Goal: Task Accomplishment & Management: Use online tool/utility

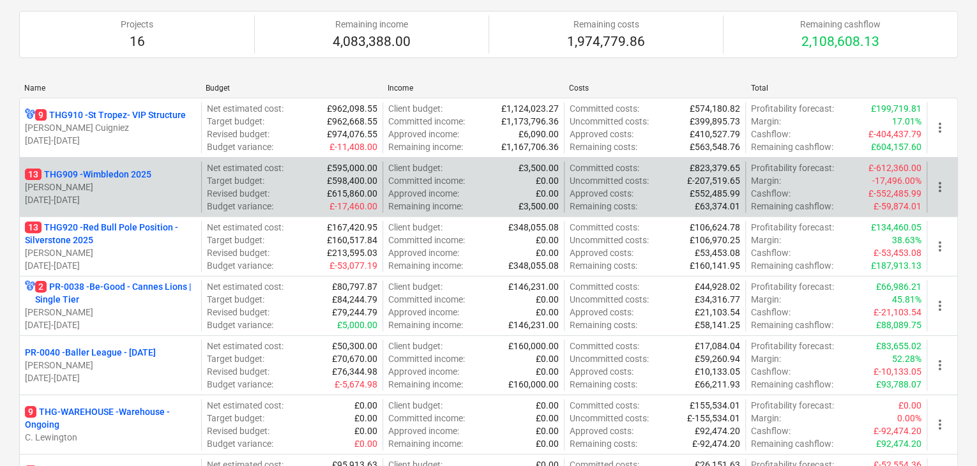
scroll to position [112, 0]
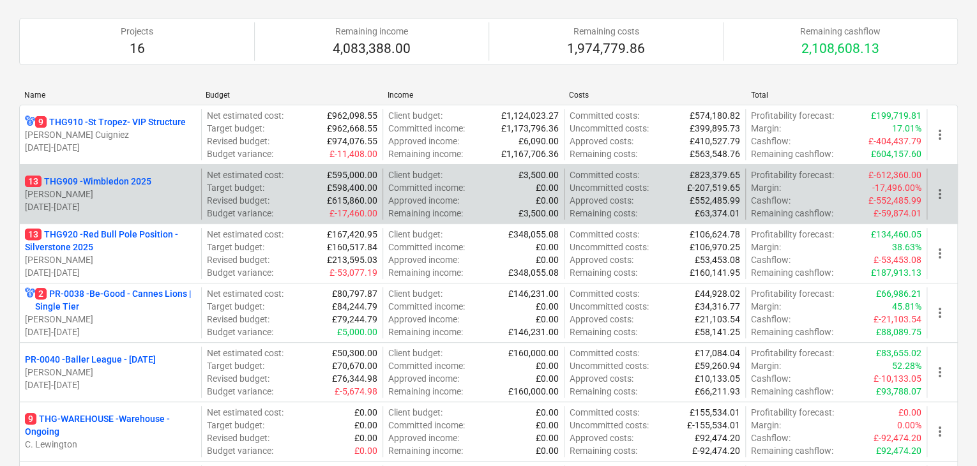
click at [157, 179] on div "13 THG909 - Wimbledon 2025" at bounding box center [110, 181] width 171 height 13
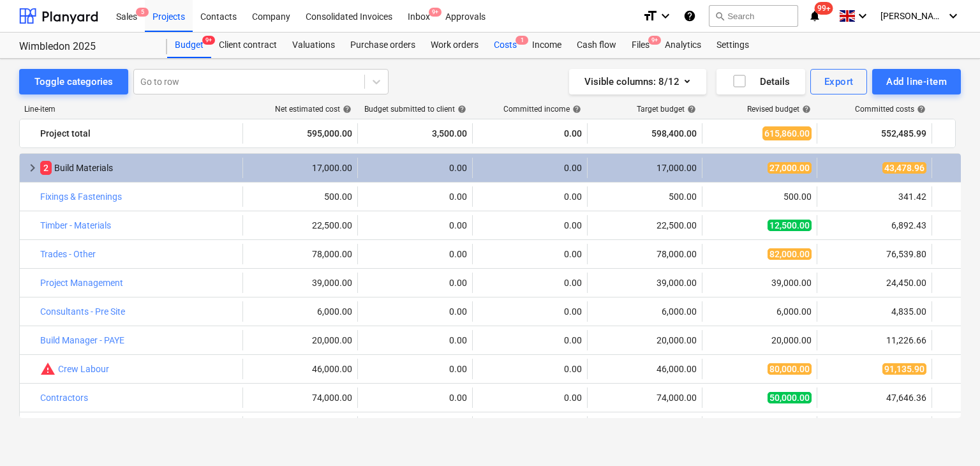
click at [516, 46] on div "Costs 1" at bounding box center [505, 46] width 38 height 26
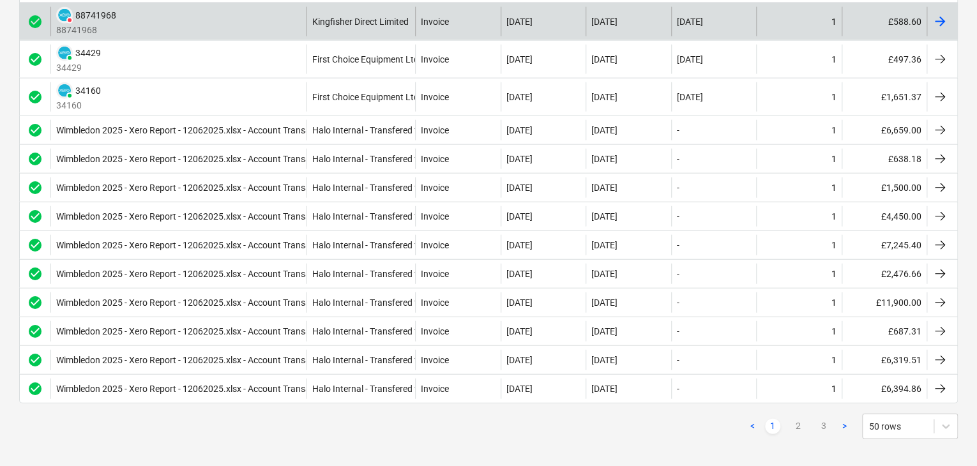
scroll to position [1499, 0]
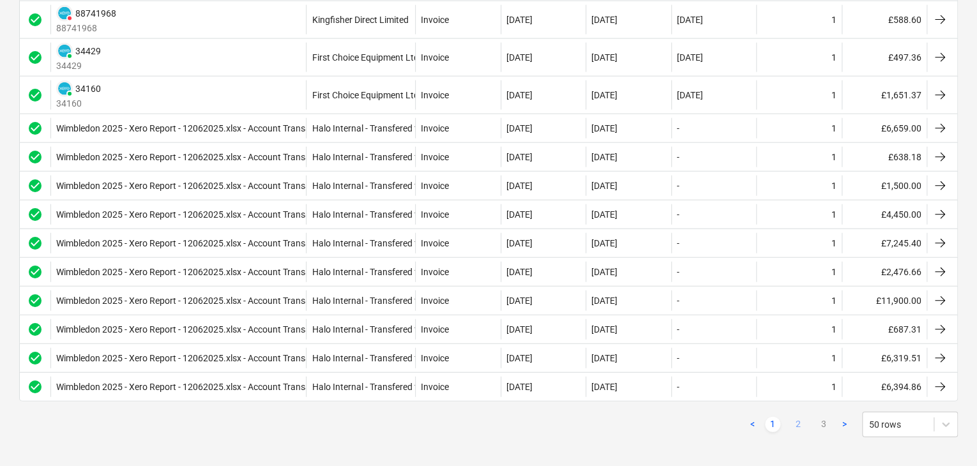
click at [803, 421] on link "2" at bounding box center [797, 424] width 15 height 15
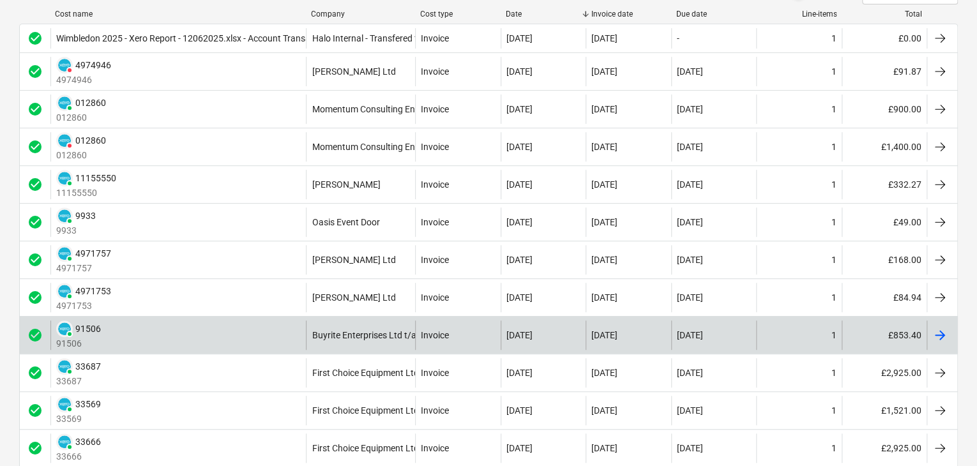
scroll to position [255, 0]
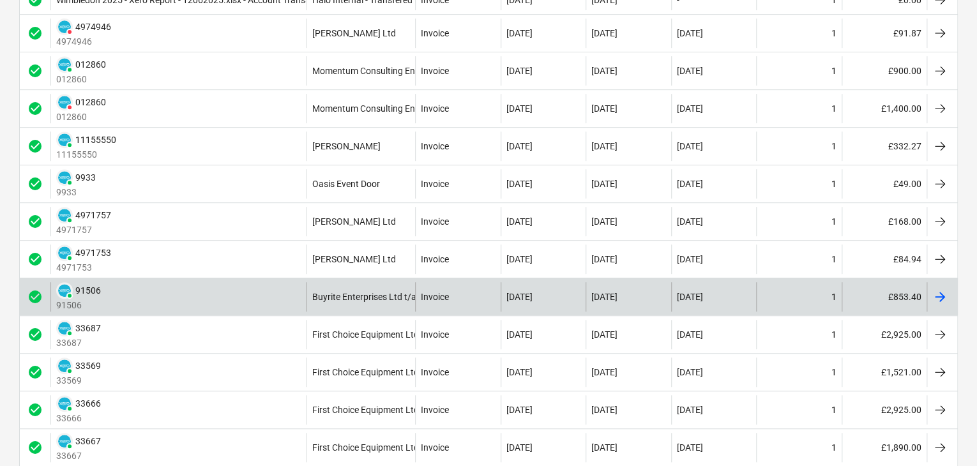
click at [211, 302] on div "PAID 91506 91506" at bounding box center [177, 296] width 255 height 29
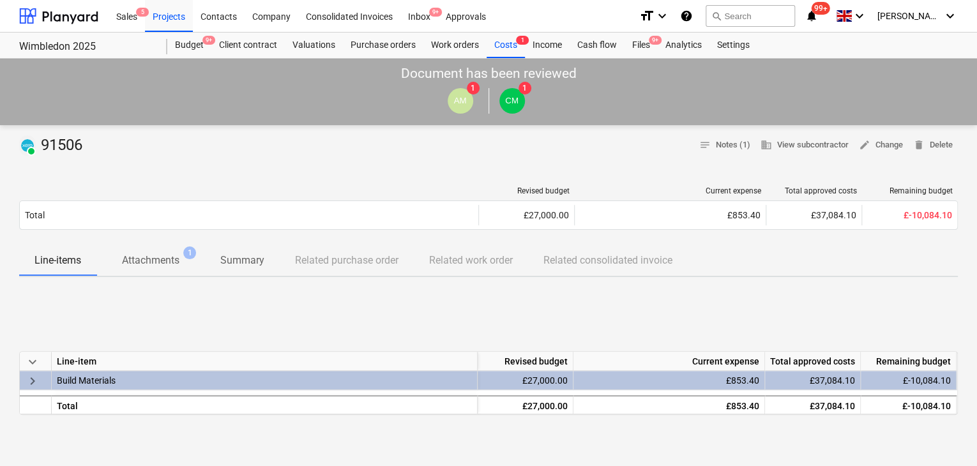
click at [174, 261] on p "Attachments" at bounding box center [150, 260] width 57 height 15
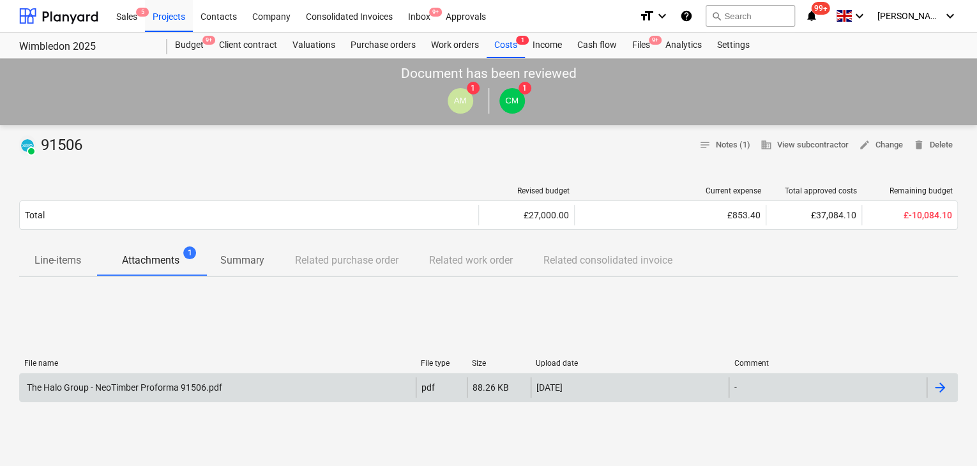
click at [152, 383] on div "The Halo Group - NeoTimber Proforma 91506.pdf" at bounding box center [123, 387] width 197 height 10
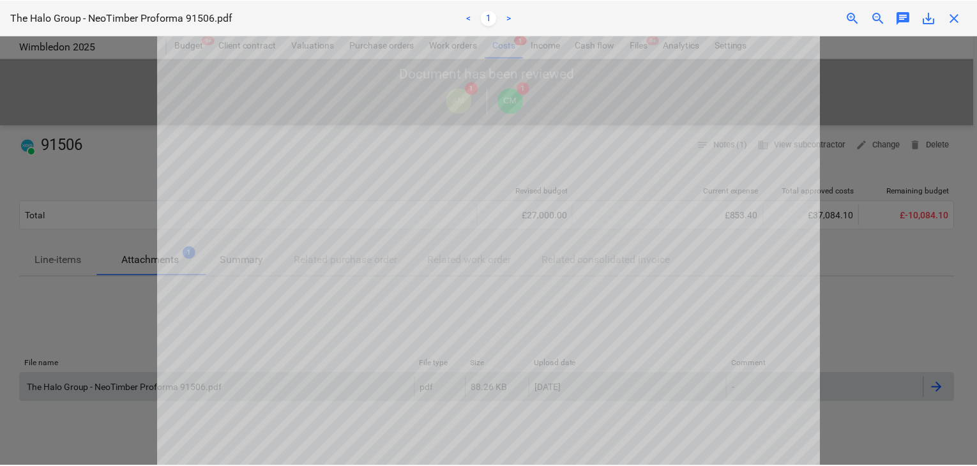
scroll to position [5, 0]
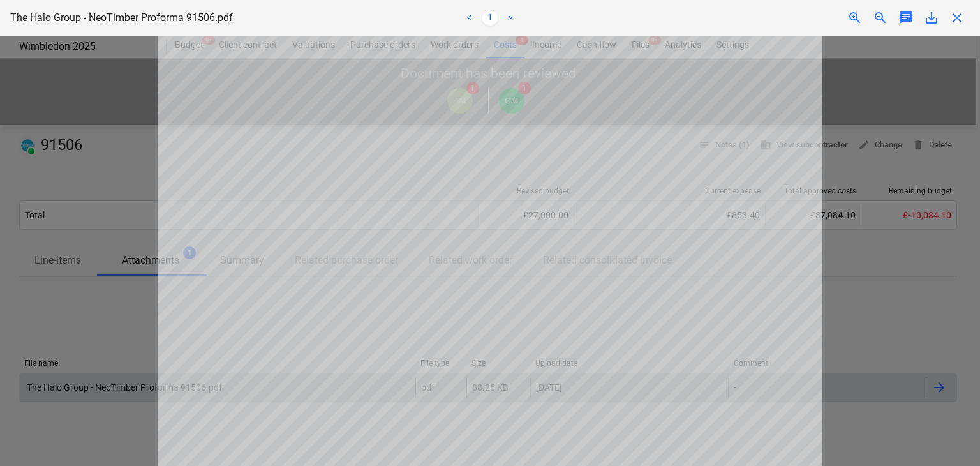
click at [91, 162] on div at bounding box center [490, 251] width 980 height 430
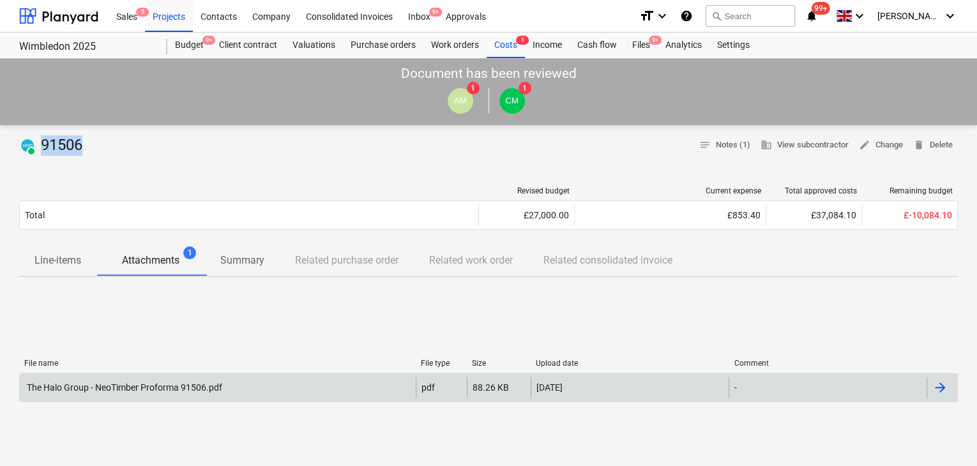
drag, startPoint x: 82, startPoint y: 142, endPoint x: 38, endPoint y: 142, distance: 43.4
click at [38, 142] on div "PAID 91506" at bounding box center [53, 145] width 68 height 20
copy div "91506"
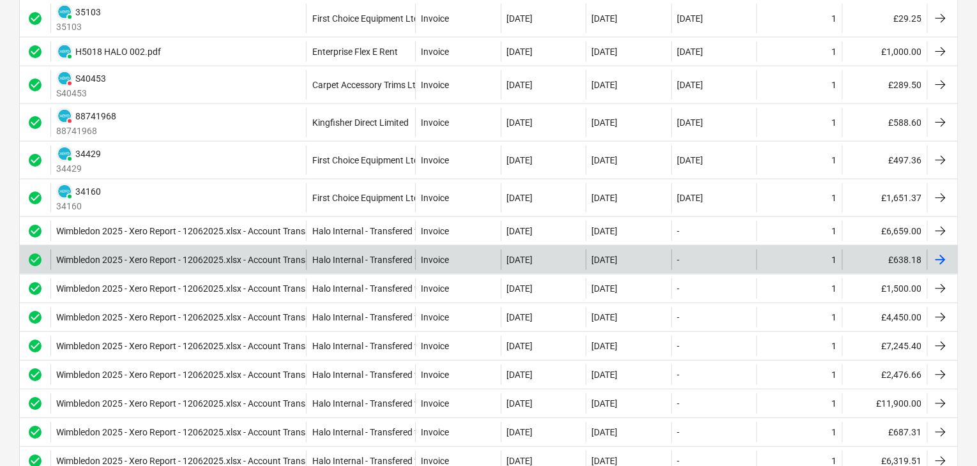
scroll to position [1499, 0]
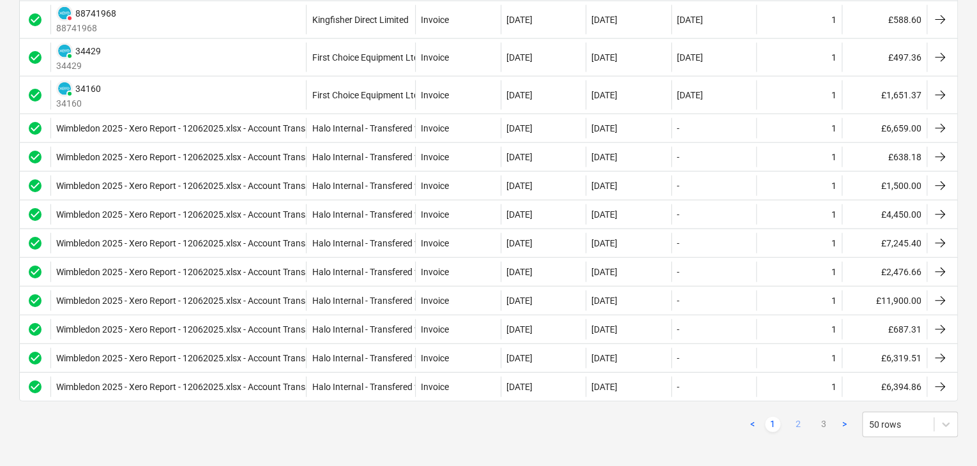
click at [799, 417] on link "2" at bounding box center [797, 424] width 15 height 15
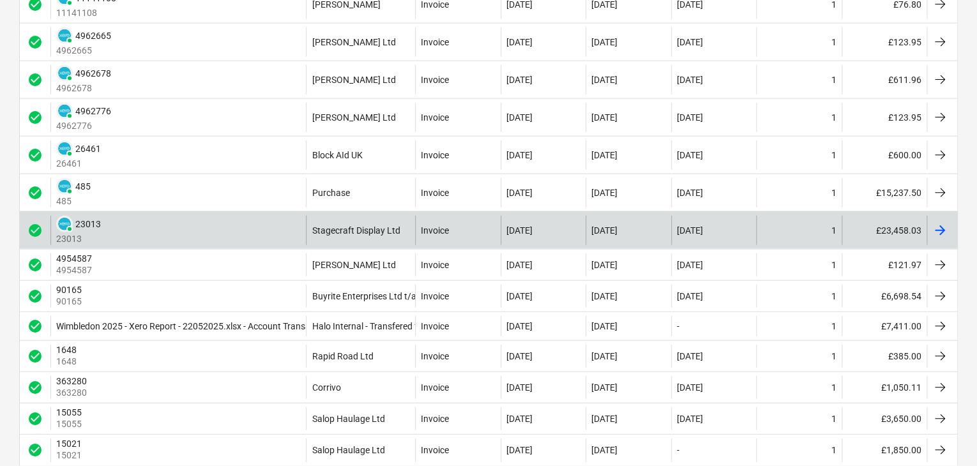
scroll to position [1404, 0]
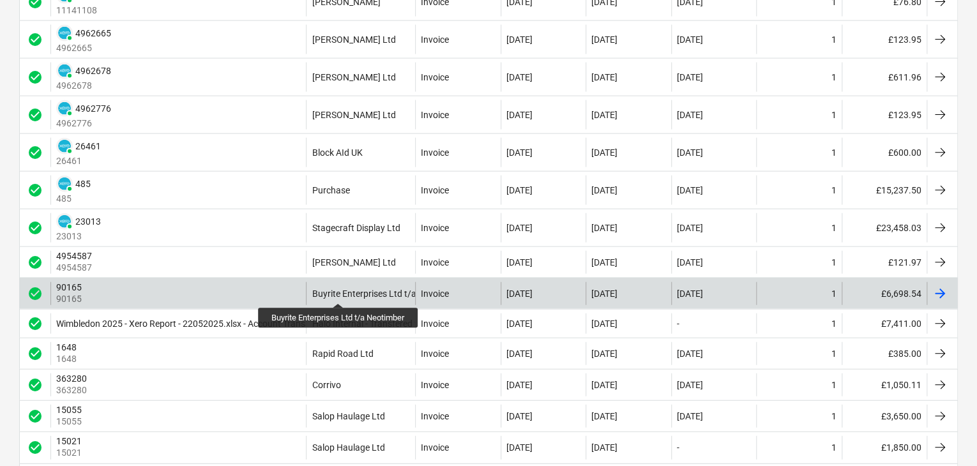
click at [340, 292] on div "Buyrite Enterprises Ltd t/a Neotimber" at bounding box center [385, 294] width 147 height 10
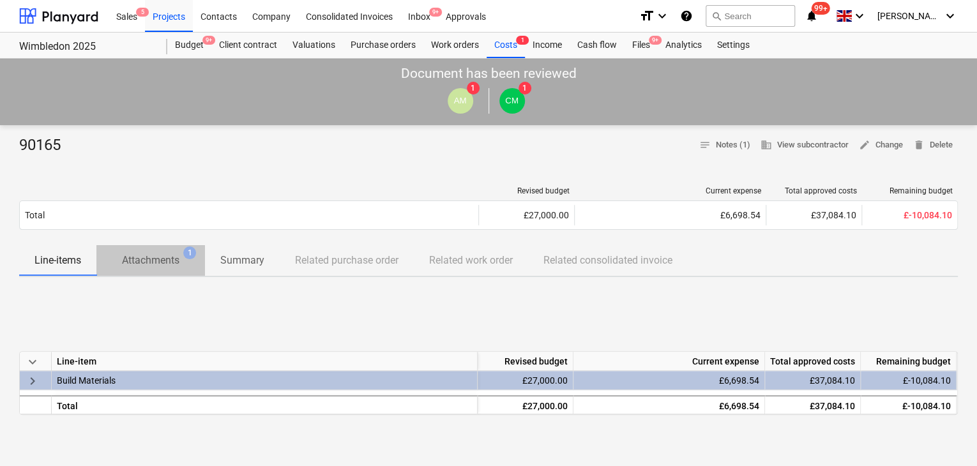
click at [158, 270] on span "Attachments 1" at bounding box center [150, 260] width 109 height 24
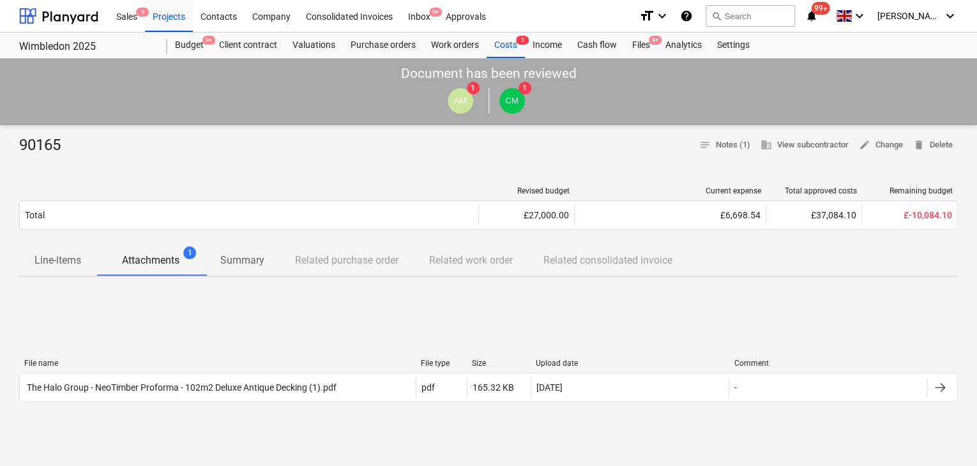
click at [114, 406] on div "File name File type Size Upload date Comment The Halo Group - NeoTimber Proform…" at bounding box center [488, 383] width 938 height 49
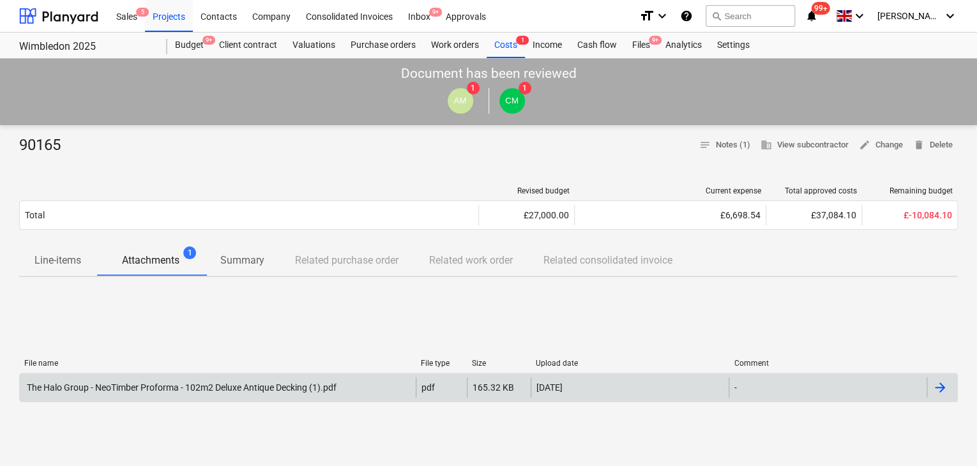
click at [121, 388] on div "The Halo Group - NeoTimber Proforma - 102m2 Deluxe Antique Decking (1).pdf" at bounding box center [181, 387] width 312 height 10
click at [41, 149] on div "90165" at bounding box center [45, 145] width 52 height 20
copy div "90165"
click at [241, 387] on div "The Halo Group - NeoTimber Proforma - 102m2 Deluxe Antique Decking (1).pdf" at bounding box center [181, 387] width 312 height 10
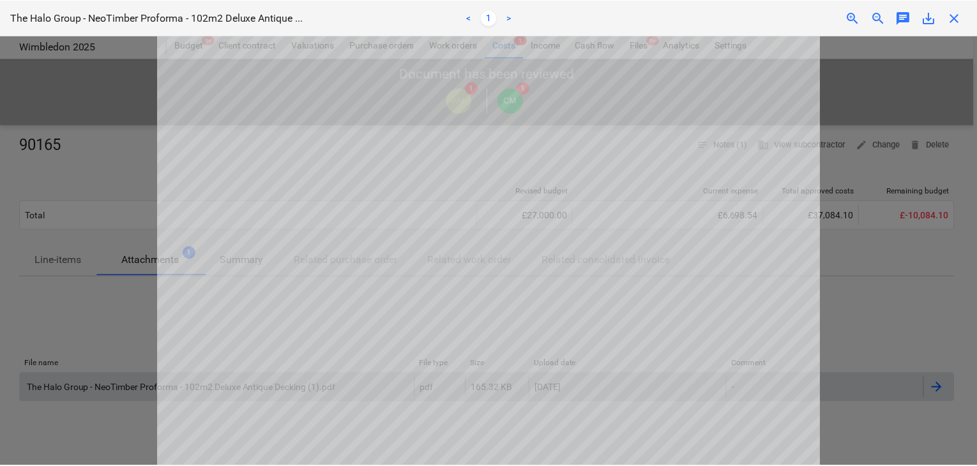
scroll to position [383, 0]
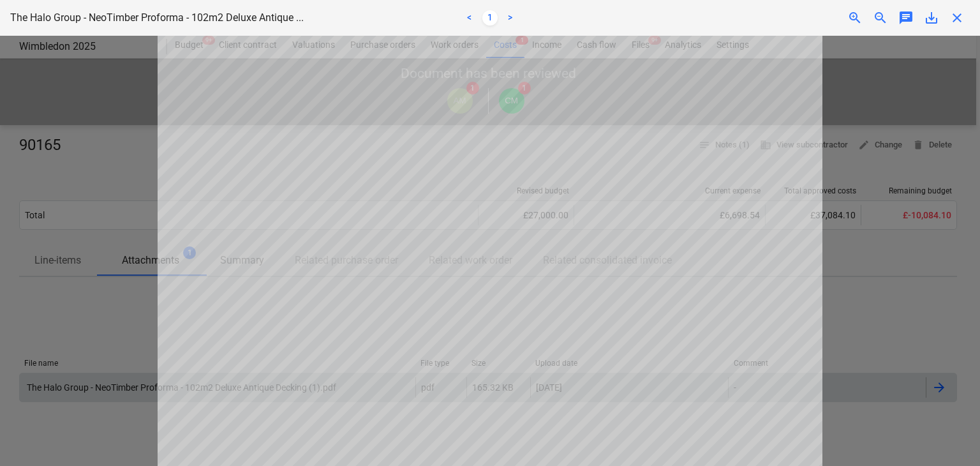
click at [66, 167] on div at bounding box center [490, 251] width 980 height 430
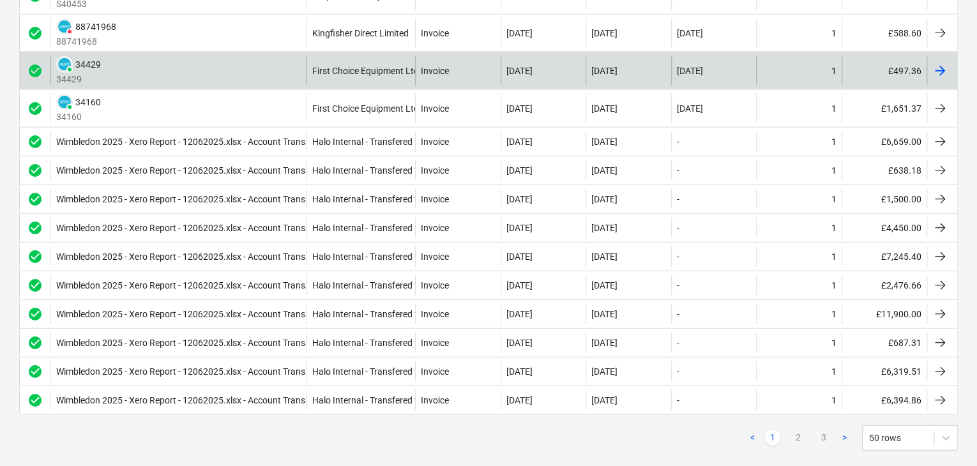
scroll to position [1499, 0]
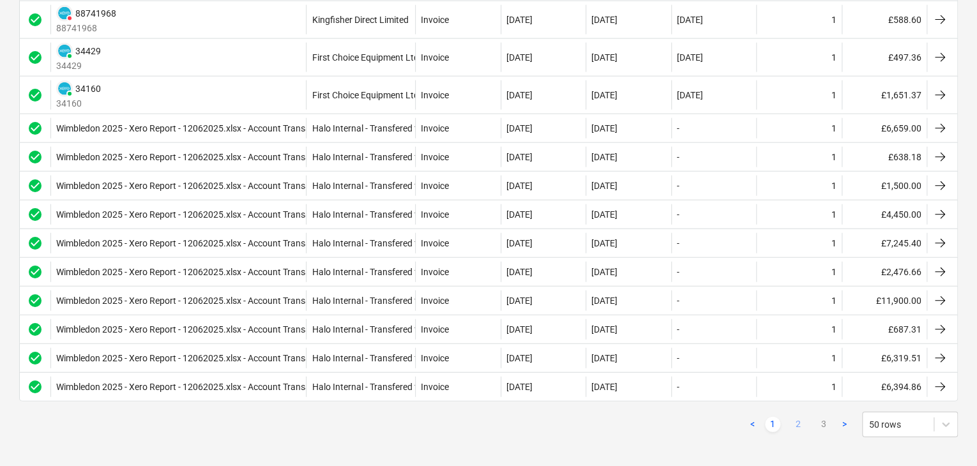
click at [792, 420] on link "2" at bounding box center [797, 424] width 15 height 15
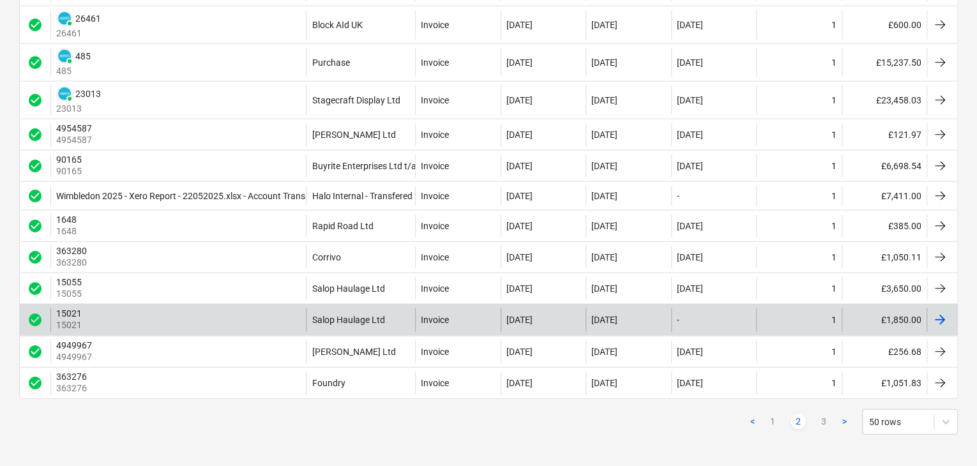
scroll to position [1533, 0]
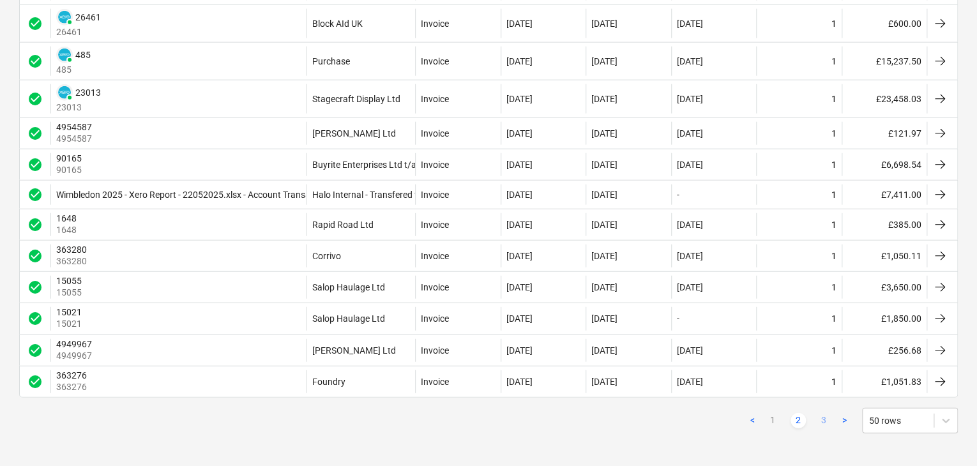
click at [820, 416] on link "3" at bounding box center [823, 420] width 15 height 15
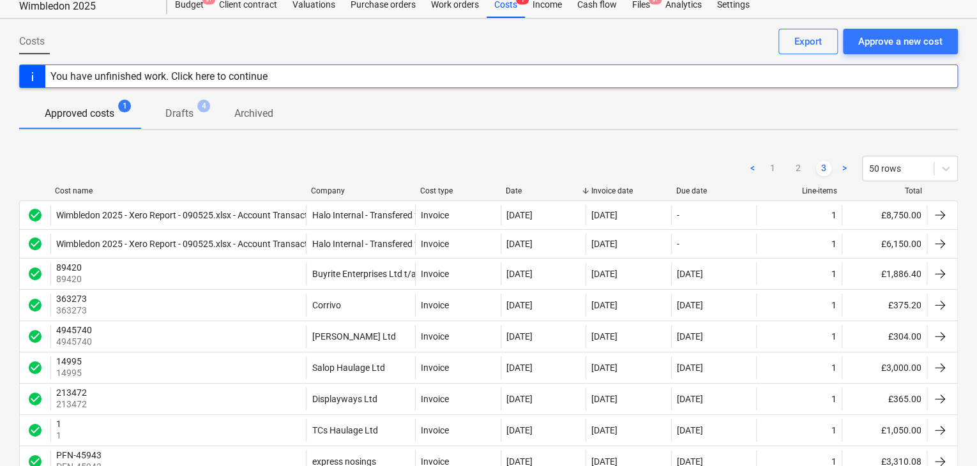
scroll to position [37, 0]
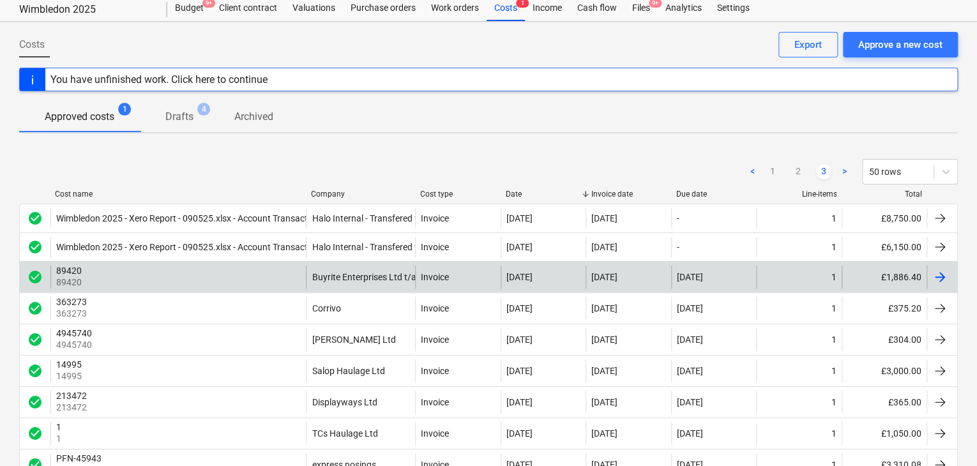
click at [296, 274] on div "89420 89420" at bounding box center [177, 277] width 255 height 23
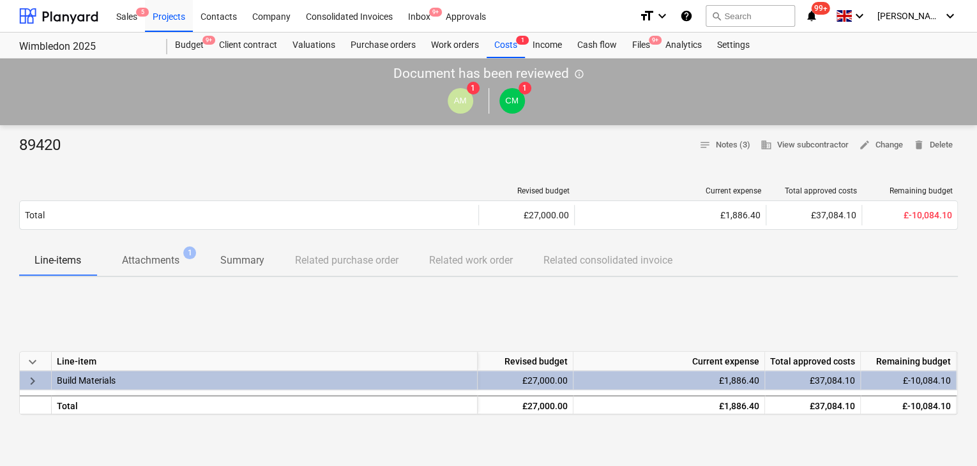
click at [139, 261] on p "Attachments" at bounding box center [150, 260] width 57 height 15
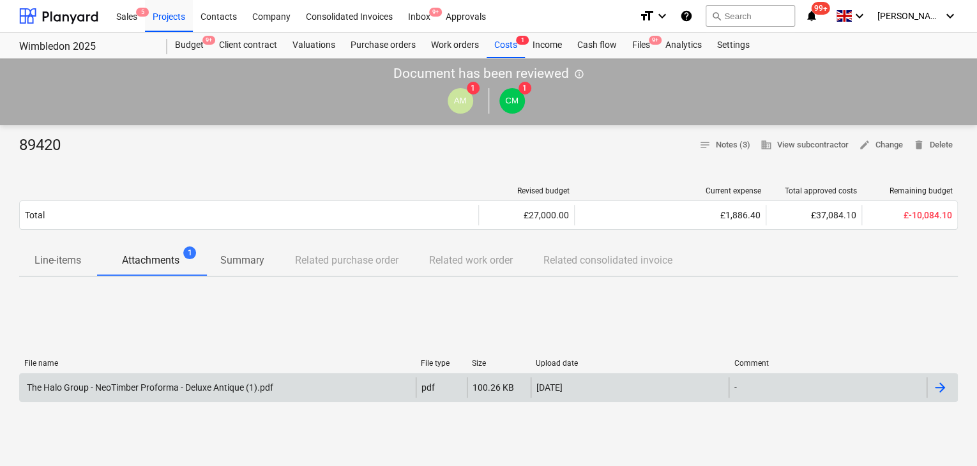
click at [213, 384] on div "The Halo Group - NeoTimber Proforma - Deluxe Antique (1).pdf" at bounding box center [149, 387] width 248 height 10
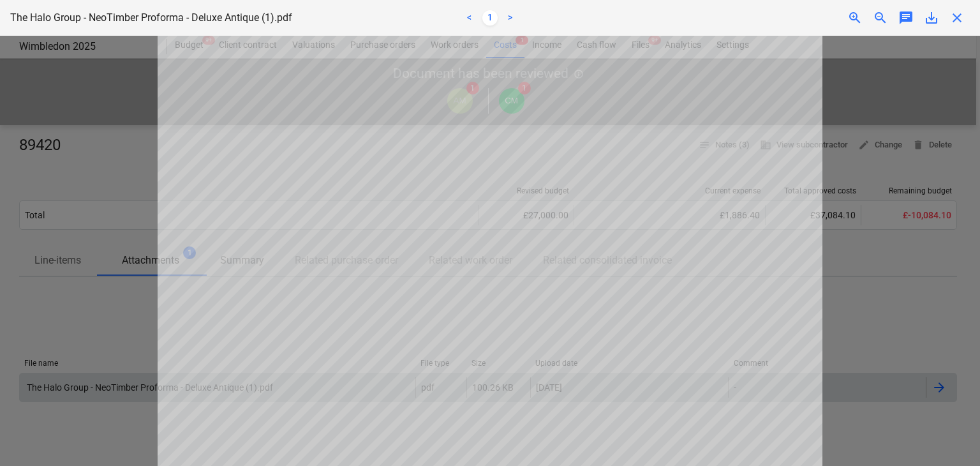
scroll to position [383, 0]
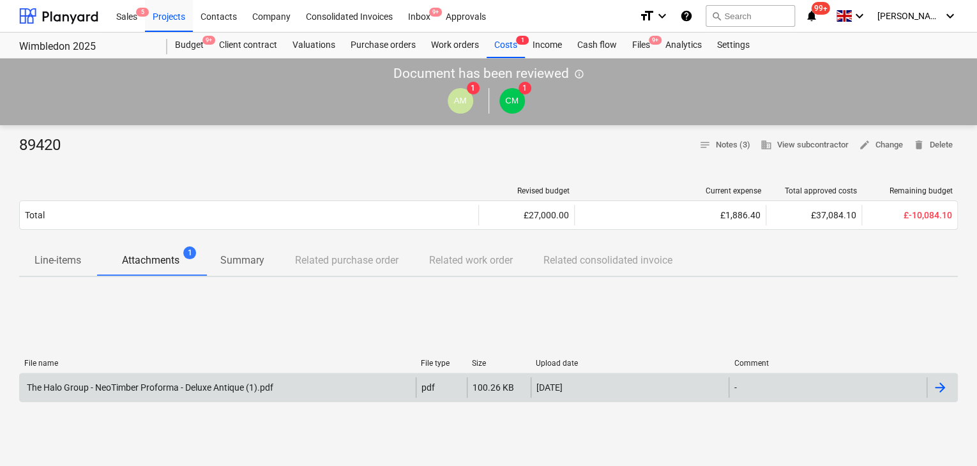
click at [43, 151] on div "89420" at bounding box center [45, 145] width 52 height 20
copy div "89420"
click at [188, 390] on div "The Halo Group - NeoTimber Proforma - Deluxe Antique (1).pdf" at bounding box center [149, 387] width 248 height 10
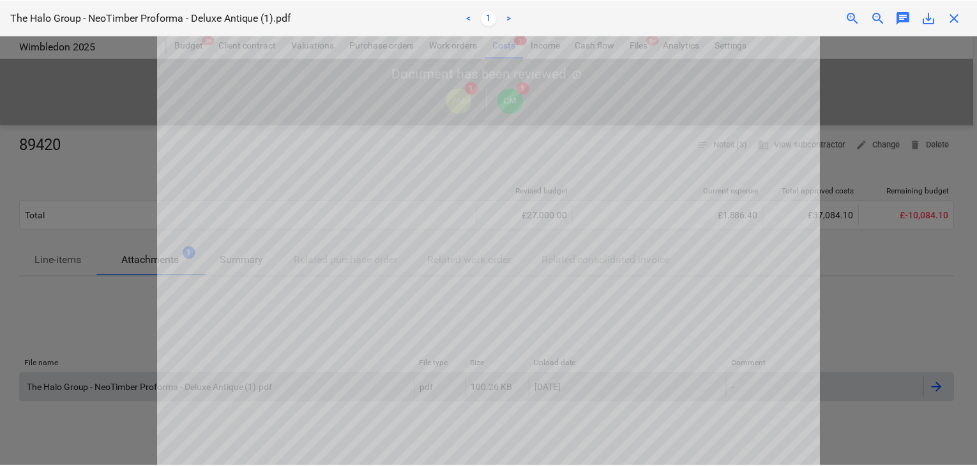
scroll to position [447, 0]
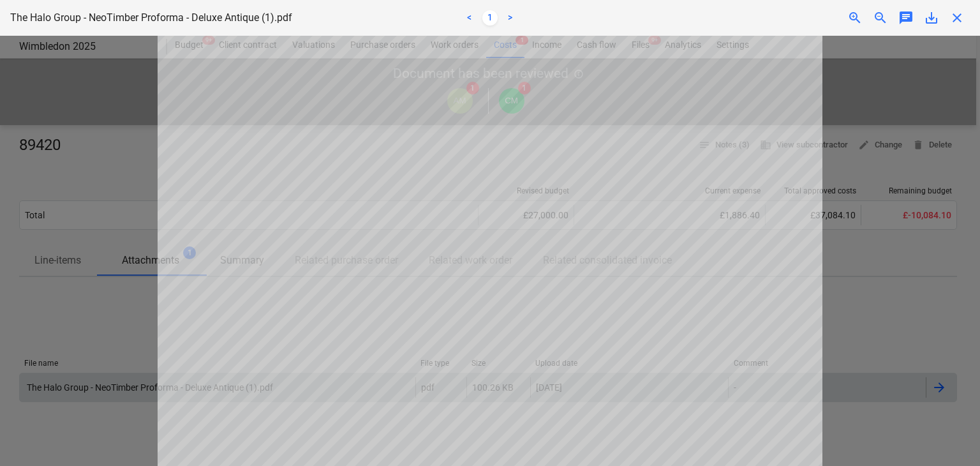
click at [71, 89] on div at bounding box center [490, 251] width 980 height 430
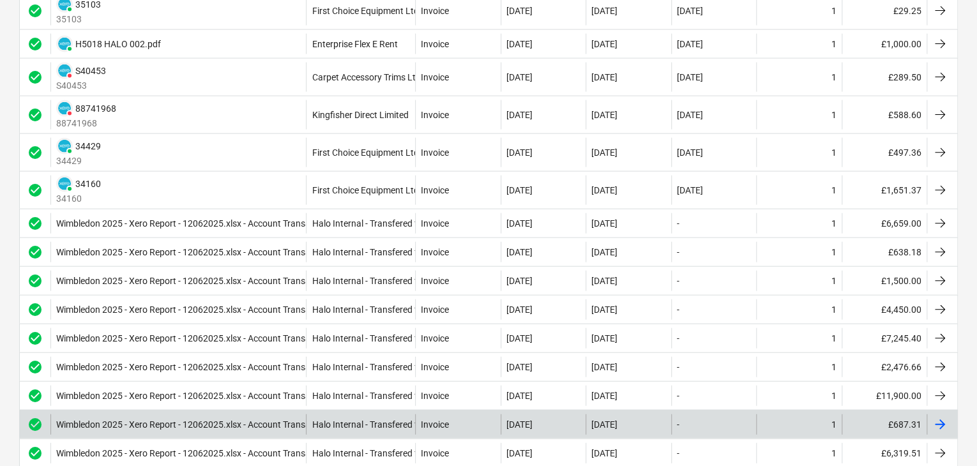
scroll to position [1499, 0]
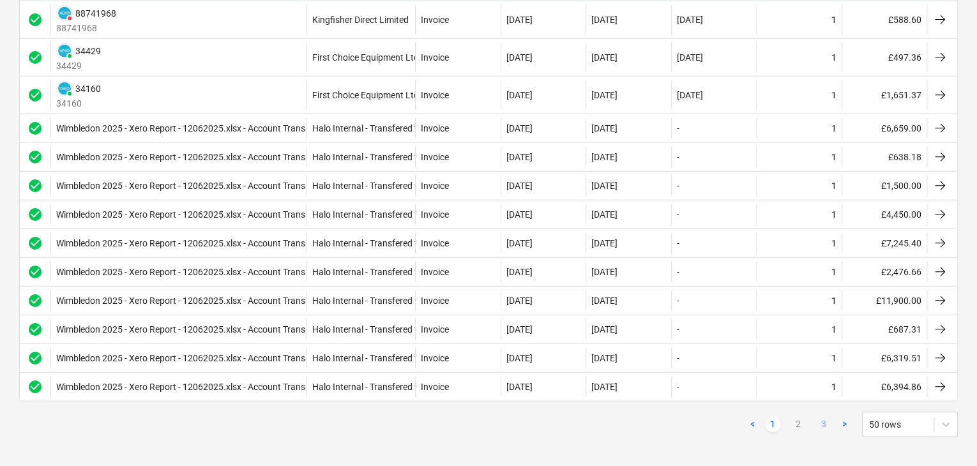
click at [825, 417] on link "3" at bounding box center [823, 424] width 15 height 15
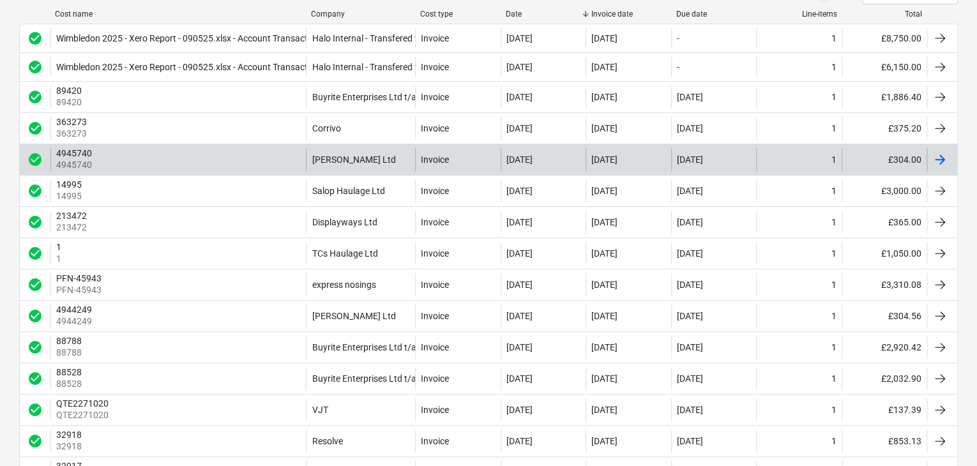
scroll to position [165, 0]
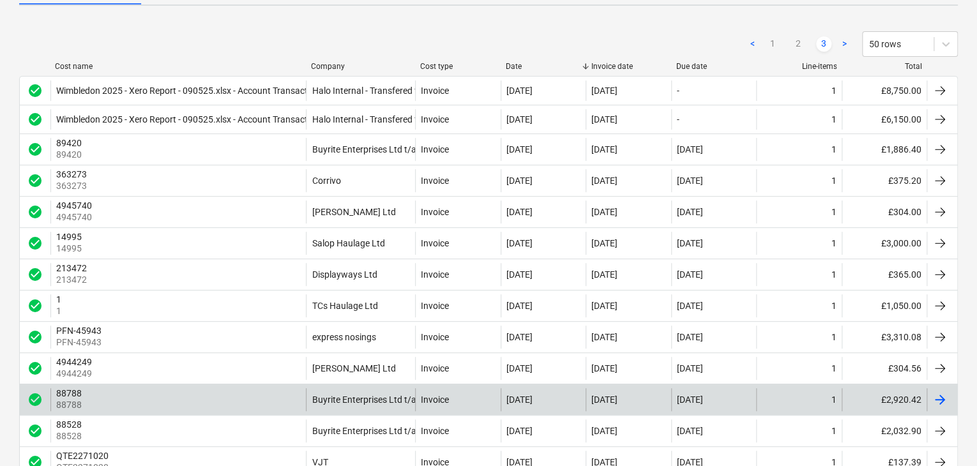
click at [253, 398] on div "88788 88788" at bounding box center [177, 399] width 255 height 23
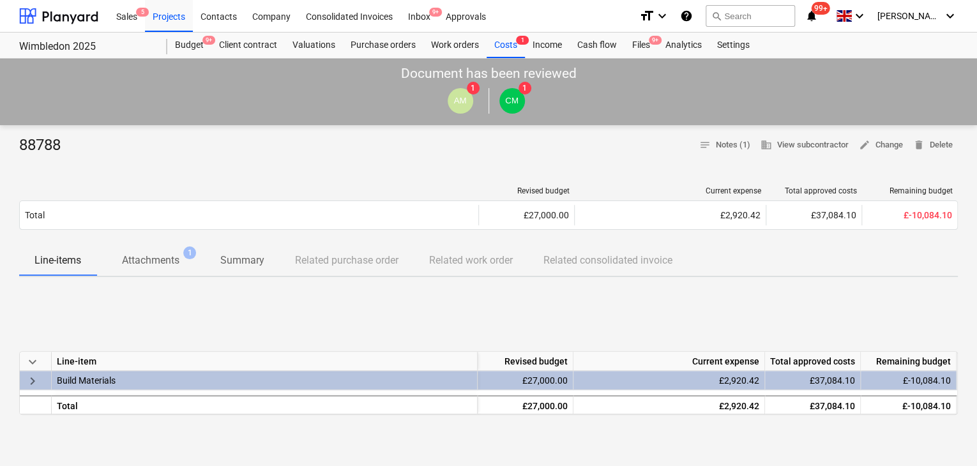
click at [37, 144] on div "88788" at bounding box center [45, 145] width 52 height 20
copy div "88788"
click at [139, 260] on p "Attachments" at bounding box center [150, 260] width 57 height 15
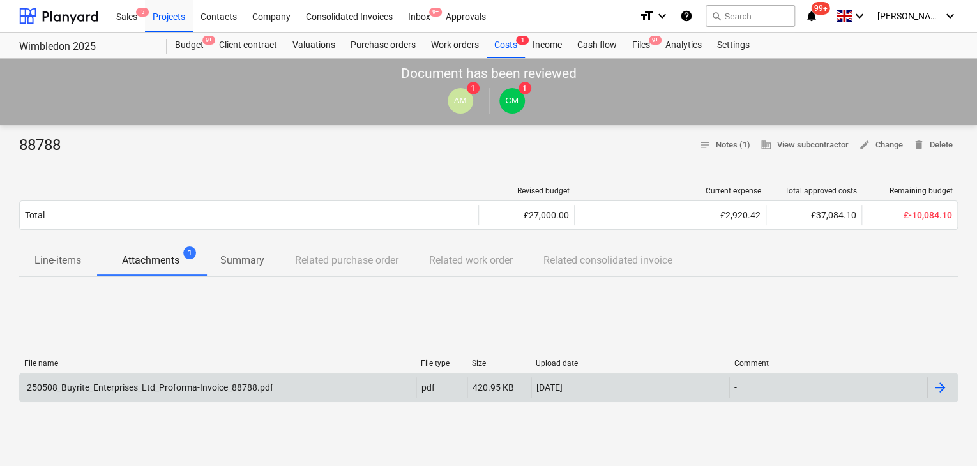
click at [123, 385] on div "250508_Buyrite_Enterprises_Ltd_Proforma-Invoice_88788.pdf" at bounding box center [149, 387] width 248 height 10
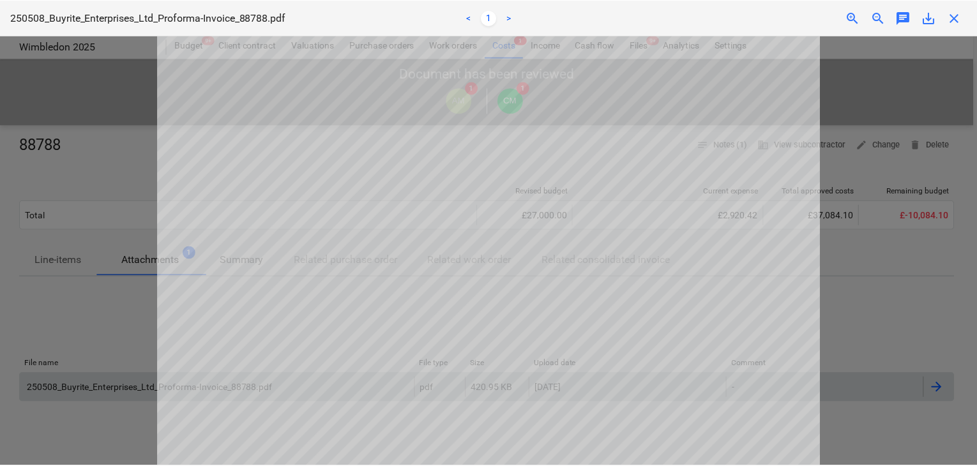
scroll to position [258, 0]
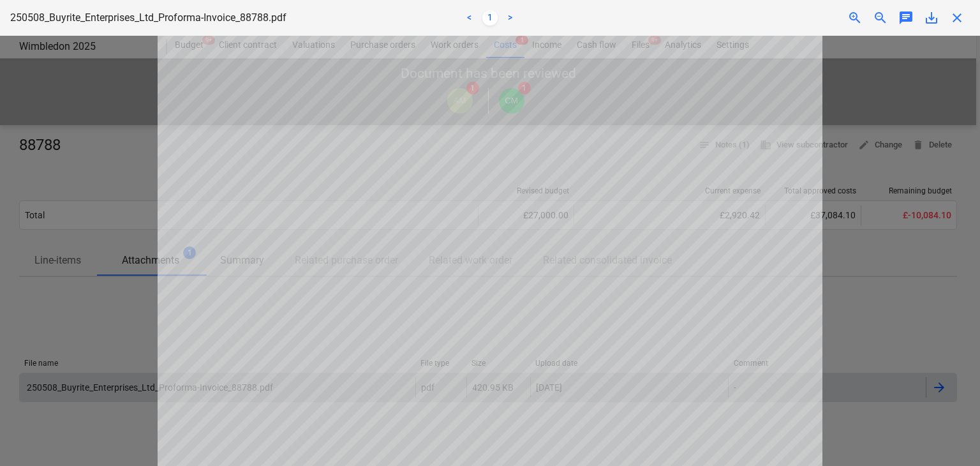
click at [45, 164] on div at bounding box center [490, 251] width 980 height 430
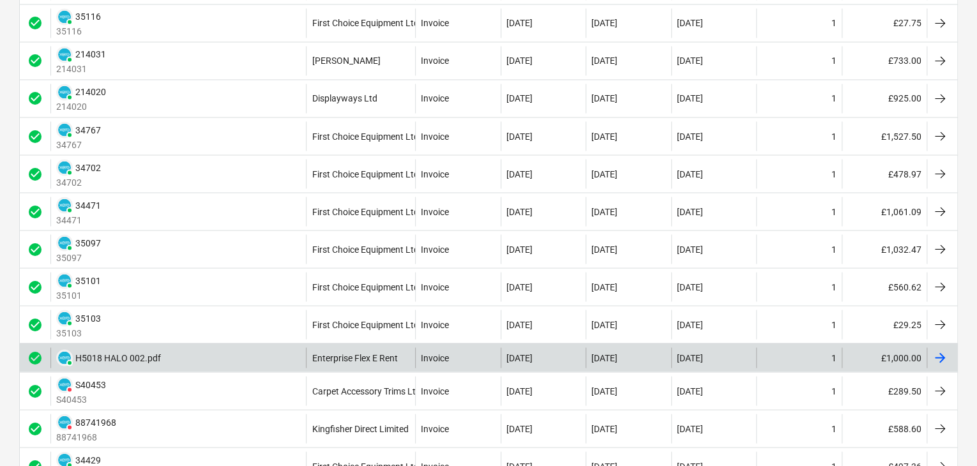
scroll to position [1499, 0]
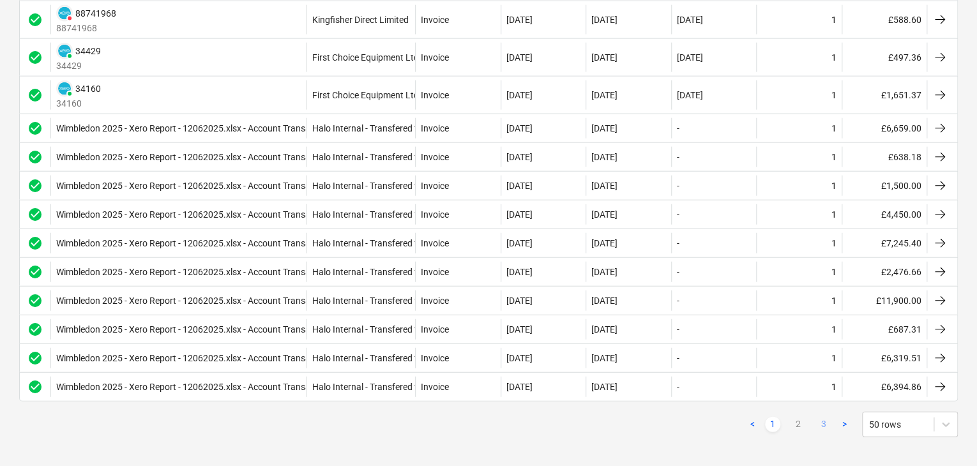
click at [827, 422] on link "3" at bounding box center [823, 424] width 15 height 15
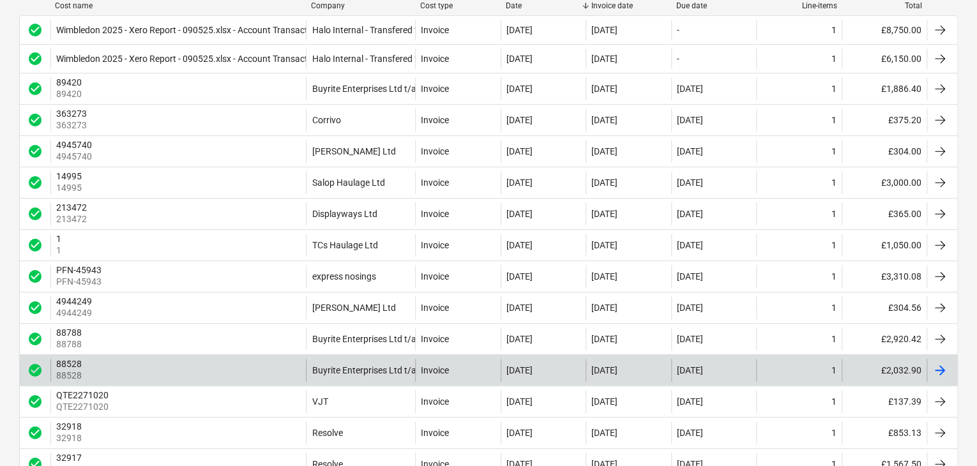
scroll to position [229, 0]
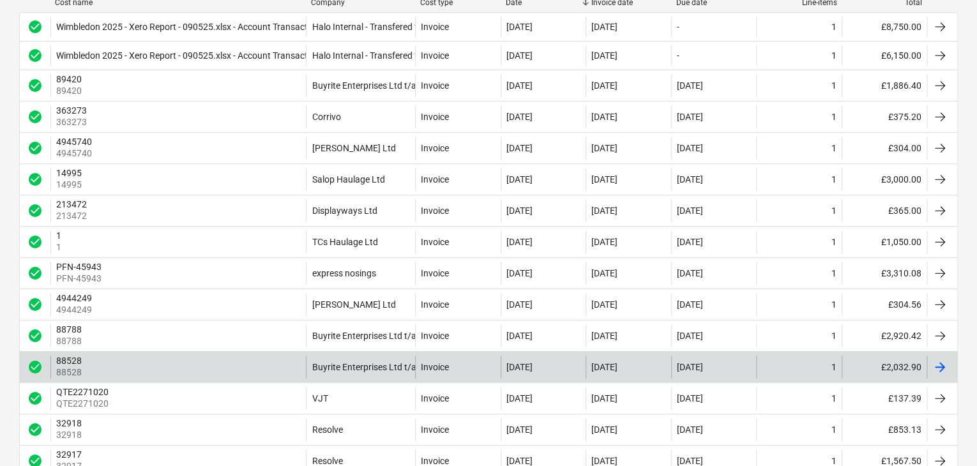
click at [355, 361] on div "Buyrite Enterprises Ltd t/a Neotimber" at bounding box center [360, 367] width 109 height 23
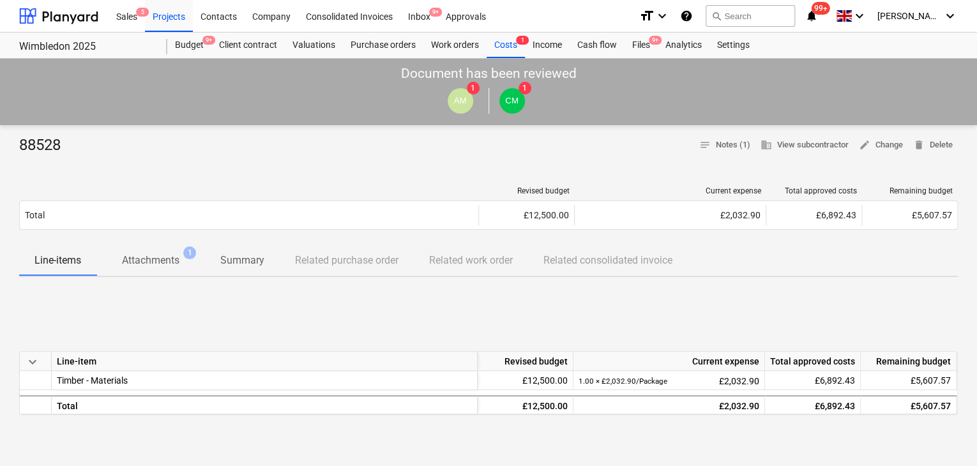
click at [41, 140] on div "88528" at bounding box center [45, 145] width 52 height 20
copy div "88528"
click at [173, 264] on p "Attachments" at bounding box center [150, 260] width 57 height 15
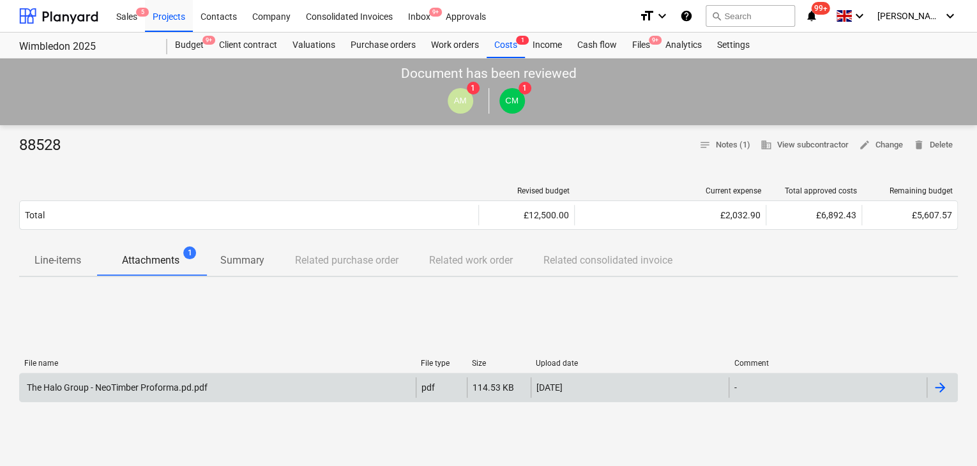
click at [123, 382] on div "The Halo Group - NeoTimber Proforma.pd.pdf" at bounding box center [116, 387] width 183 height 10
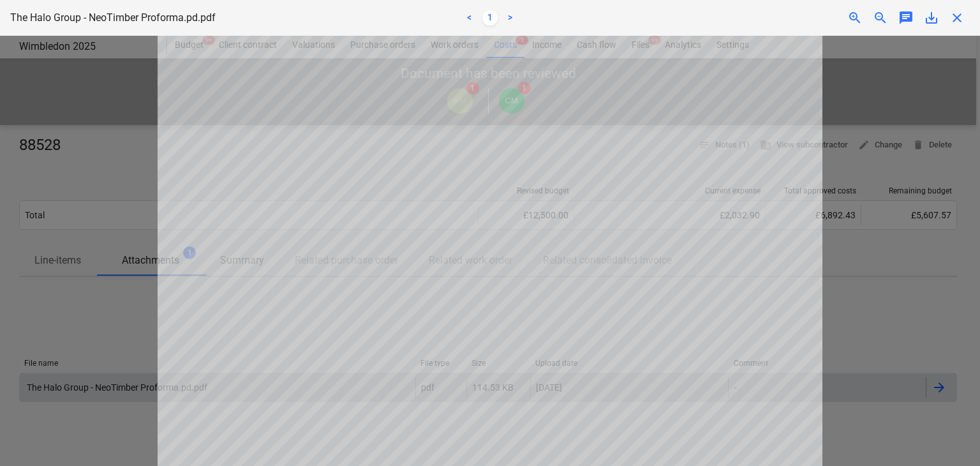
scroll to position [447, 0]
click at [33, 103] on div at bounding box center [490, 251] width 980 height 430
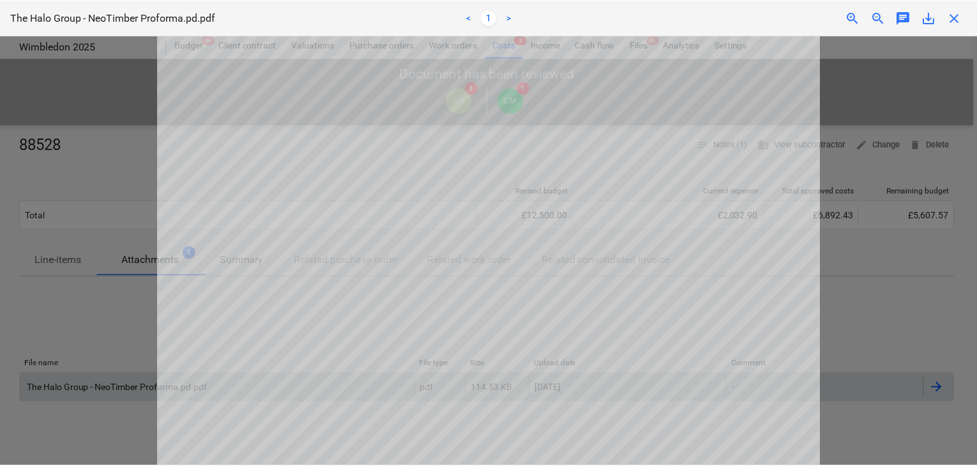
scroll to position [469, 0]
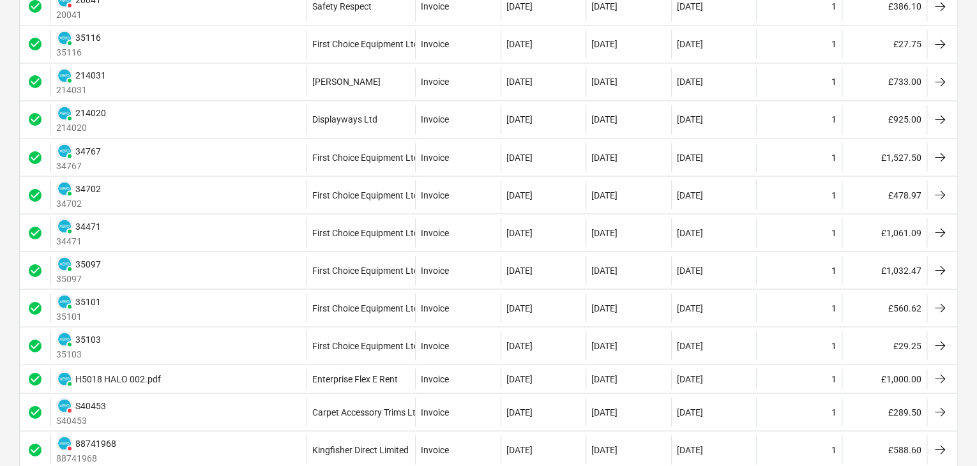
scroll to position [1499, 0]
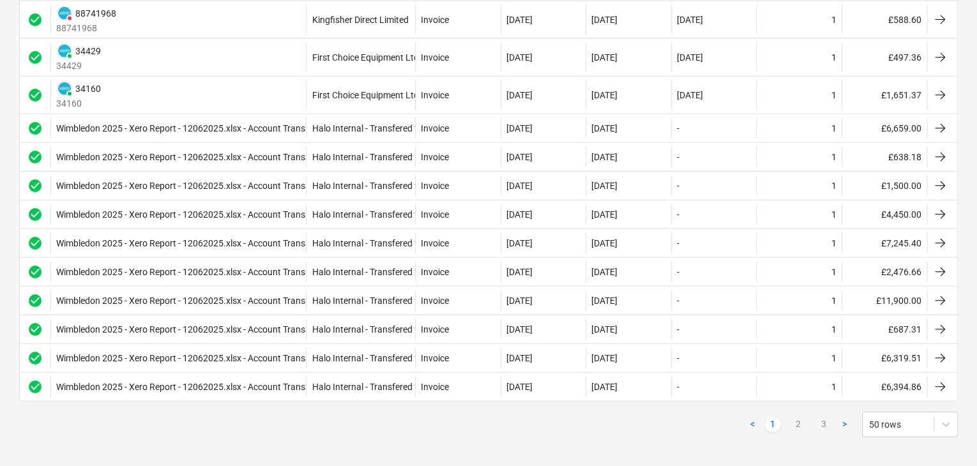
click at [815, 417] on ul "< 1 2 3 >" at bounding box center [797, 424] width 107 height 15
click at [822, 417] on link "3" at bounding box center [823, 424] width 15 height 15
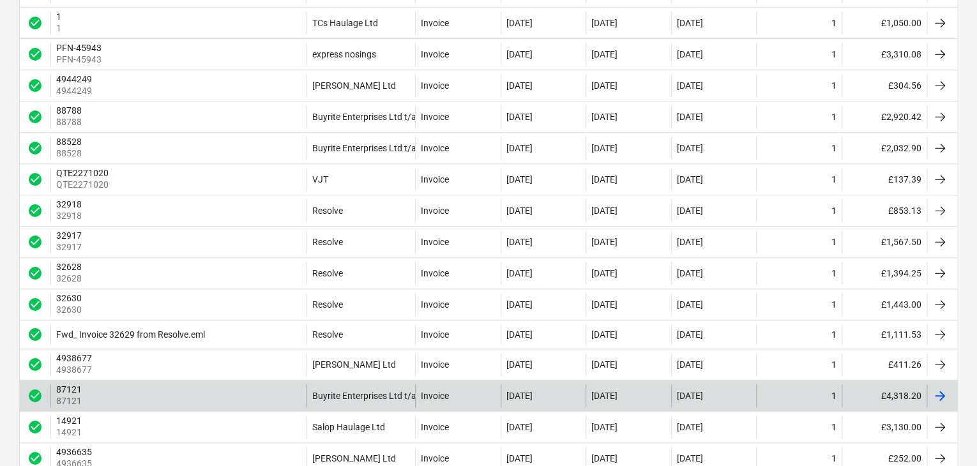
scroll to position [548, 0]
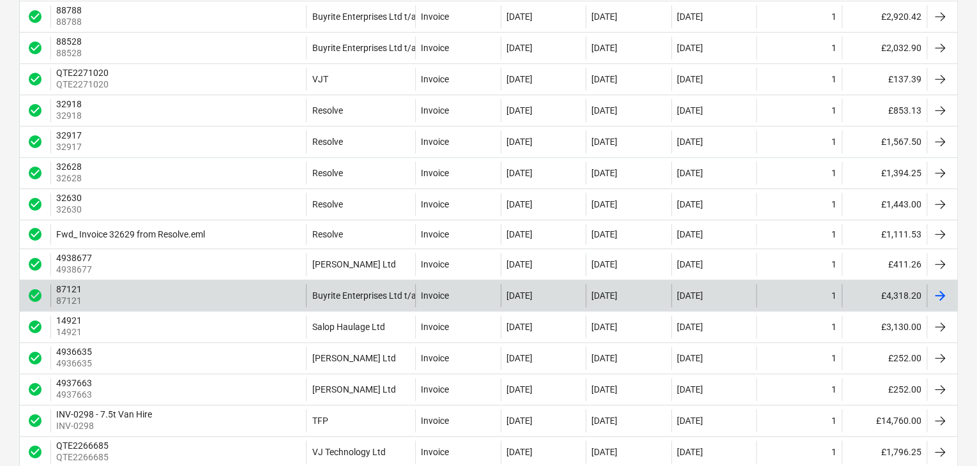
click at [229, 294] on div "87121 87121" at bounding box center [177, 295] width 255 height 23
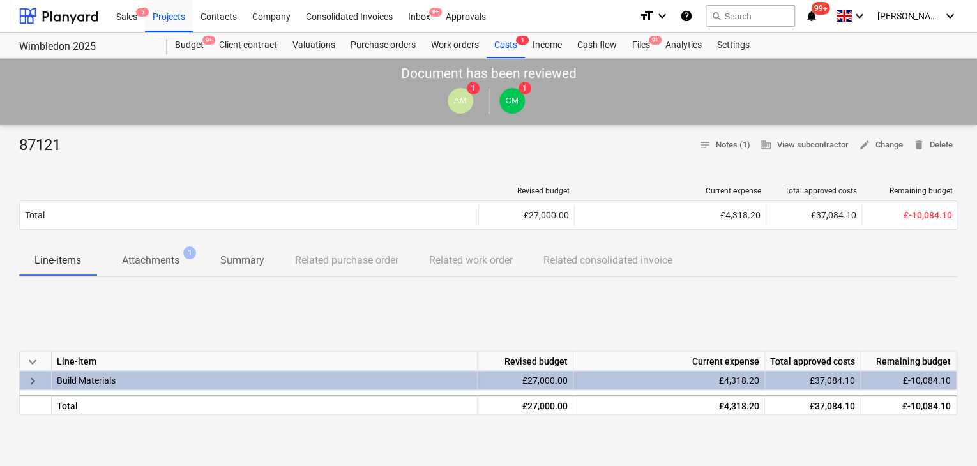
click at [170, 250] on span "Attachments 1" at bounding box center [150, 260] width 109 height 24
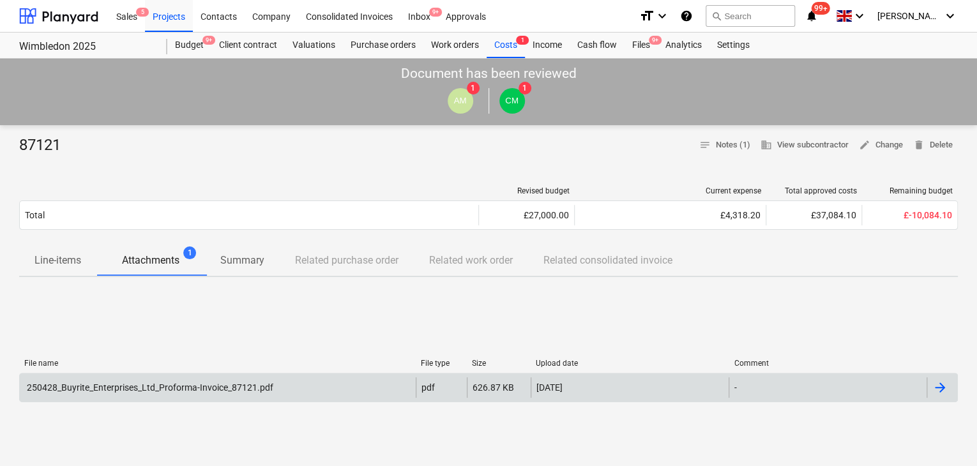
click at [177, 382] on div "250428_Buyrite_Enterprises_Ltd_Proforma-Invoice_87121.pdf" at bounding box center [149, 387] width 248 height 10
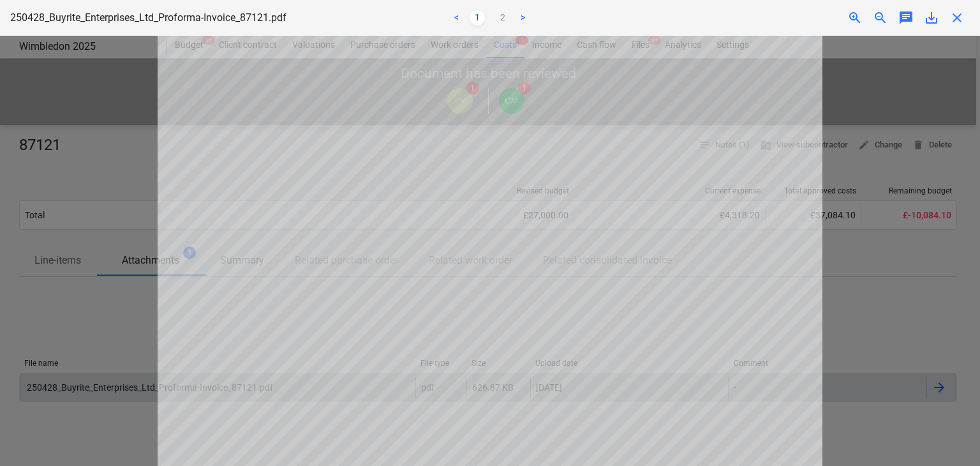
scroll to position [447, 0]
click at [94, 234] on div at bounding box center [490, 251] width 980 height 430
click at [45, 156] on div at bounding box center [490, 251] width 980 height 430
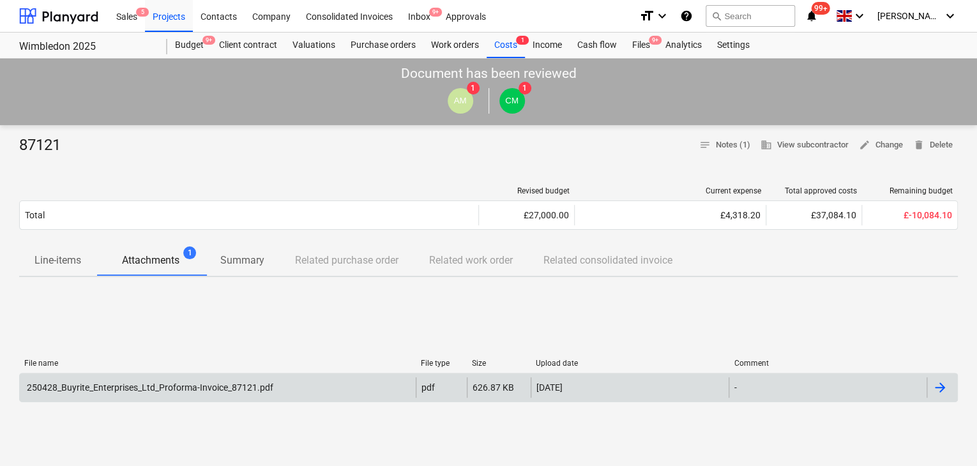
click at [41, 139] on div "87121" at bounding box center [45, 145] width 52 height 20
copy div "87121"
click at [158, 271] on span "Attachments 1" at bounding box center [150, 260] width 109 height 24
click at [173, 386] on div "250428_Buyrite_Enterprises_Ltd_Proforma-Invoice_87121.pdf" at bounding box center [149, 387] width 248 height 10
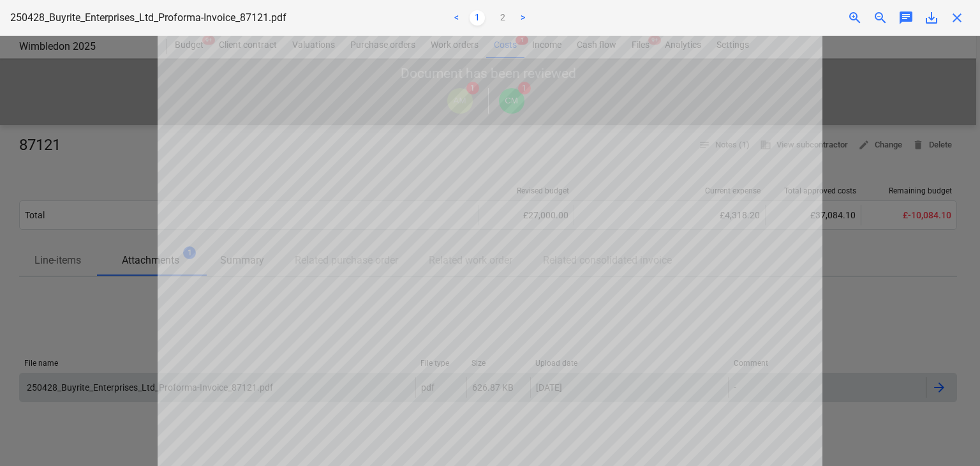
scroll to position [383, 0]
click at [130, 285] on div at bounding box center [490, 251] width 980 height 430
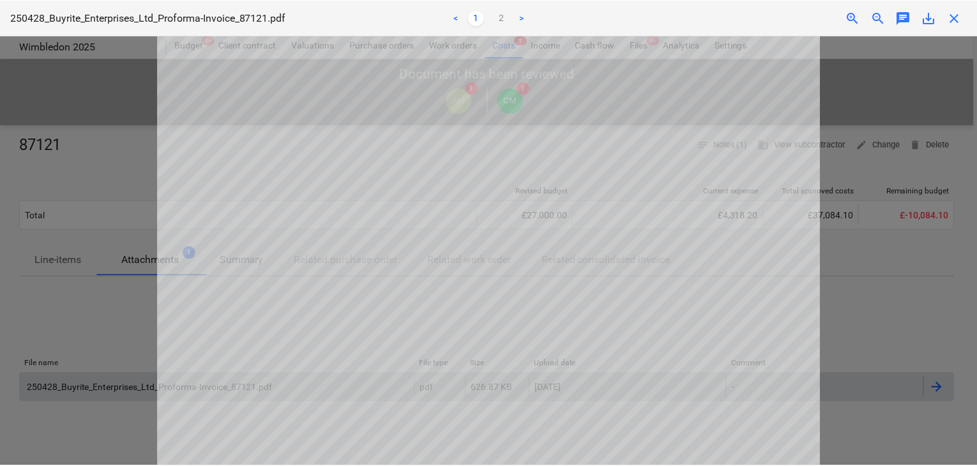
scroll to position [382, 0]
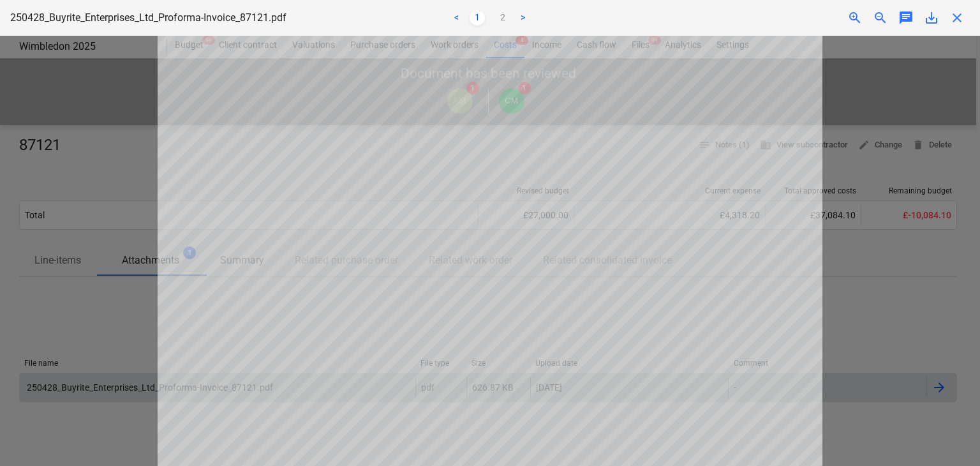
drag, startPoint x: 12, startPoint y: 0, endPoint x: 39, endPoint y: 237, distance: 238.3
click at [39, 237] on div at bounding box center [490, 251] width 980 height 430
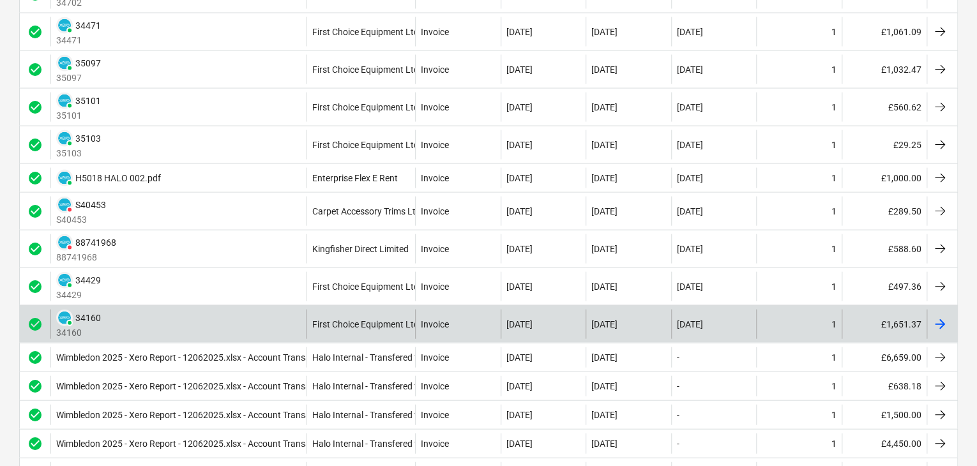
scroll to position [1499, 0]
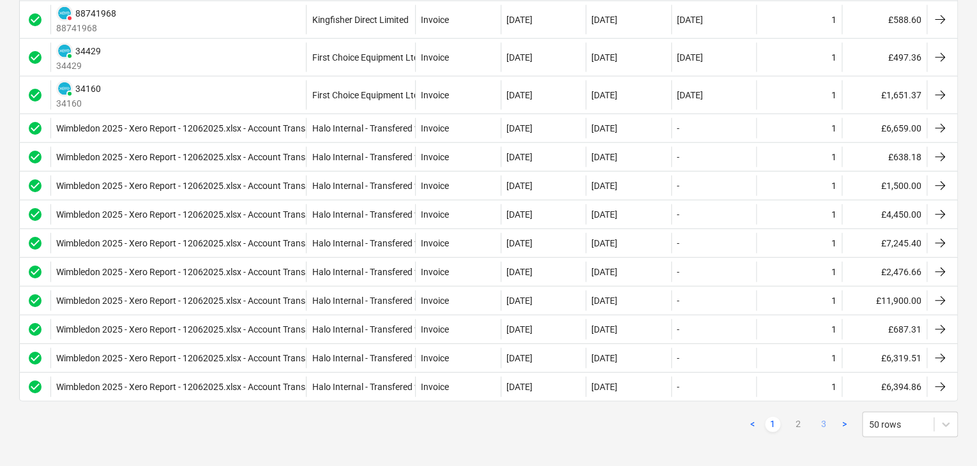
click at [825, 417] on link "3" at bounding box center [823, 424] width 15 height 15
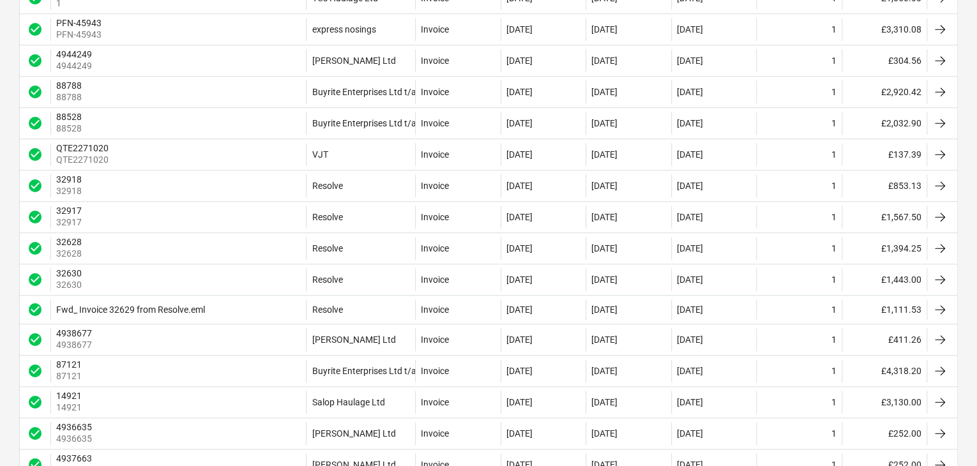
scroll to position [0, 0]
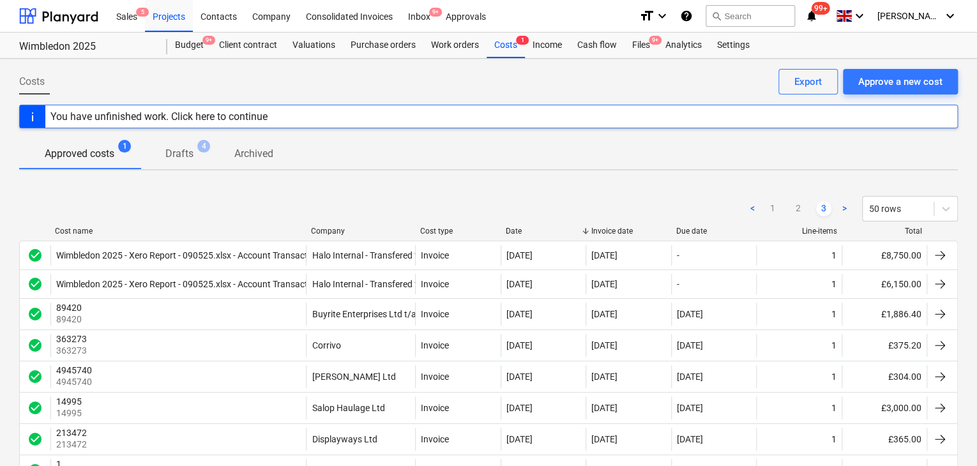
drag, startPoint x: 225, startPoint y: 393, endPoint x: 256, endPoint y: 128, distance: 266.8
click at [396, 41] on div "Purchase orders" at bounding box center [383, 46] width 80 height 26
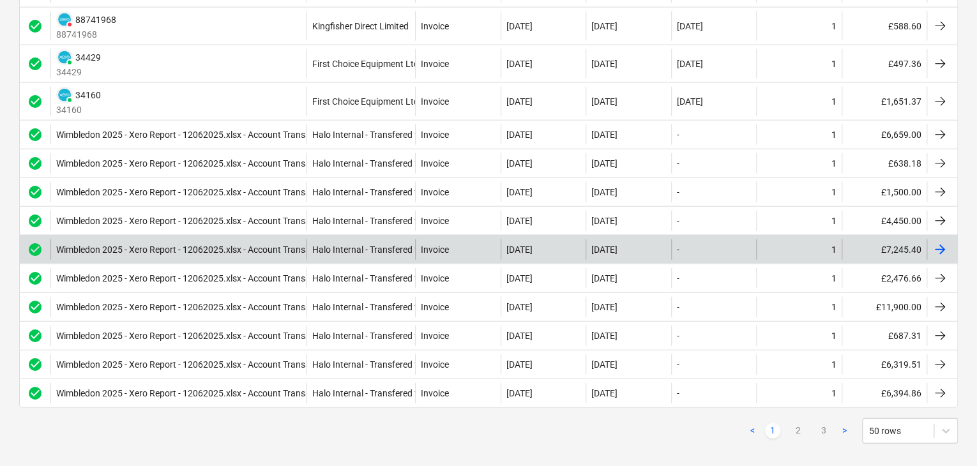
scroll to position [1499, 0]
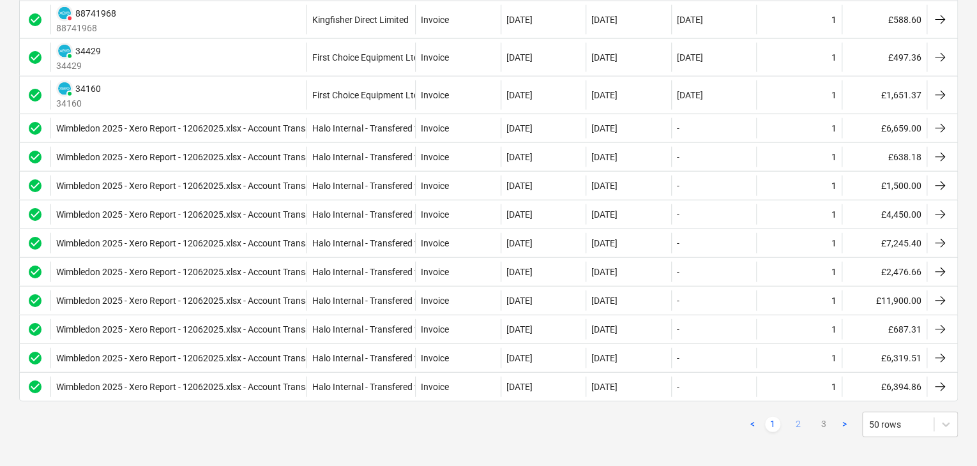
click at [800, 417] on link "2" at bounding box center [797, 424] width 15 height 15
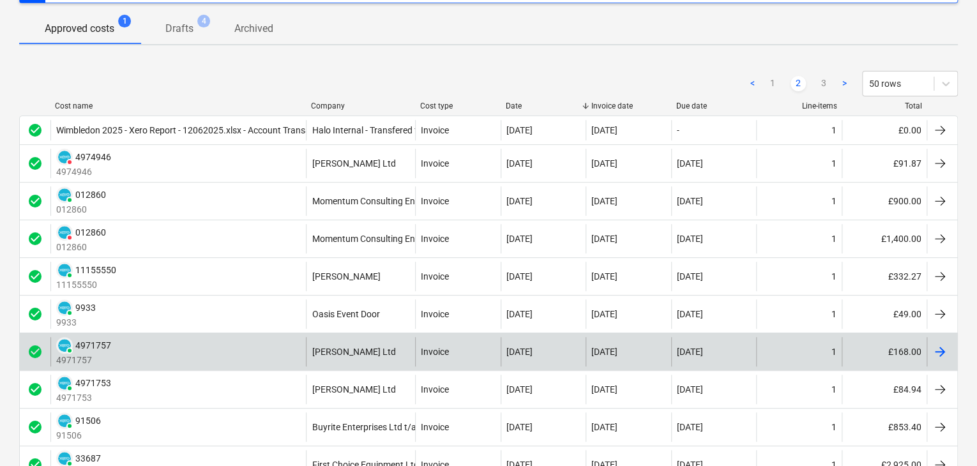
scroll to position [95, 0]
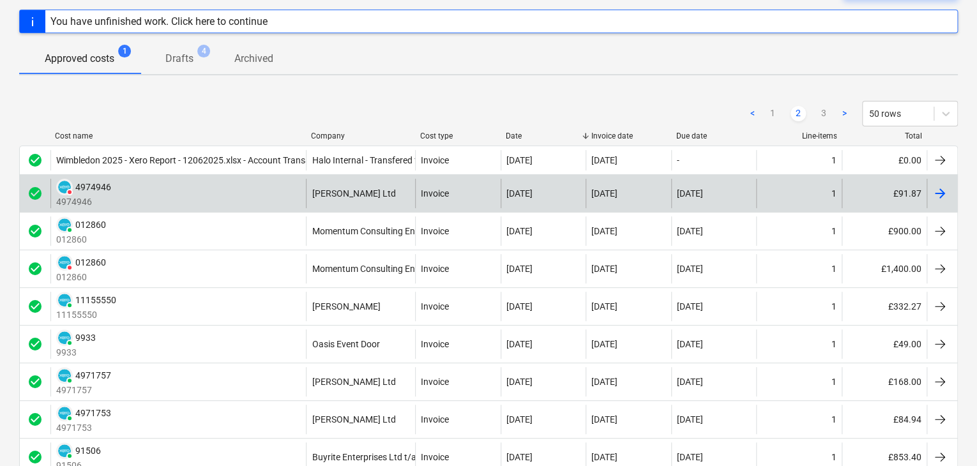
click at [287, 197] on div "DELETED 4974946 4974946" at bounding box center [177, 193] width 255 height 29
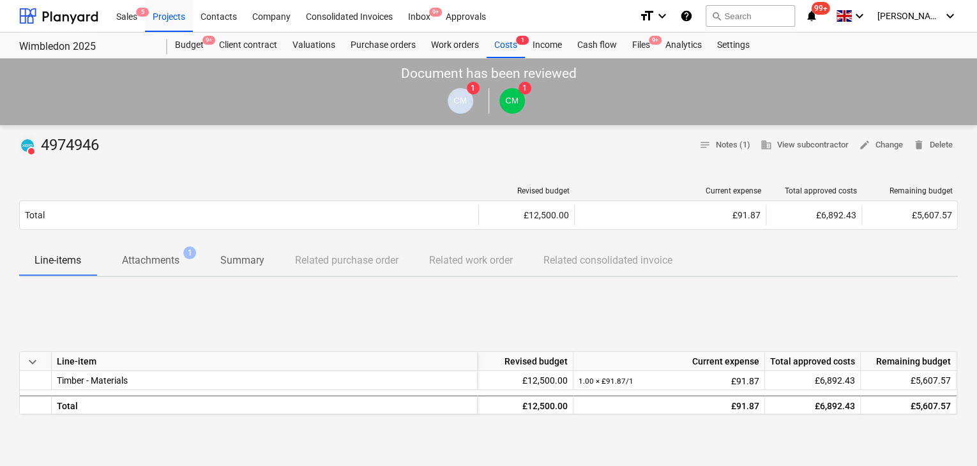
click at [156, 266] on p "Attachments" at bounding box center [150, 260] width 57 height 15
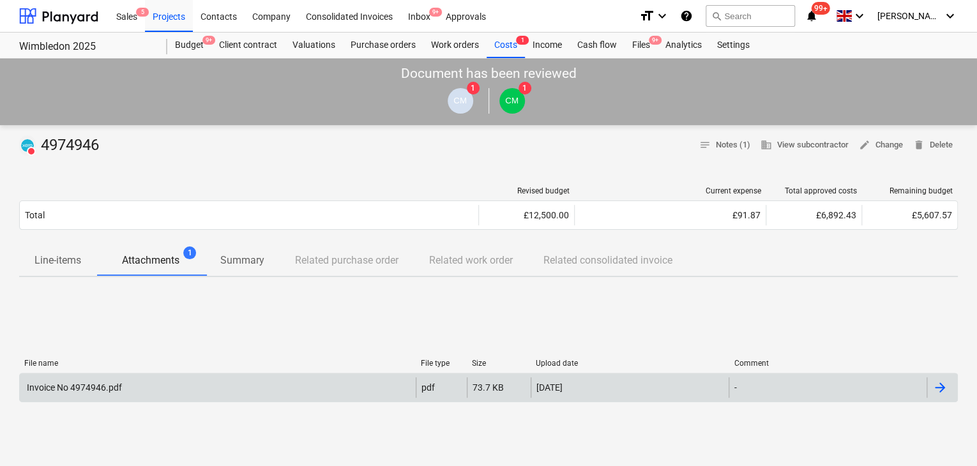
click at [140, 399] on div "Invoice No 4974946.pdf pdf 73.7 KB [DATE] -" at bounding box center [488, 387] width 938 height 29
click at [136, 387] on div "Invoice No 4974946.pdf" at bounding box center [218, 387] width 396 height 20
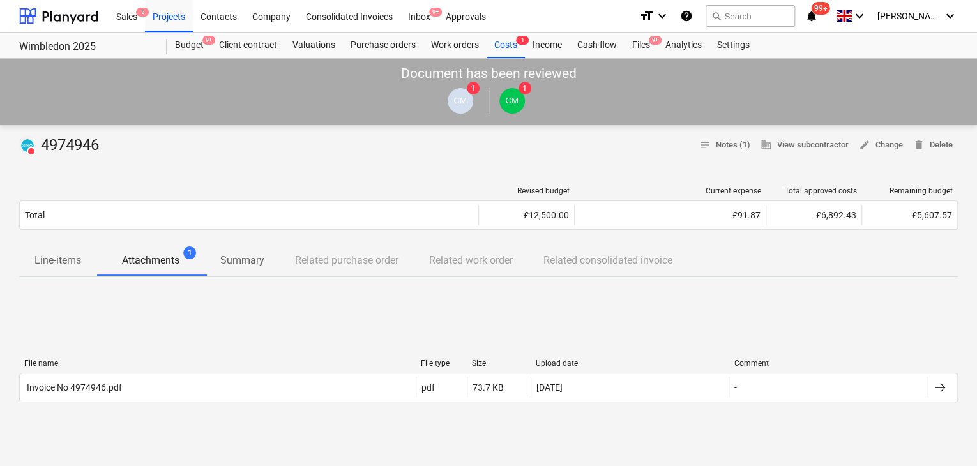
click at [67, 142] on div "DELETED 4974946" at bounding box center [61, 145] width 85 height 20
copy div "4974946"
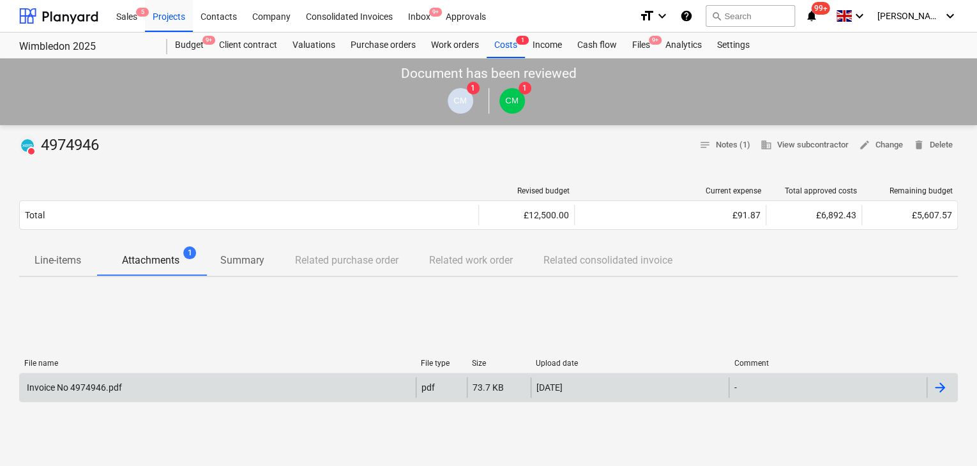
click at [96, 396] on div "Invoice No 4974946.pdf" at bounding box center [218, 387] width 396 height 20
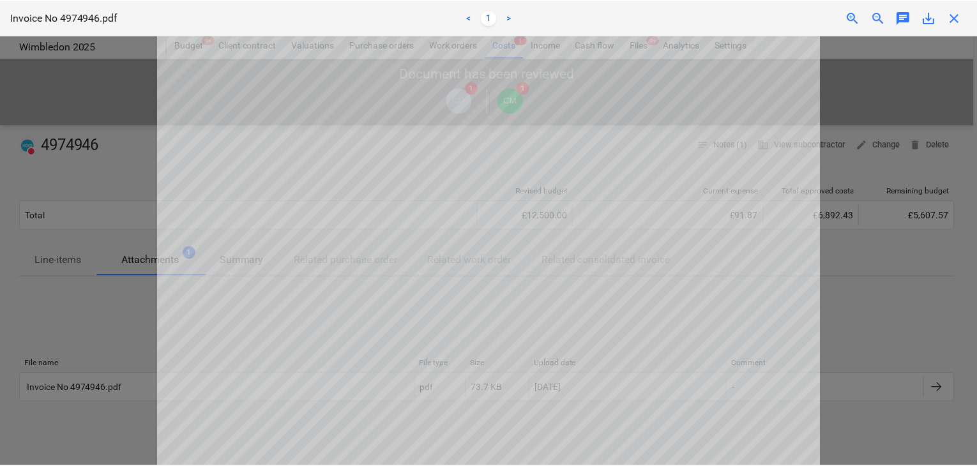
scroll to position [192, 0]
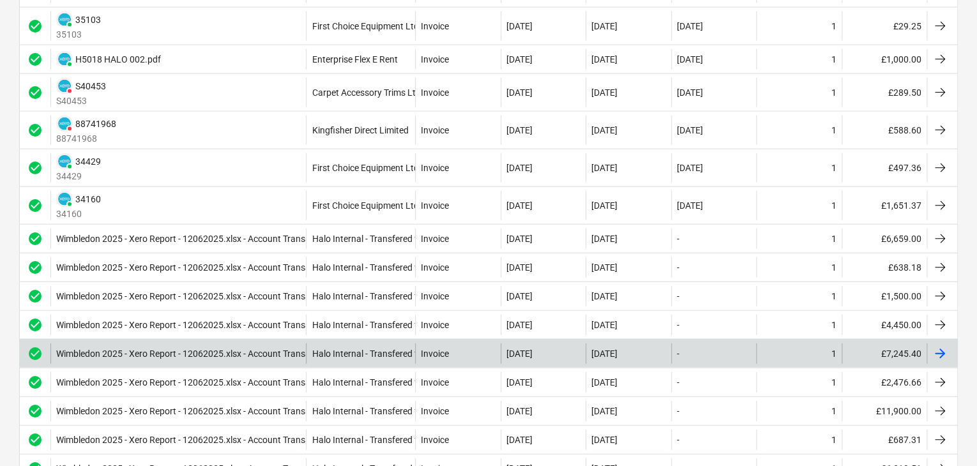
scroll to position [1499, 0]
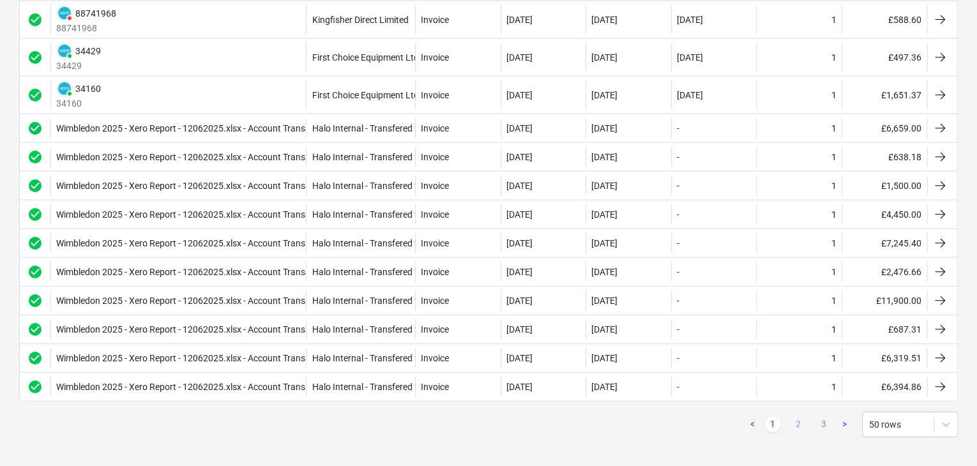
click at [799, 417] on link "2" at bounding box center [797, 424] width 15 height 15
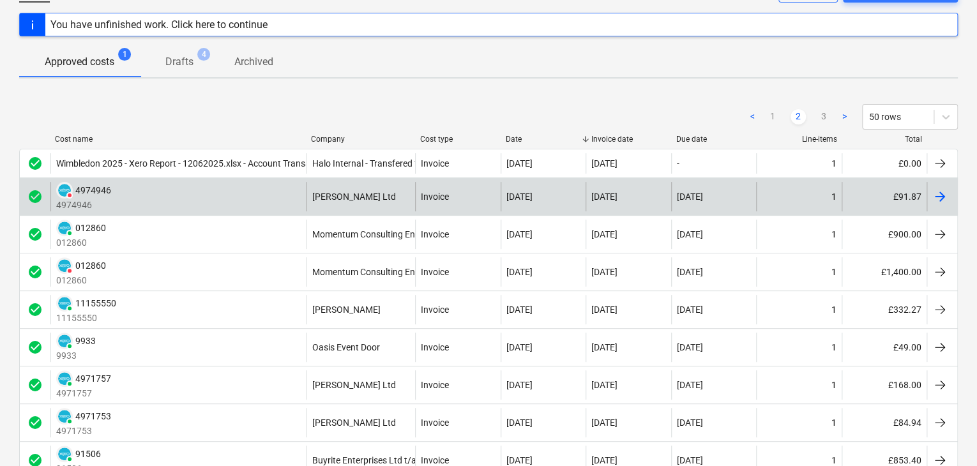
scroll to position [95, 0]
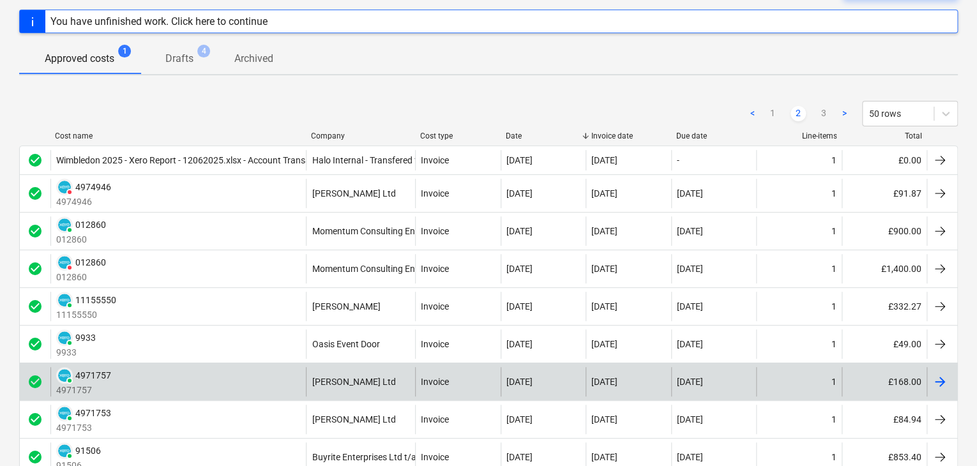
click at [348, 391] on div "[PERSON_NAME] Ltd" at bounding box center [360, 381] width 109 height 29
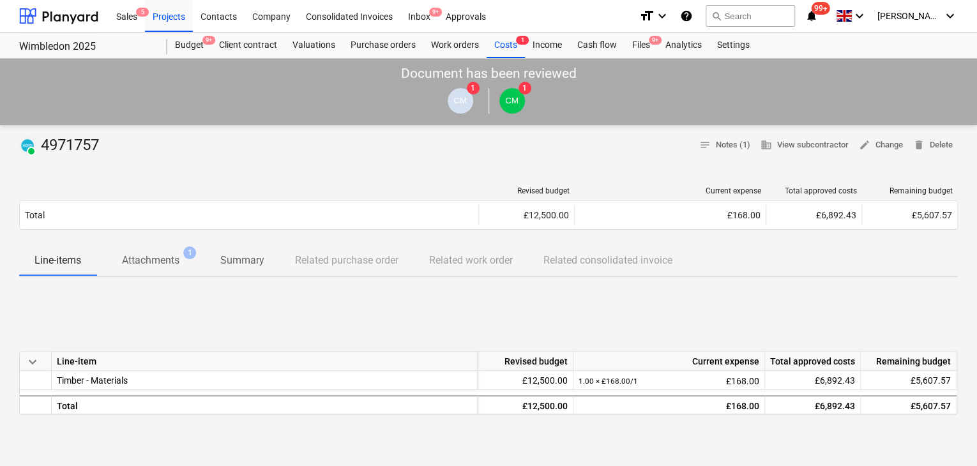
click at [142, 274] on button "Attachments 1" at bounding box center [150, 260] width 109 height 31
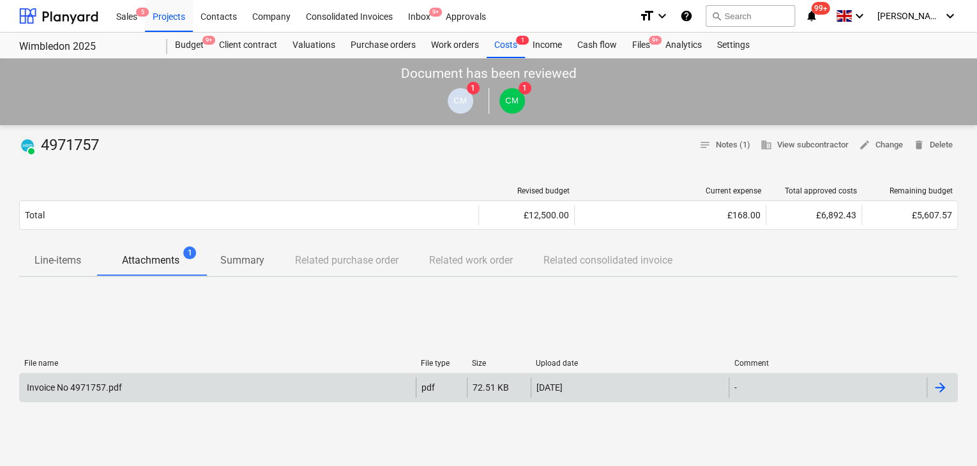
click at [151, 399] on div "Invoice No 4971757.pdf pdf 72.51 KB [DATE] -" at bounding box center [488, 387] width 938 height 29
click at [144, 389] on div "Invoice No 4971757.pdf" at bounding box center [218, 387] width 396 height 20
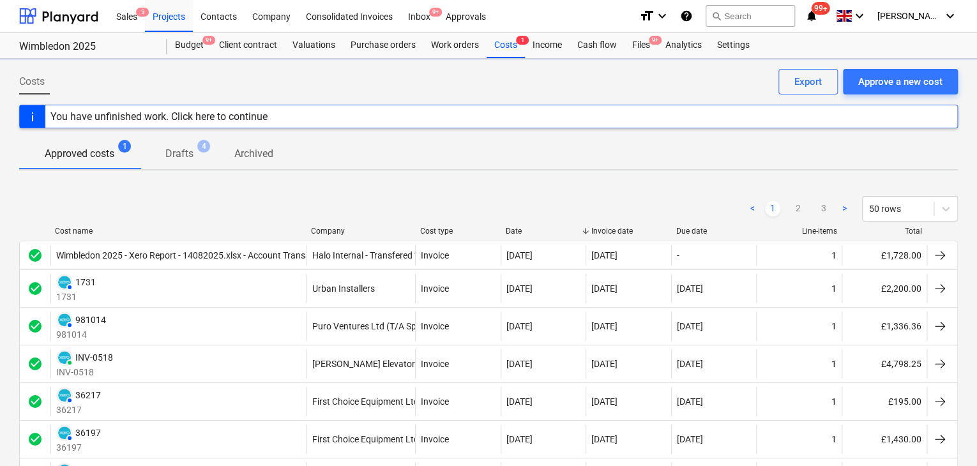
scroll to position [95, 0]
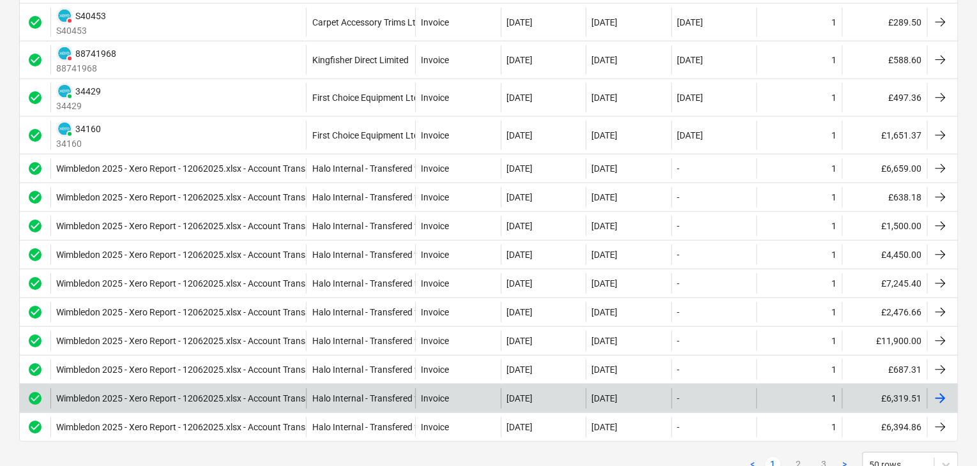
scroll to position [1499, 0]
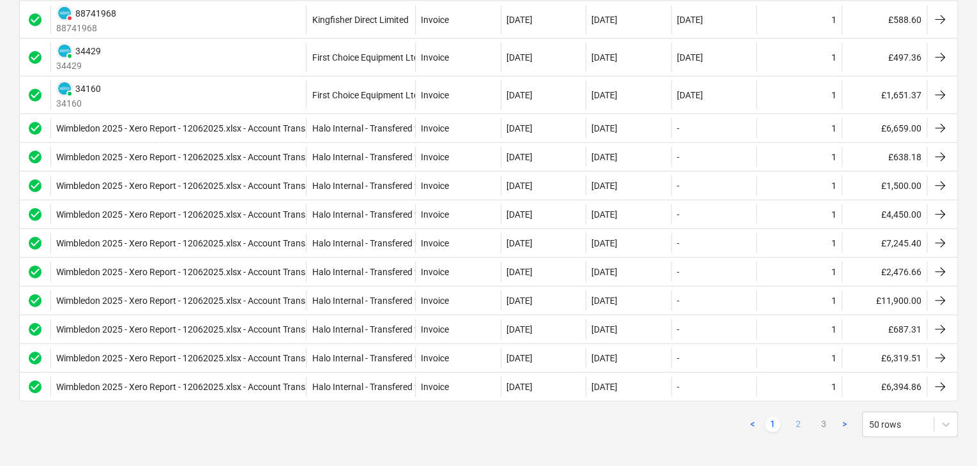
click at [800, 417] on link "2" at bounding box center [797, 424] width 15 height 15
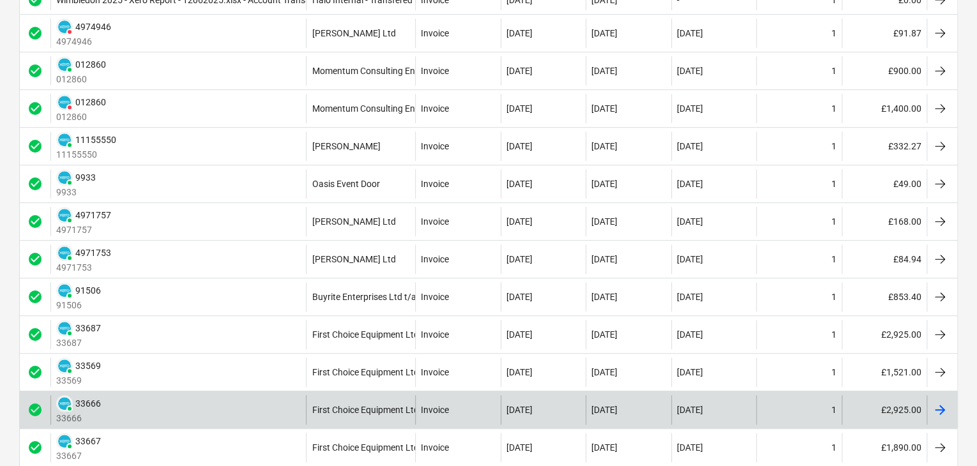
scroll to position [0, 0]
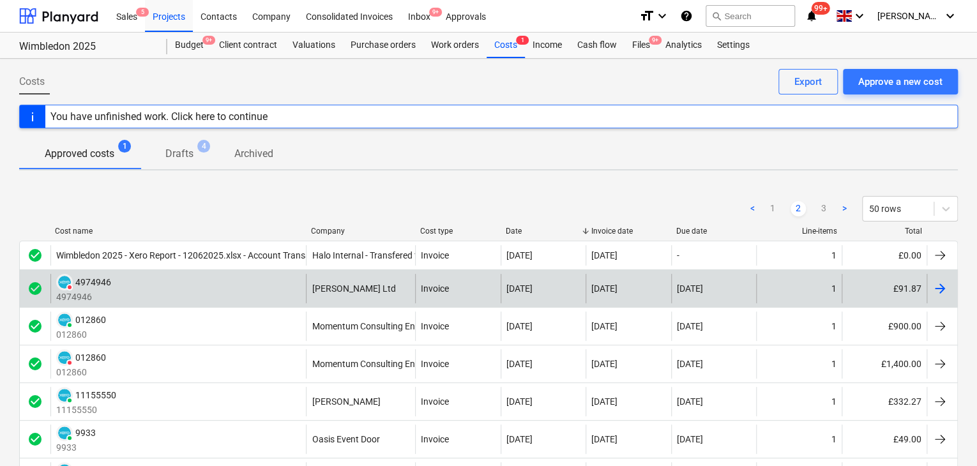
click at [202, 293] on div "DELETED 4974946 4974946" at bounding box center [177, 288] width 255 height 29
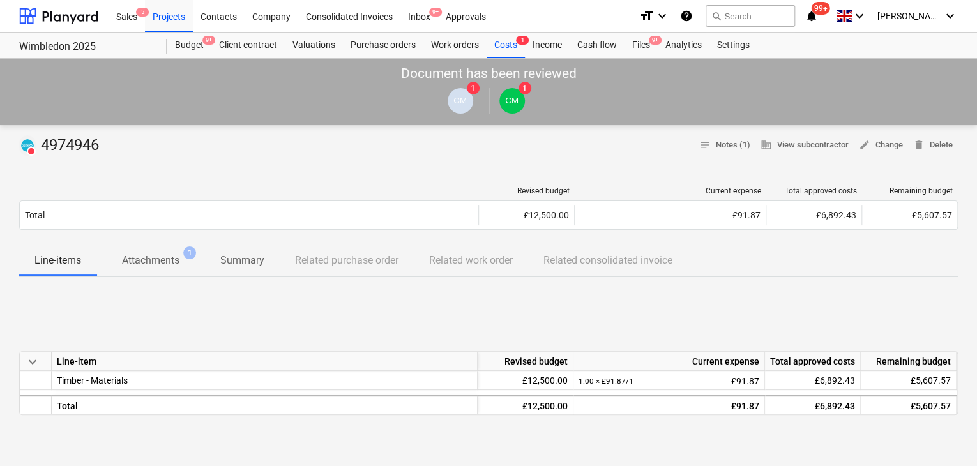
click at [164, 260] on p "Attachments" at bounding box center [150, 260] width 57 height 15
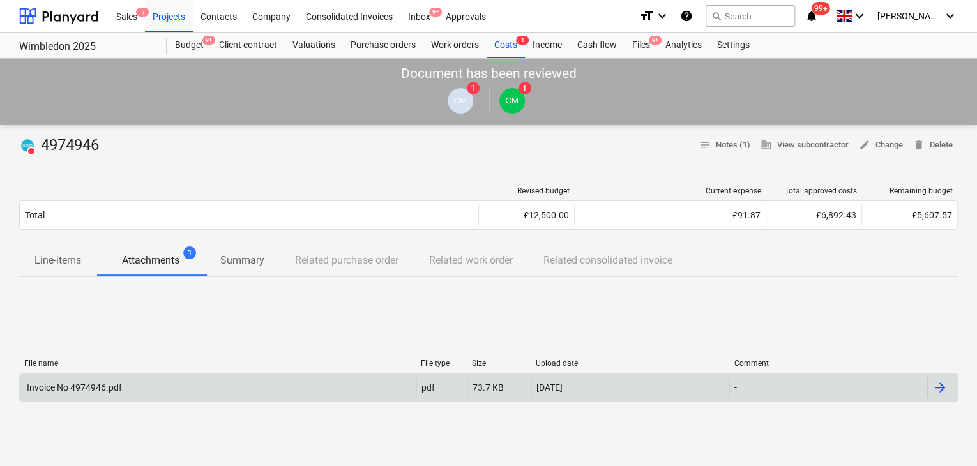
click at [162, 390] on div "Invoice No 4974946.pdf" at bounding box center [218, 387] width 396 height 20
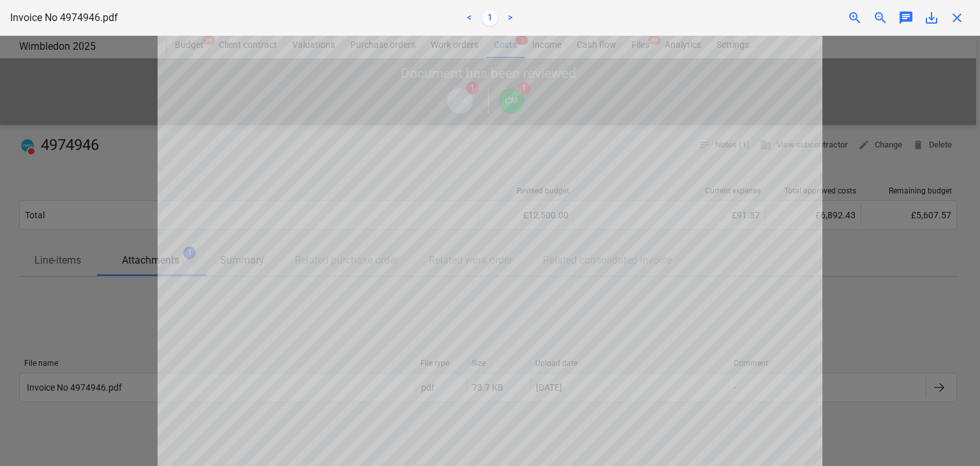
click at [64, 105] on div at bounding box center [490, 251] width 980 height 430
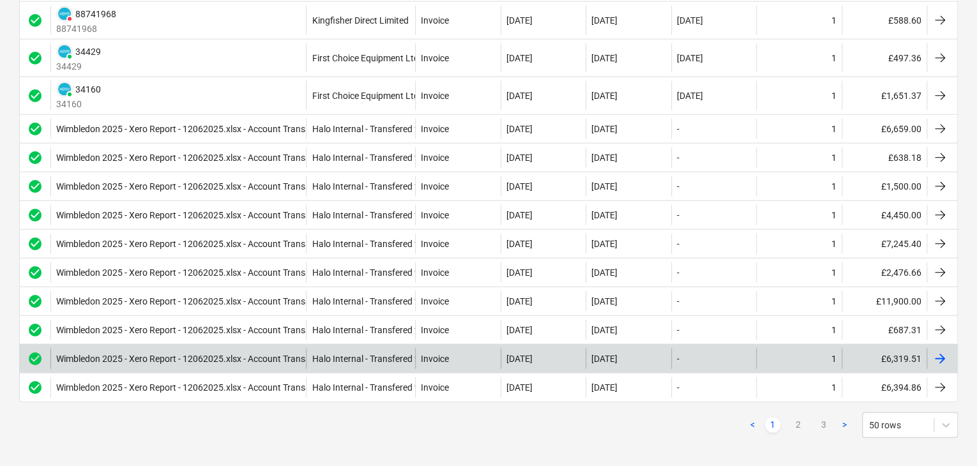
scroll to position [1499, 0]
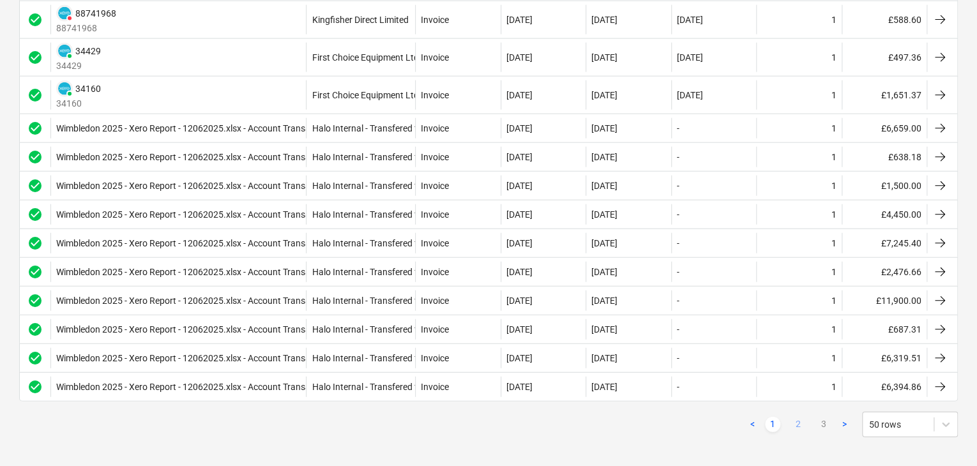
click at [792, 417] on link "2" at bounding box center [797, 424] width 15 height 15
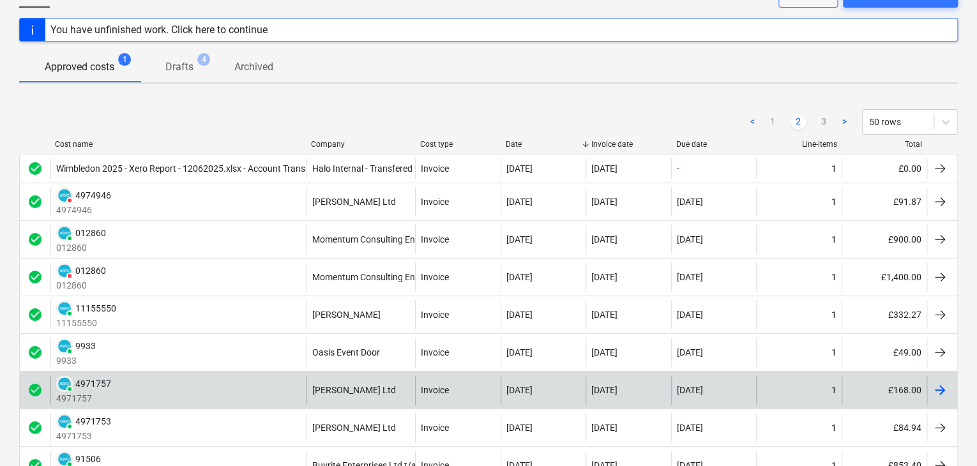
scroll to position [128, 0]
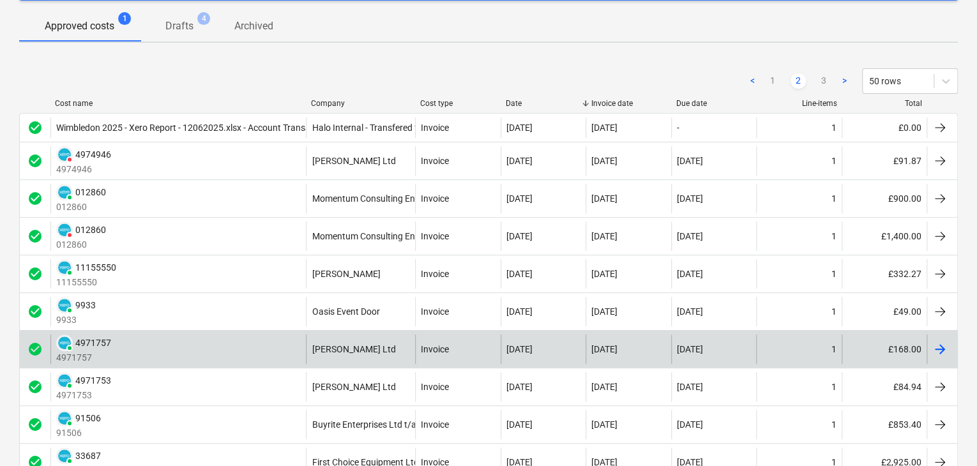
click at [250, 350] on div "PAID 4971757 4971757" at bounding box center [177, 348] width 255 height 29
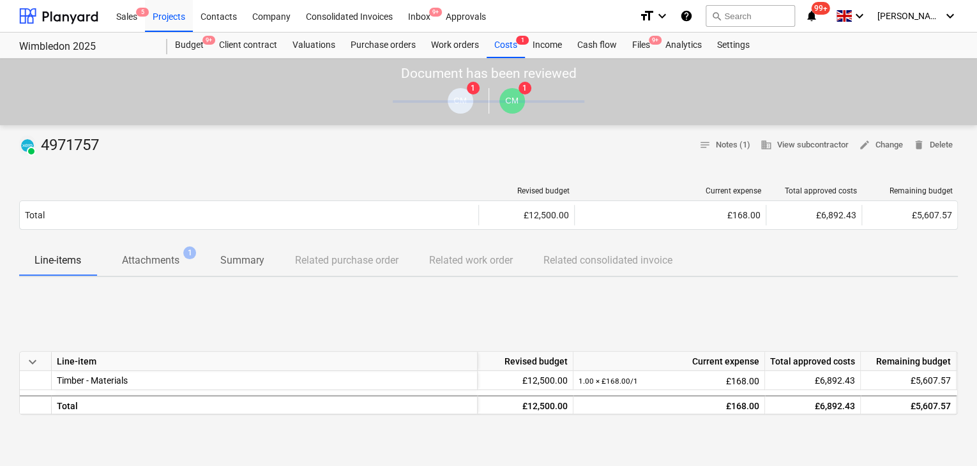
click at [165, 271] on span "Attachments 1" at bounding box center [150, 260] width 109 height 24
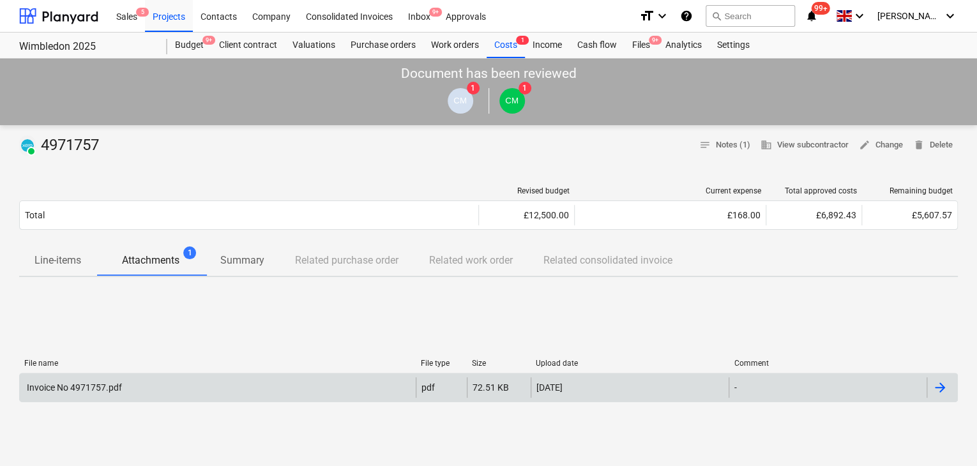
click at [194, 375] on div "Invoice No 4971757.pdf pdf 72.51 KB [DATE] -" at bounding box center [488, 387] width 938 height 29
click at [195, 376] on div "Invoice No 4971757.pdf pdf 72.51 KB [DATE] -" at bounding box center [488, 387] width 938 height 29
click at [128, 384] on div "Invoice No 4971757.pdf" at bounding box center [218, 387] width 396 height 20
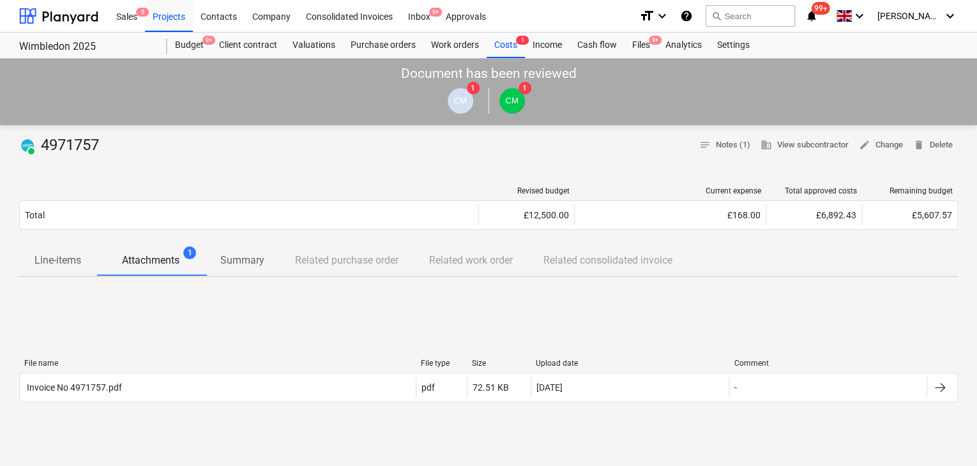
click at [54, 142] on div "PAID 4971757" at bounding box center [61, 145] width 85 height 20
copy div "4971757"
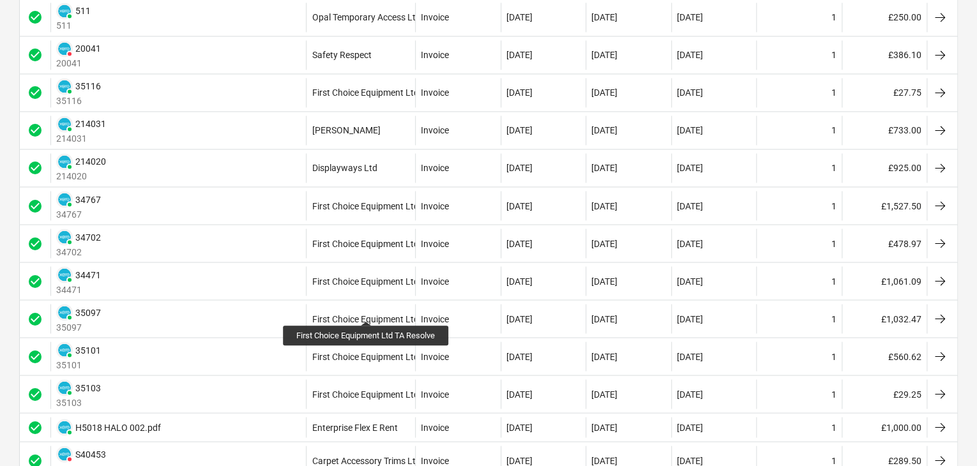
scroll to position [1499, 0]
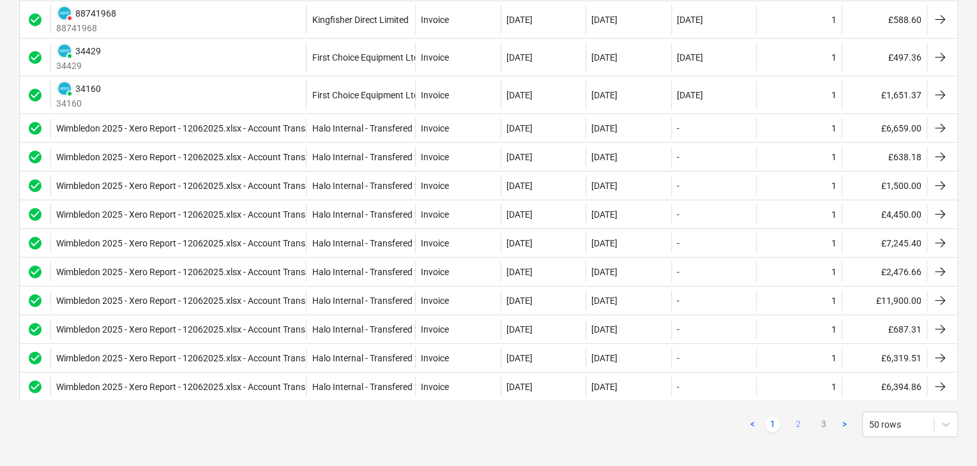
click at [799, 417] on link "2" at bounding box center [797, 424] width 15 height 15
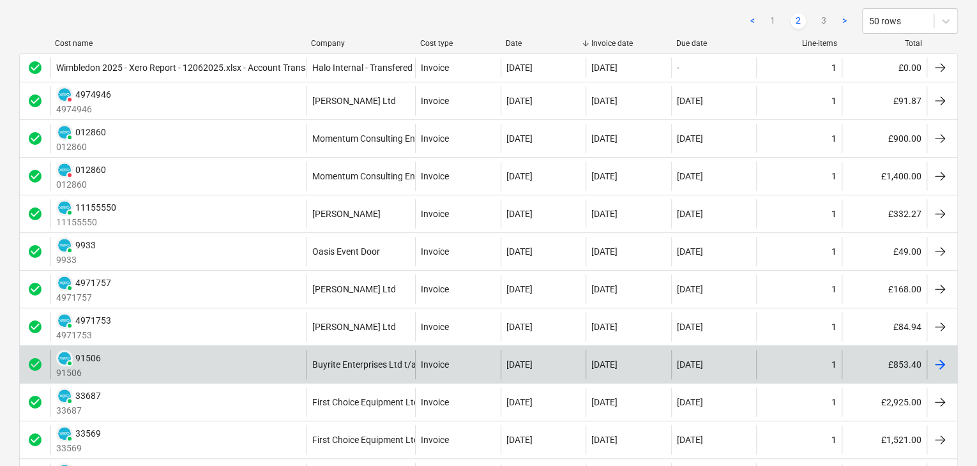
scroll to position [192, 0]
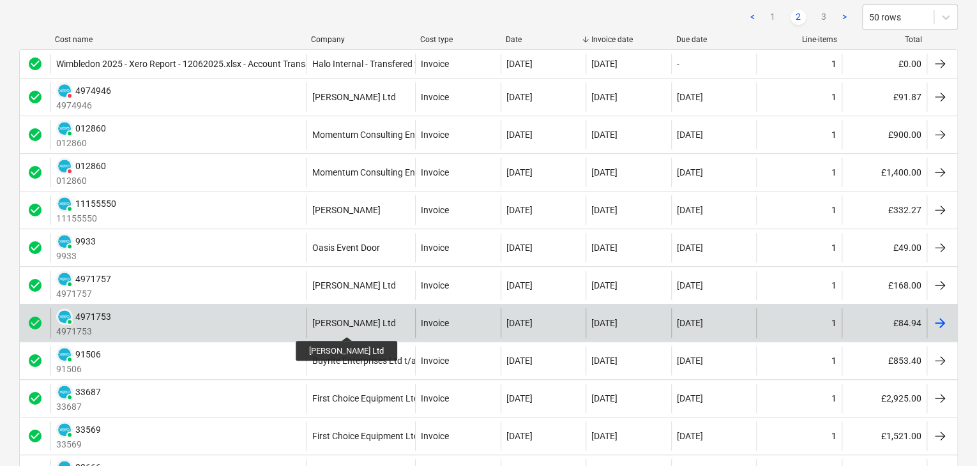
click at [342, 325] on div "[PERSON_NAME] Ltd" at bounding box center [354, 323] width 84 height 10
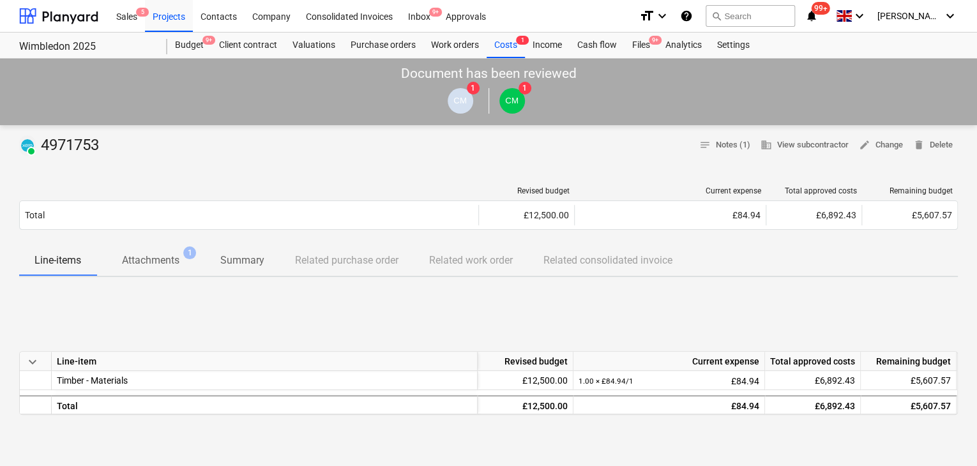
click at [69, 141] on div "PAID 4971753" at bounding box center [61, 145] width 85 height 20
copy div "4971753"
click at [152, 271] on span "Attachments 1" at bounding box center [150, 260] width 109 height 24
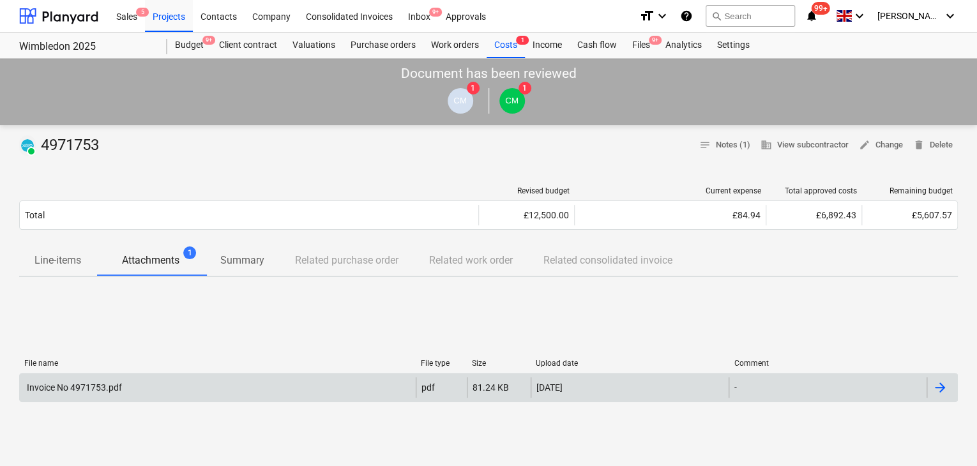
click at [141, 382] on div "Invoice No 4971753.pdf" at bounding box center [218, 387] width 396 height 20
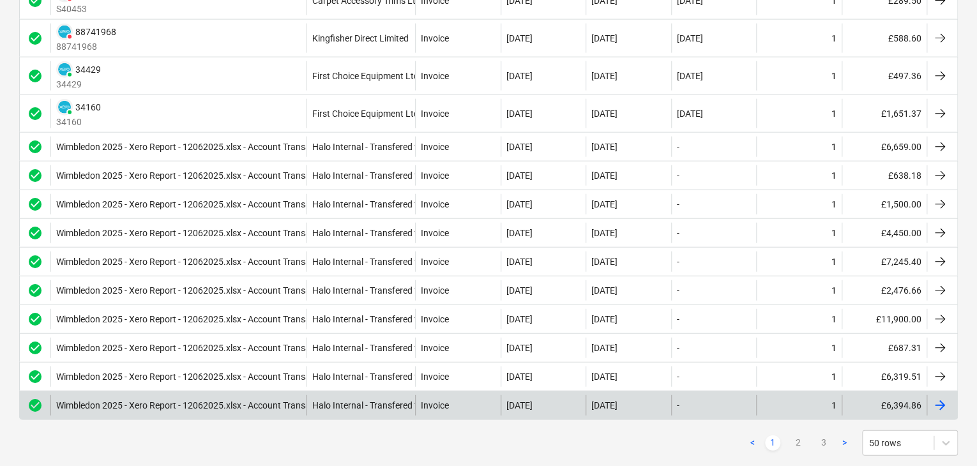
scroll to position [1499, 0]
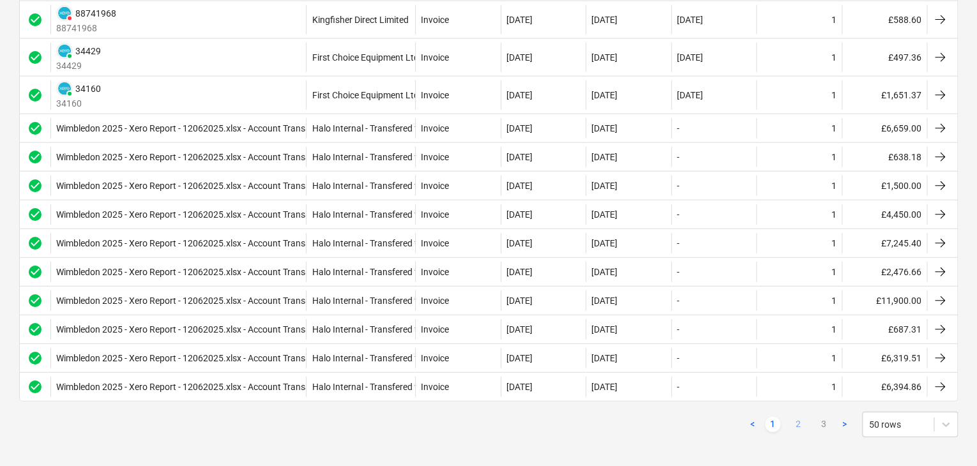
click at [800, 424] on link "2" at bounding box center [797, 424] width 15 height 15
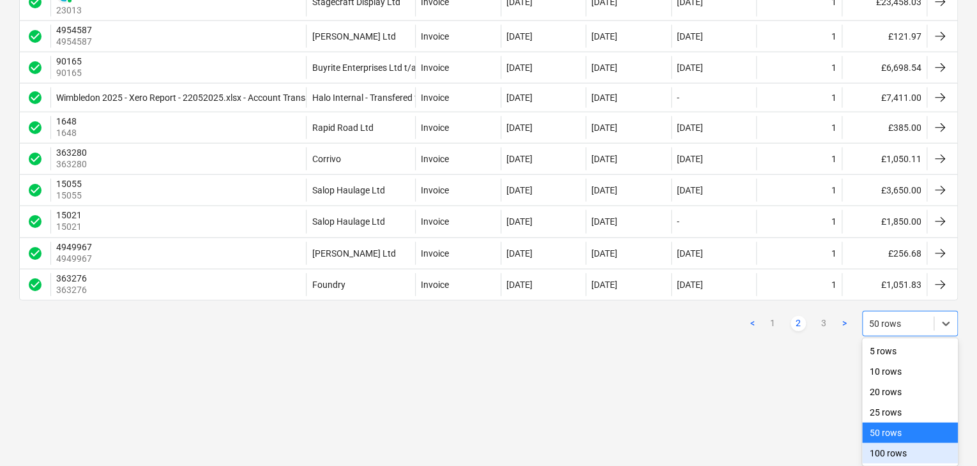
click at [885, 443] on div "100 rows" at bounding box center [910, 453] width 96 height 20
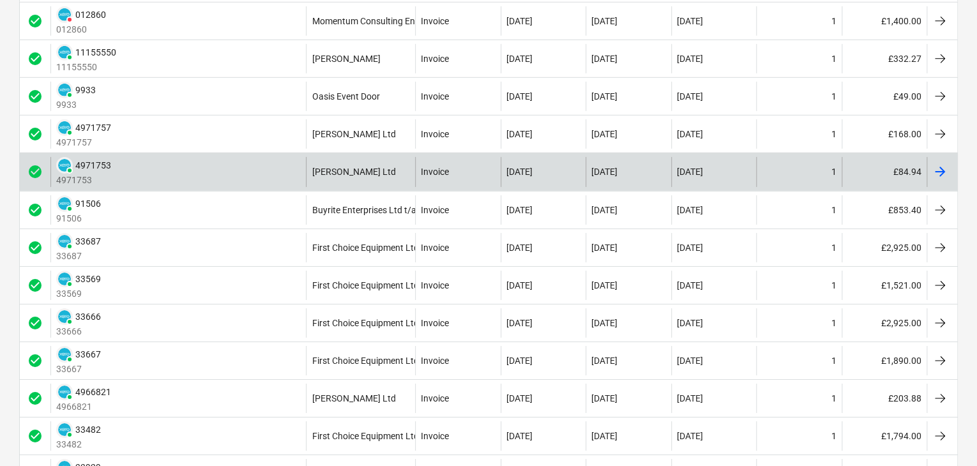
scroll to position [2043, 0]
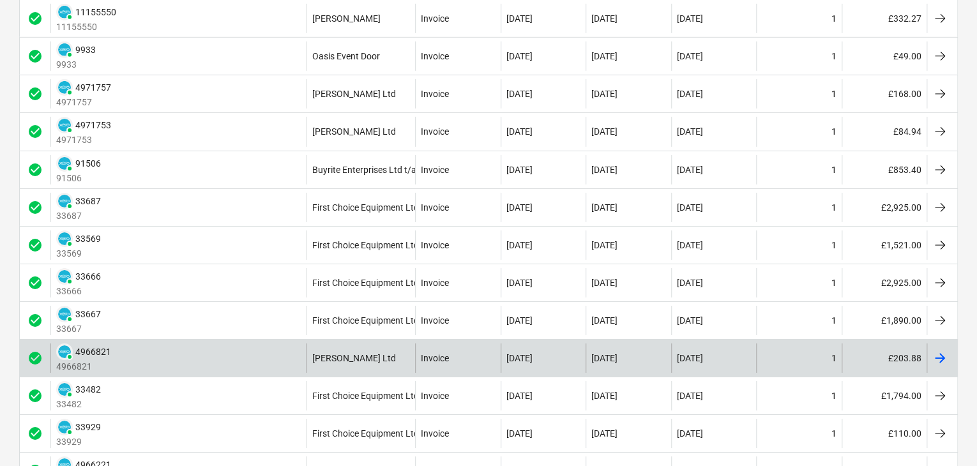
click at [365, 343] on div "[PERSON_NAME] Ltd" at bounding box center [360, 357] width 109 height 29
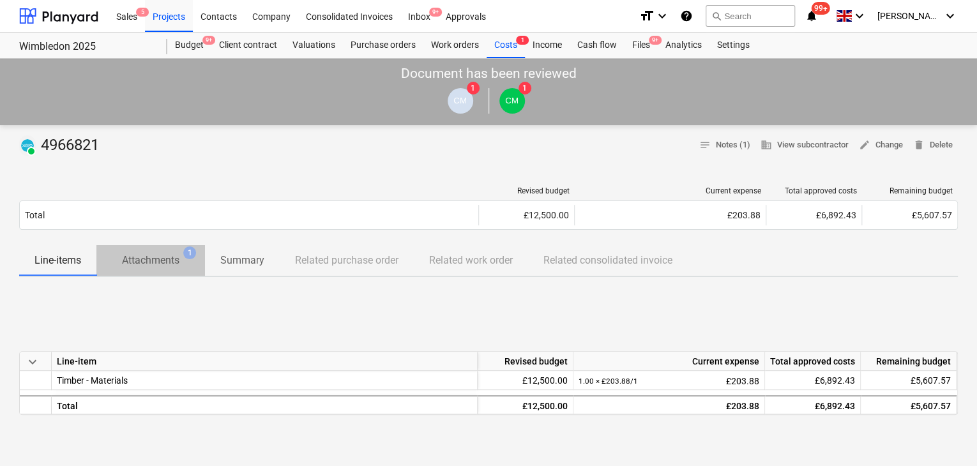
click at [140, 256] on p "Attachments" at bounding box center [150, 260] width 57 height 15
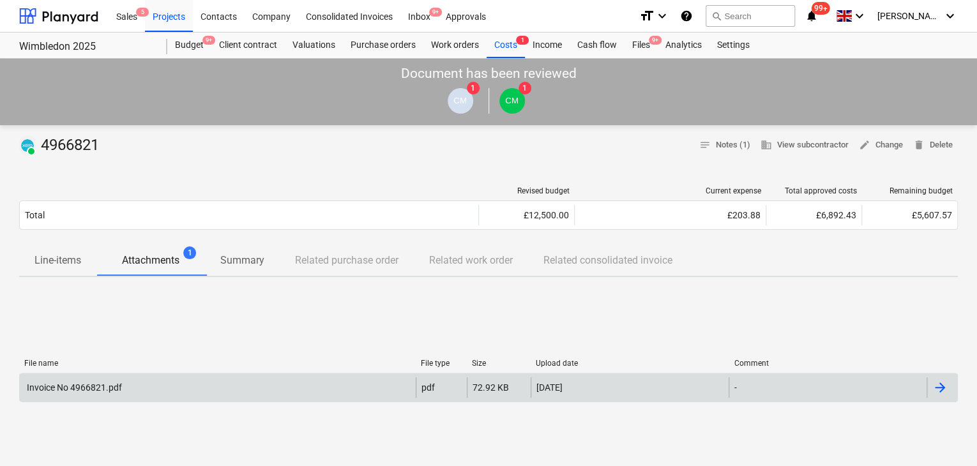
click at [190, 388] on div "Invoice No 4966821.pdf" at bounding box center [218, 387] width 396 height 20
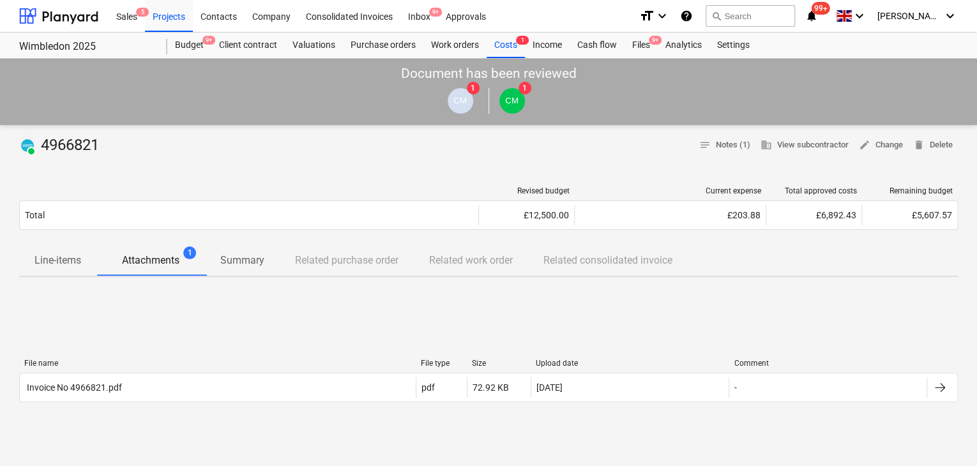
click at [54, 144] on div "PAID 4966821" at bounding box center [61, 145] width 85 height 20
copy div "4966821"
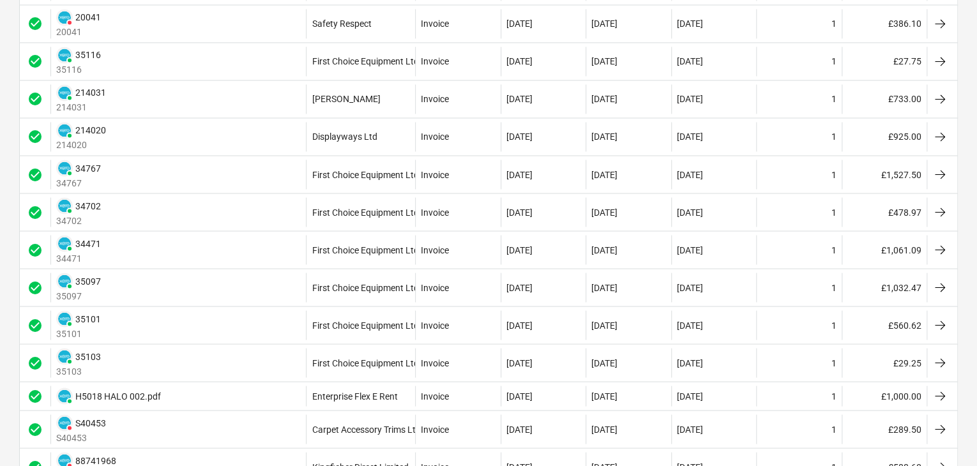
scroll to position [1499, 0]
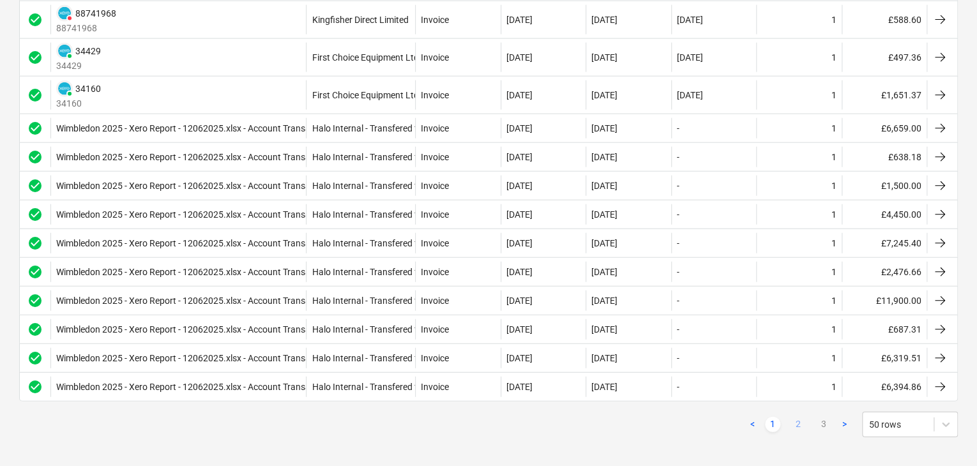
click at [797, 421] on link "2" at bounding box center [797, 424] width 15 height 15
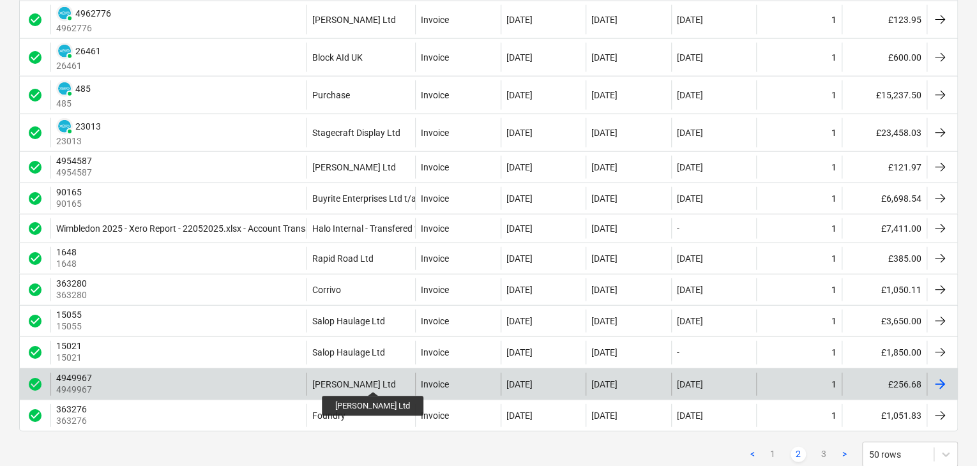
click at [368, 380] on div "[PERSON_NAME] Ltd" at bounding box center [354, 384] width 84 height 10
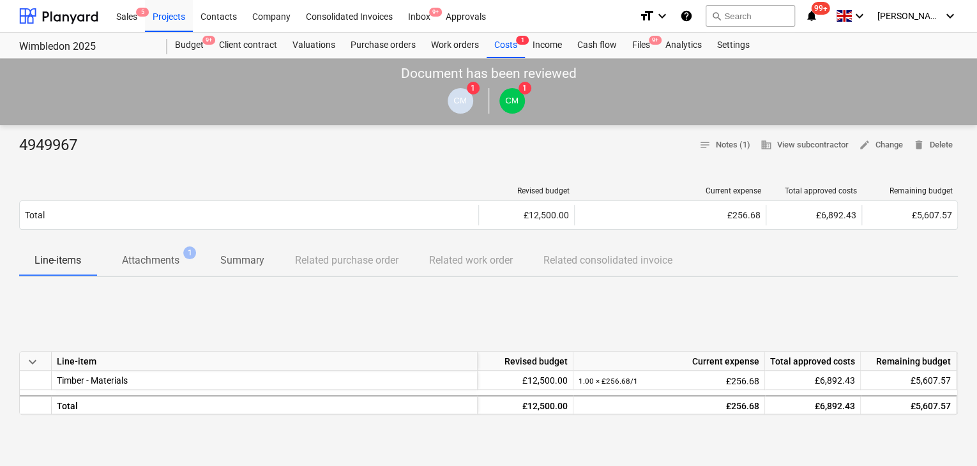
click at [149, 263] on p "Attachments" at bounding box center [150, 260] width 57 height 15
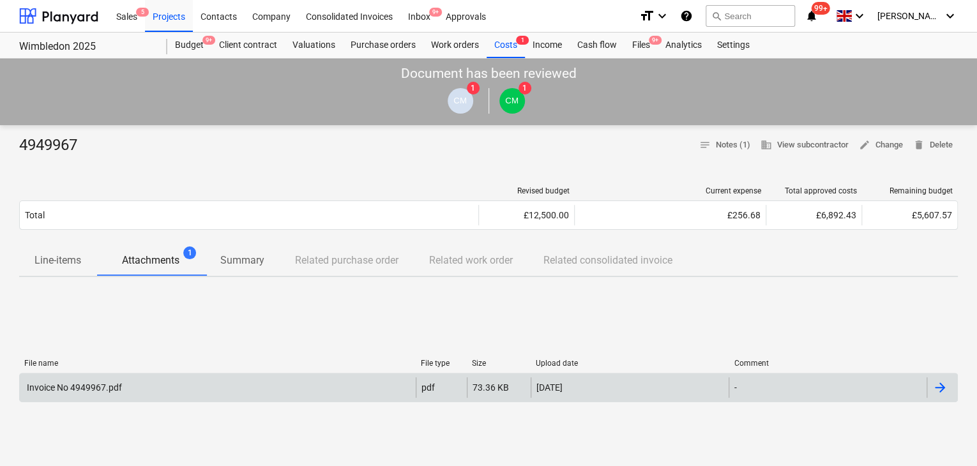
click at [166, 380] on div "Invoice No 4949967.pdf" at bounding box center [218, 387] width 396 height 20
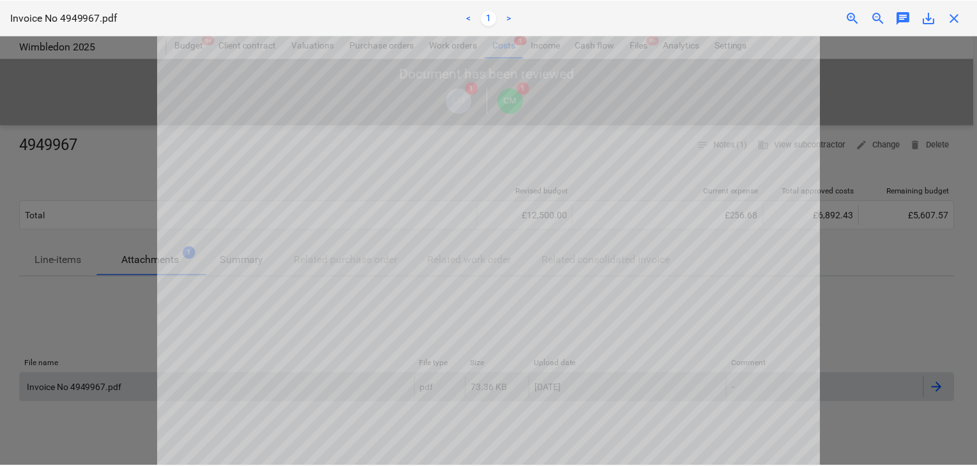
scroll to position [192, 0]
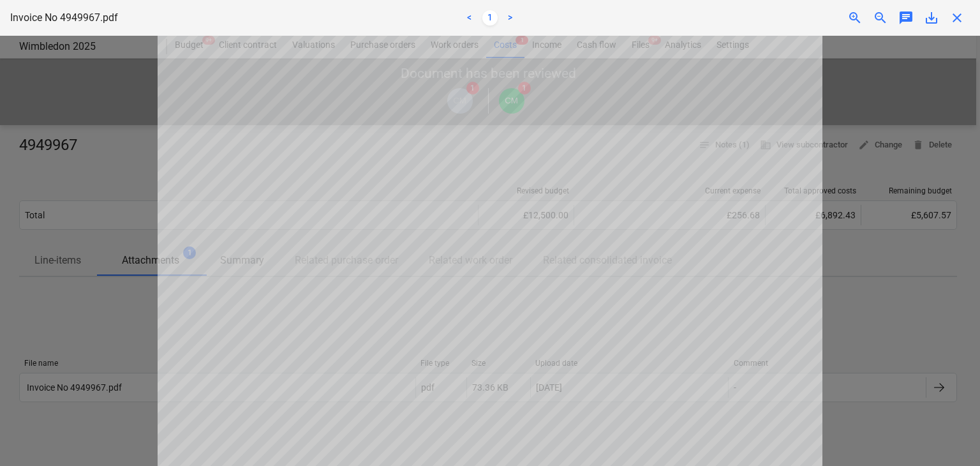
click at [66, 176] on div at bounding box center [490, 251] width 980 height 430
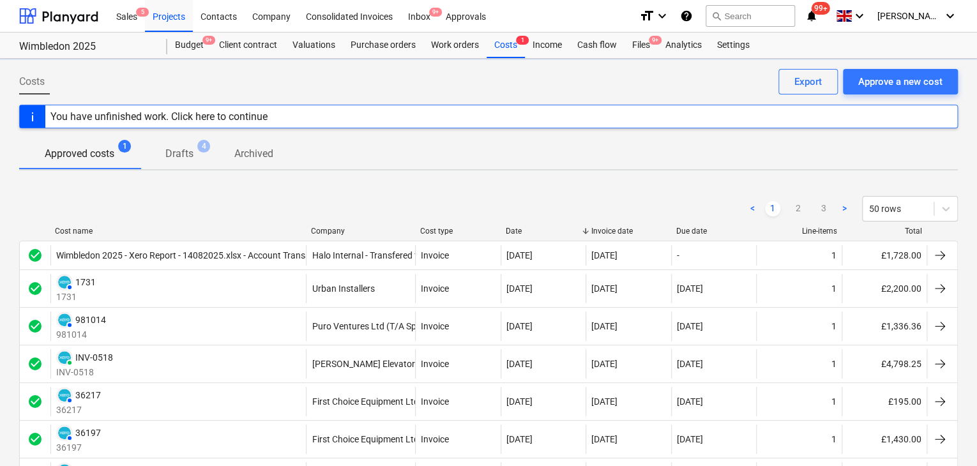
scroll to position [1499, 0]
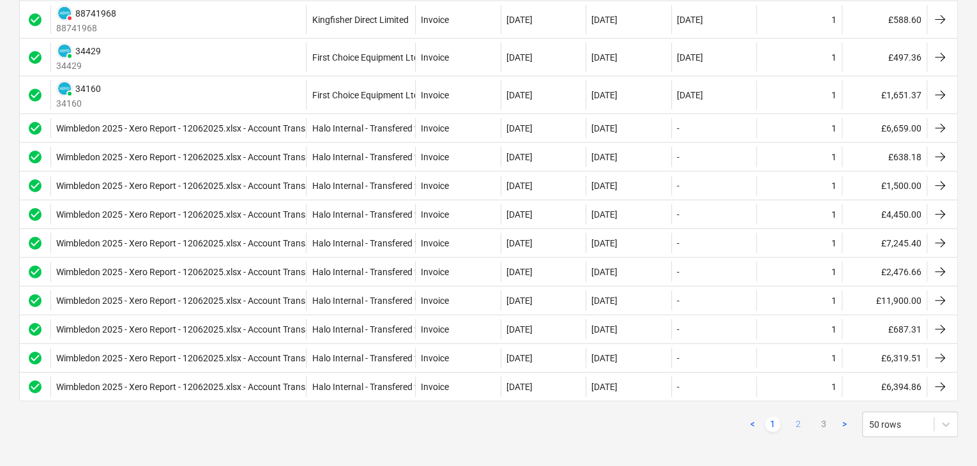
click at [804, 419] on link "2" at bounding box center [797, 424] width 15 height 15
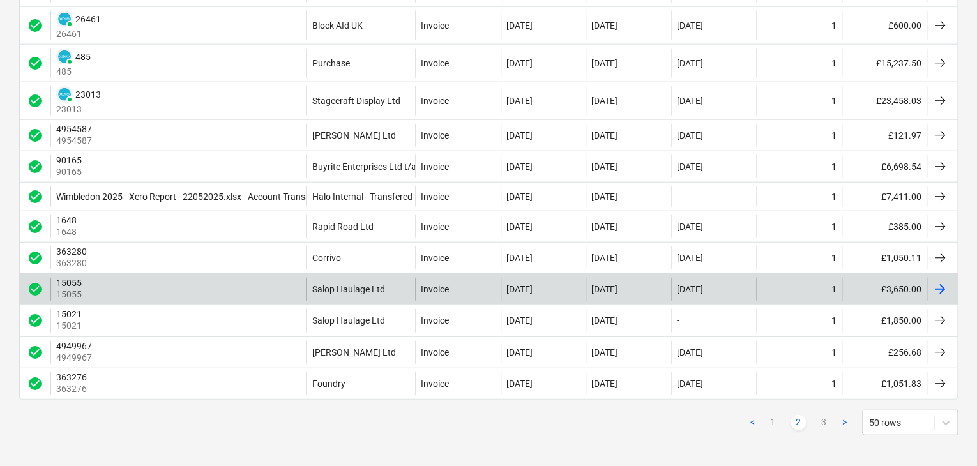
scroll to position [1533, 0]
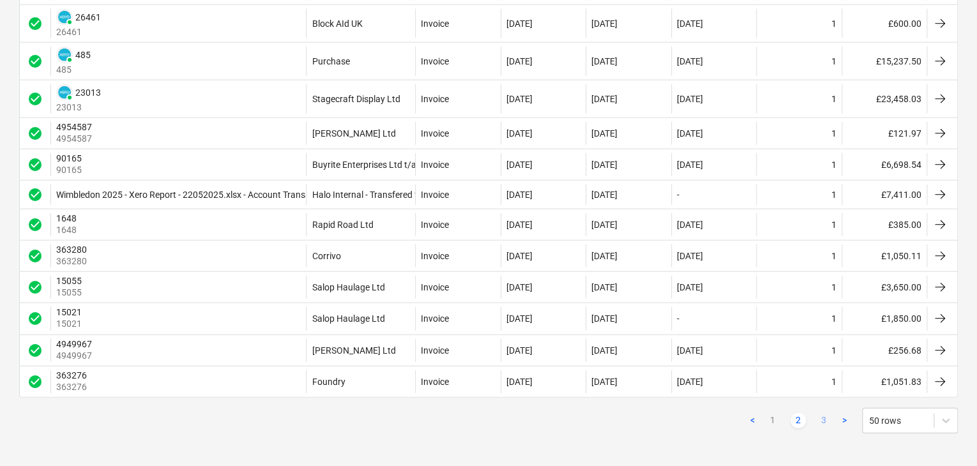
click at [825, 416] on link "3" at bounding box center [823, 420] width 15 height 15
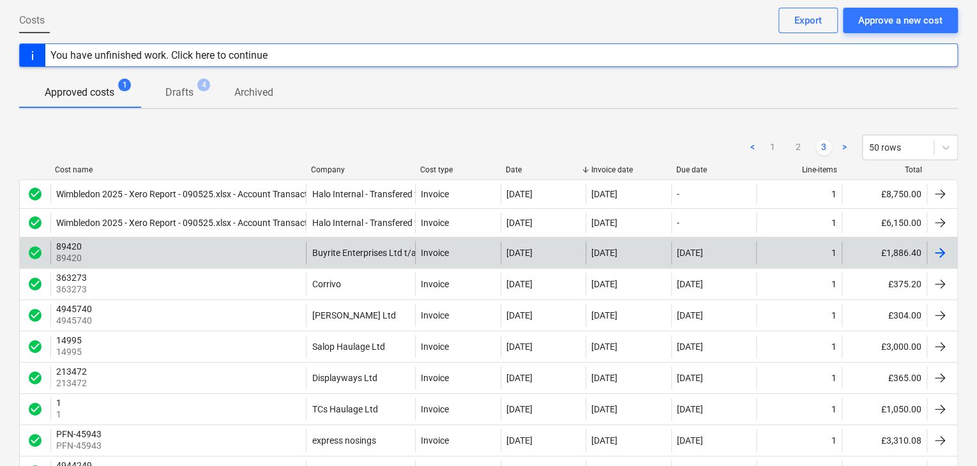
scroll to position [64, 0]
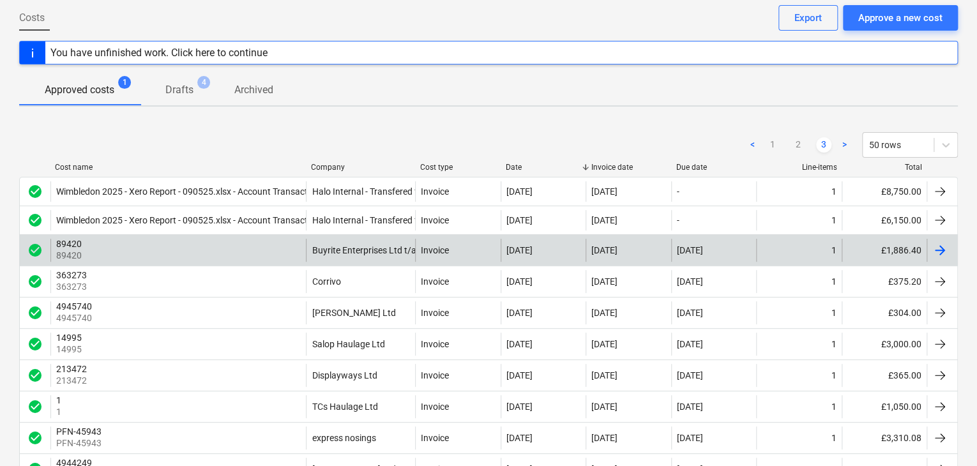
click at [167, 317] on div "4945740 4945740" at bounding box center [177, 312] width 255 height 23
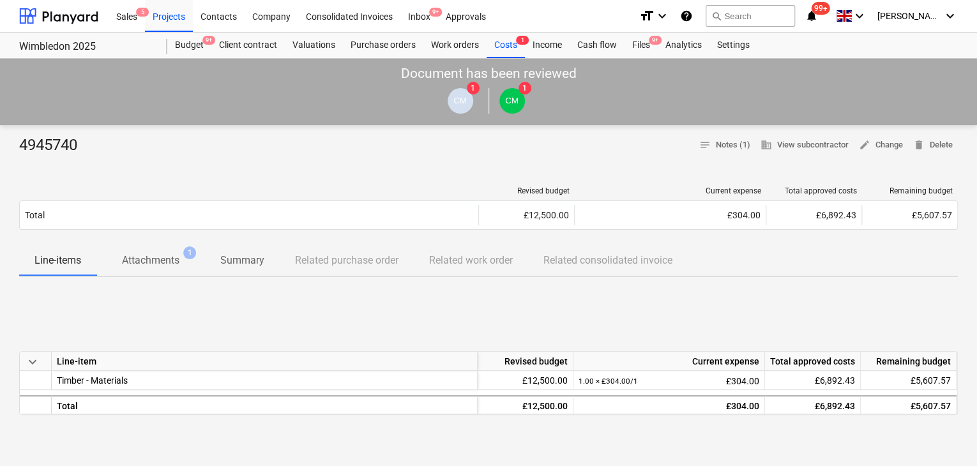
drag, startPoint x: 123, startPoint y: 262, endPoint x: 124, endPoint y: 269, distance: 6.5
click at [123, 268] on span "Attachments 1" at bounding box center [150, 260] width 109 height 24
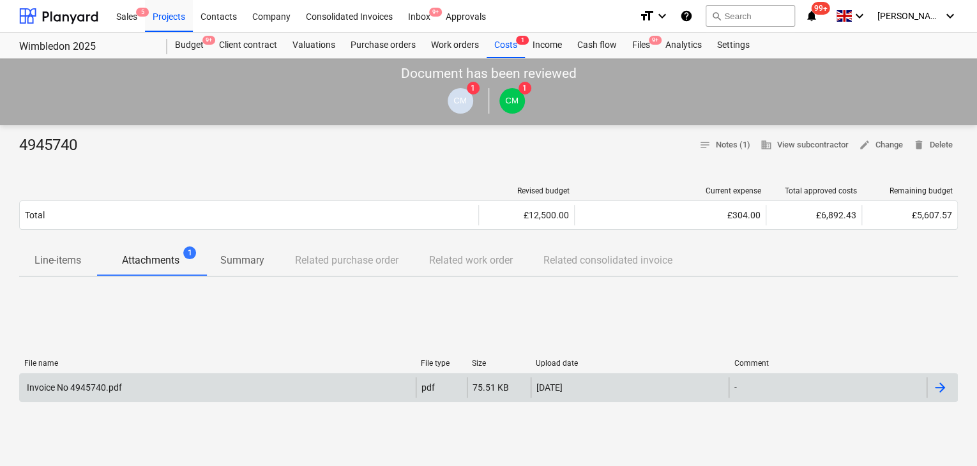
click at [312, 393] on div "Invoice No 4945740.pdf" at bounding box center [218, 387] width 396 height 20
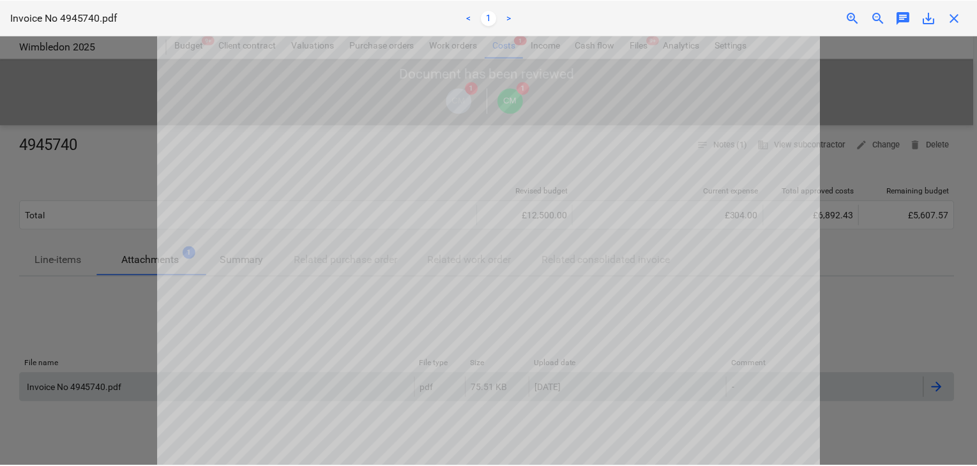
scroll to position [64, 0]
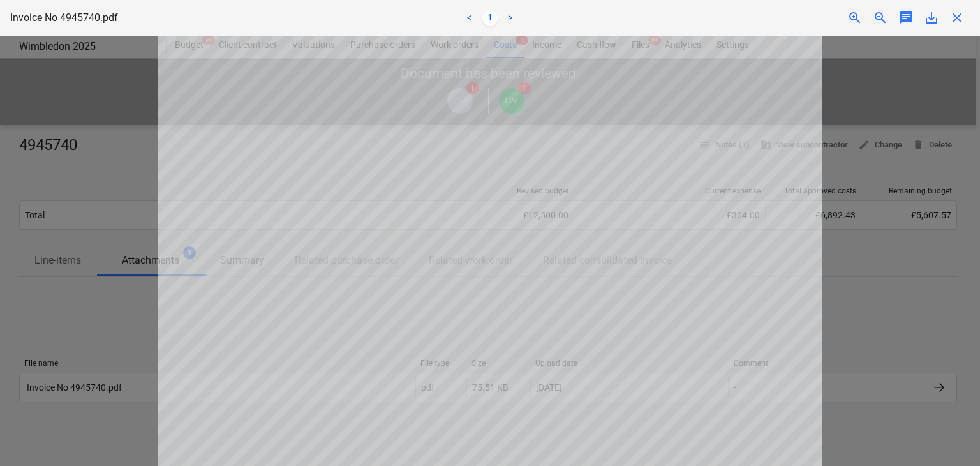
click at [57, 210] on div at bounding box center [490, 251] width 980 height 430
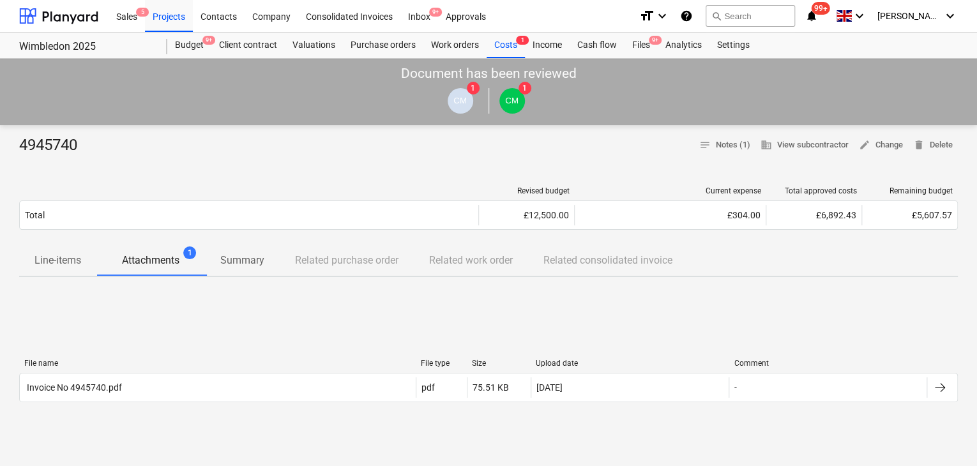
click at [54, 146] on div "4945740" at bounding box center [53, 145] width 68 height 20
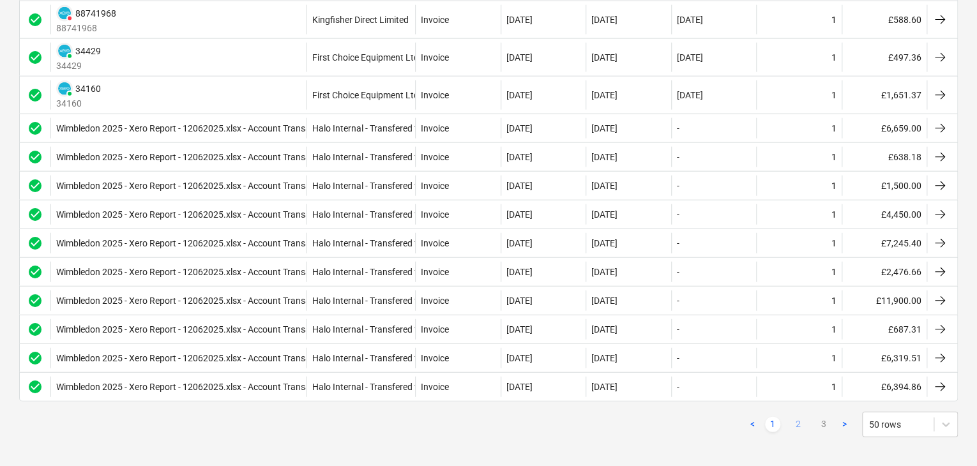
click at [794, 417] on link "2" at bounding box center [797, 424] width 15 height 15
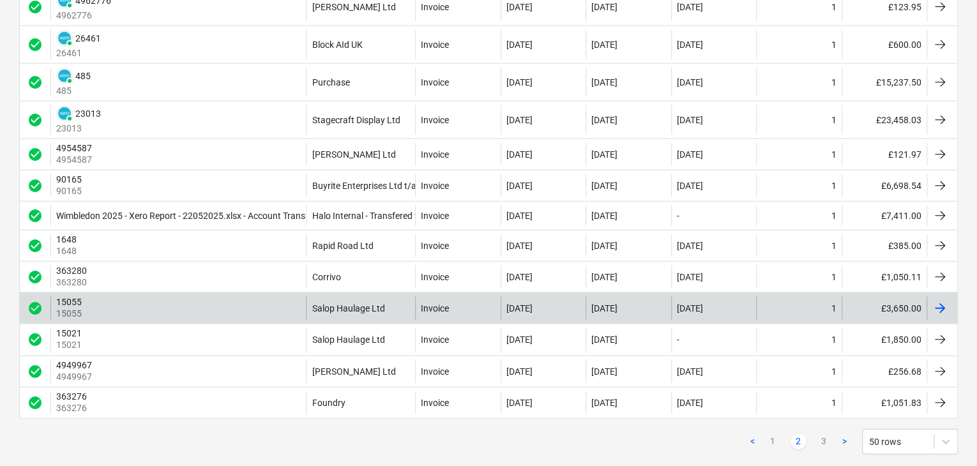
scroll to position [1533, 0]
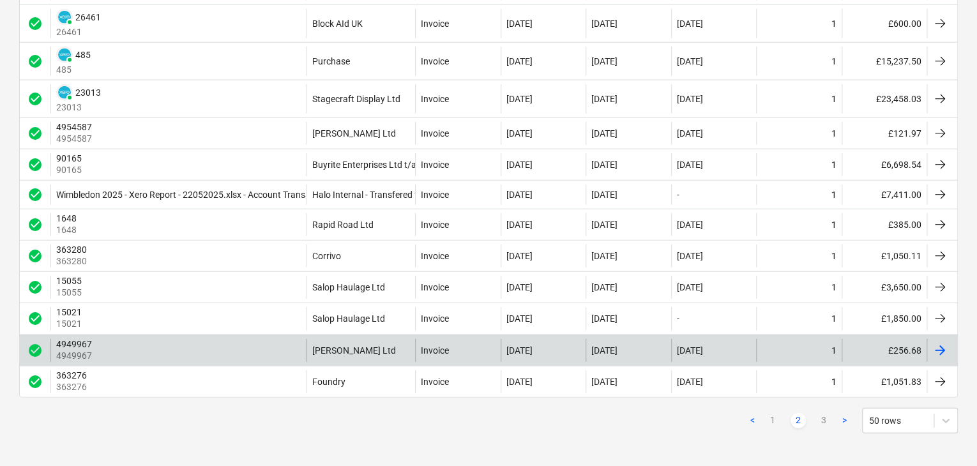
click at [259, 349] on div "4949967 4949967" at bounding box center [177, 350] width 255 height 23
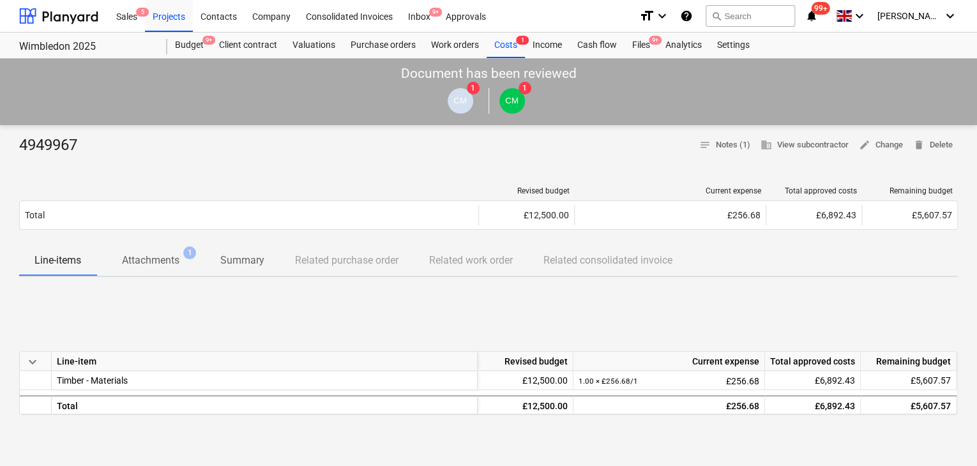
click at [145, 259] on p "Attachments" at bounding box center [150, 260] width 57 height 15
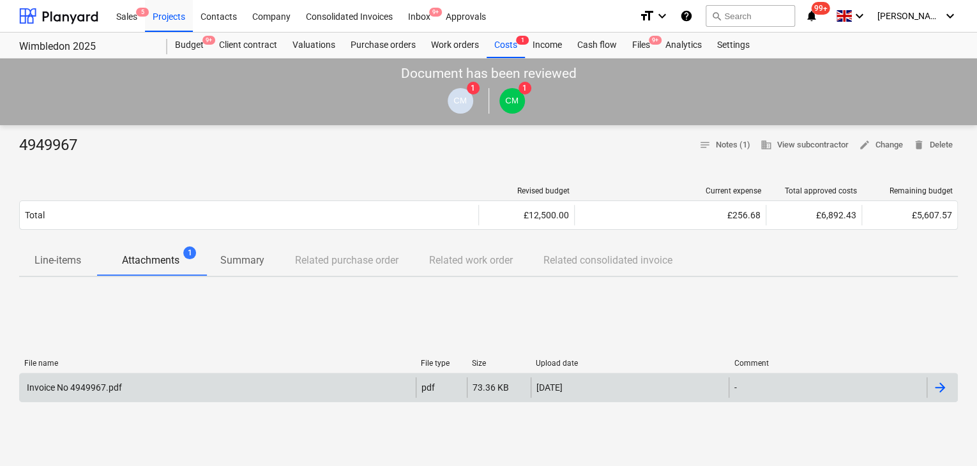
click at [130, 378] on div "Invoice No 4949967.pdf" at bounding box center [218, 387] width 396 height 20
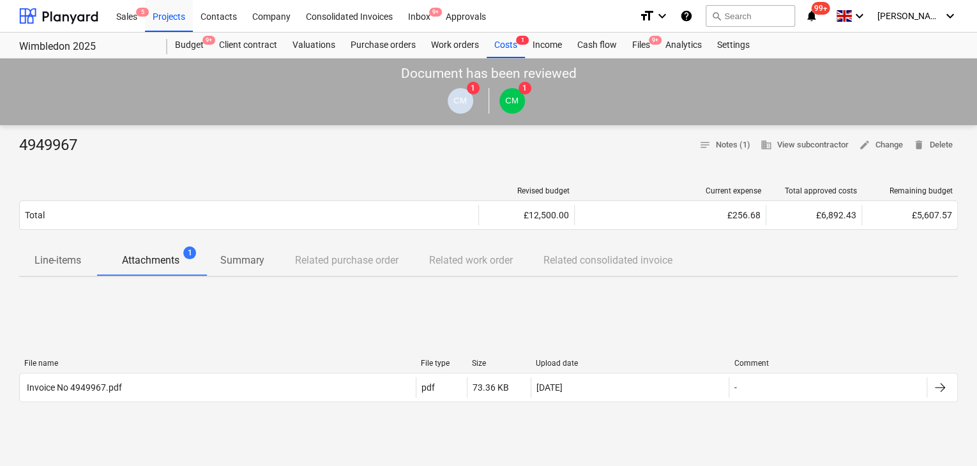
click at [38, 145] on div "4949967" at bounding box center [53, 145] width 68 height 20
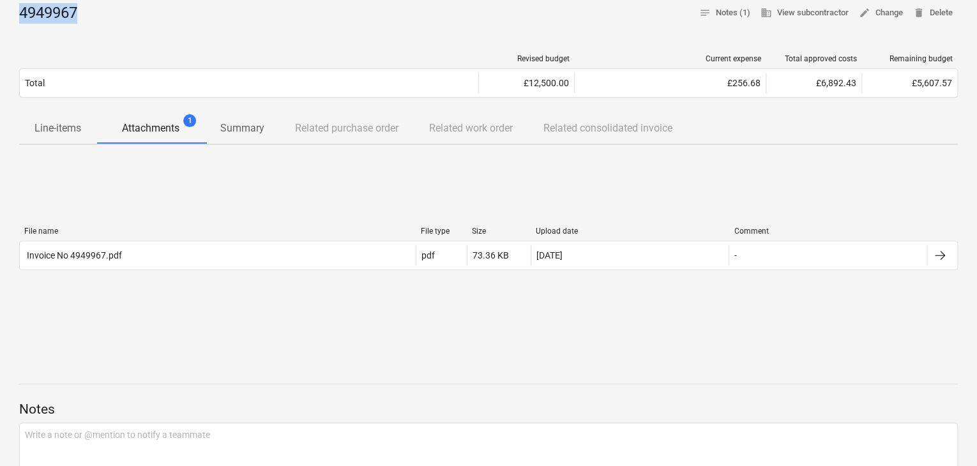
scroll to position [319, 0]
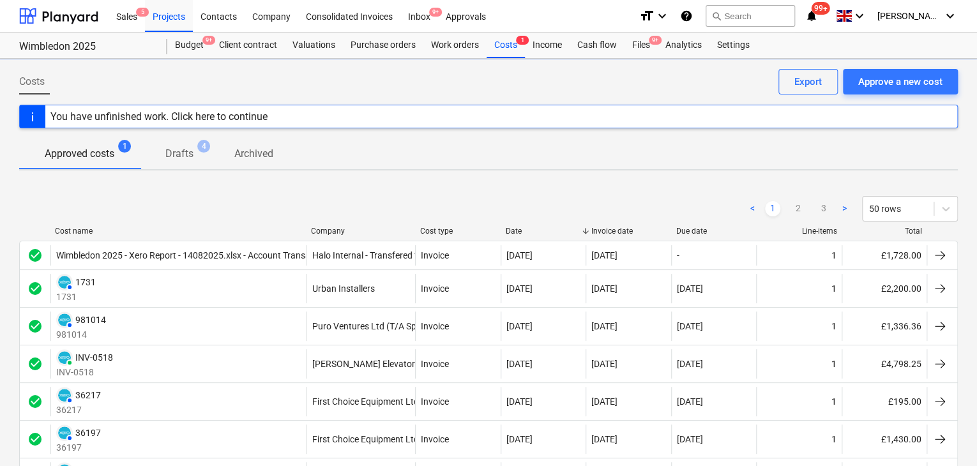
scroll to position [1499, 0]
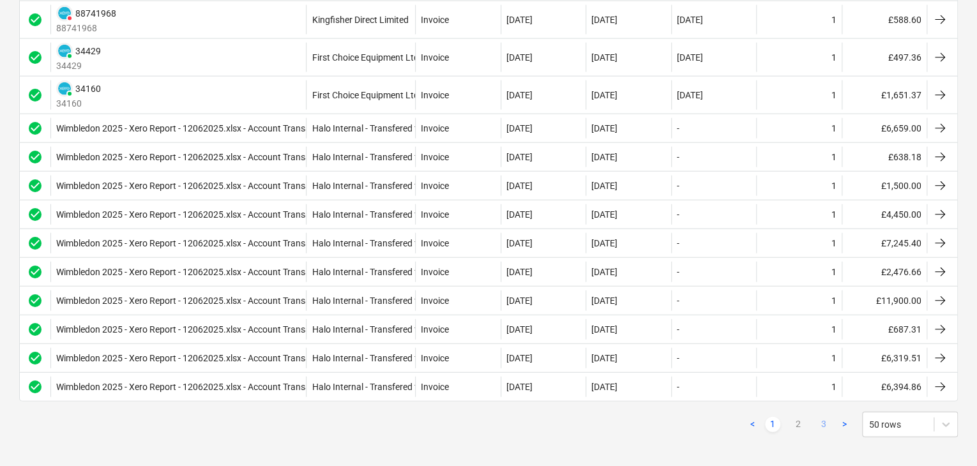
click at [825, 418] on link "3" at bounding box center [823, 424] width 15 height 15
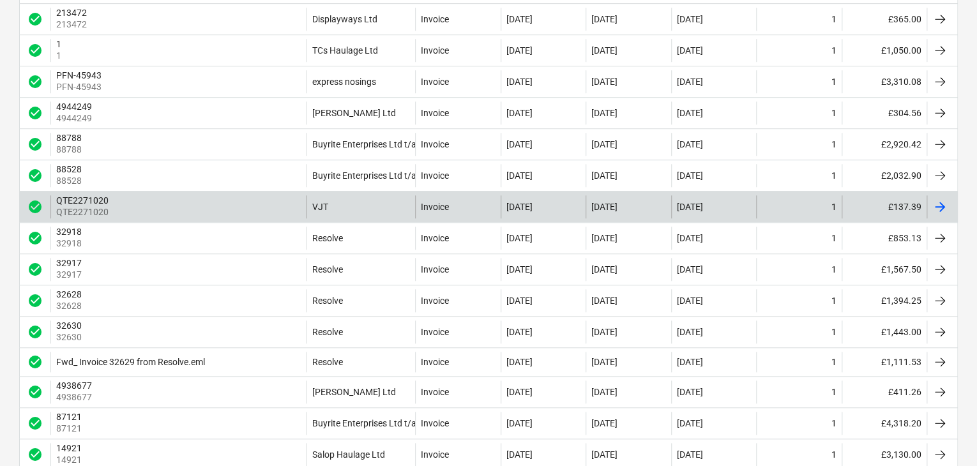
scroll to position [0, 0]
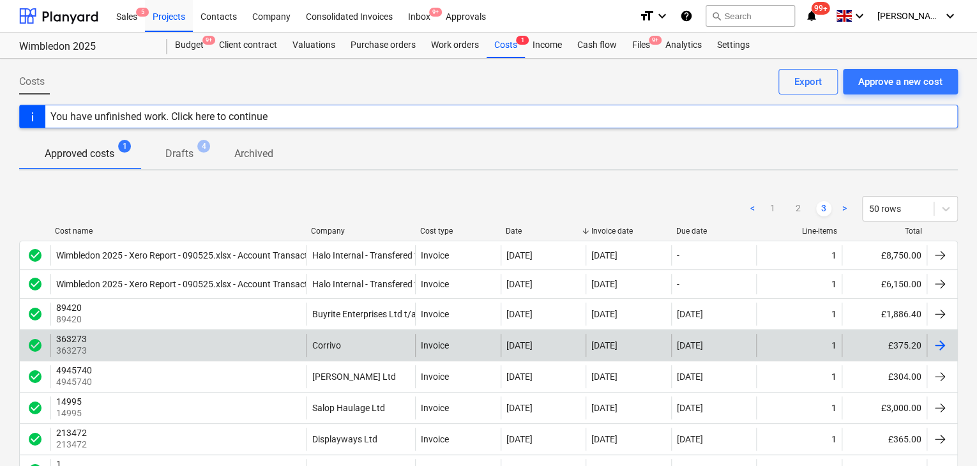
click at [303, 345] on div "363273 363273" at bounding box center [177, 345] width 255 height 23
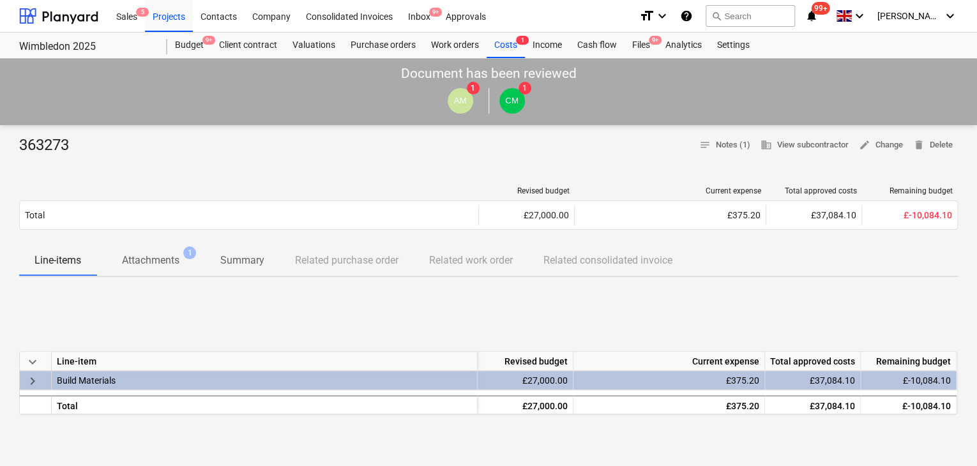
click at [188, 266] on span "Attachments 1" at bounding box center [151, 260] width 78 height 15
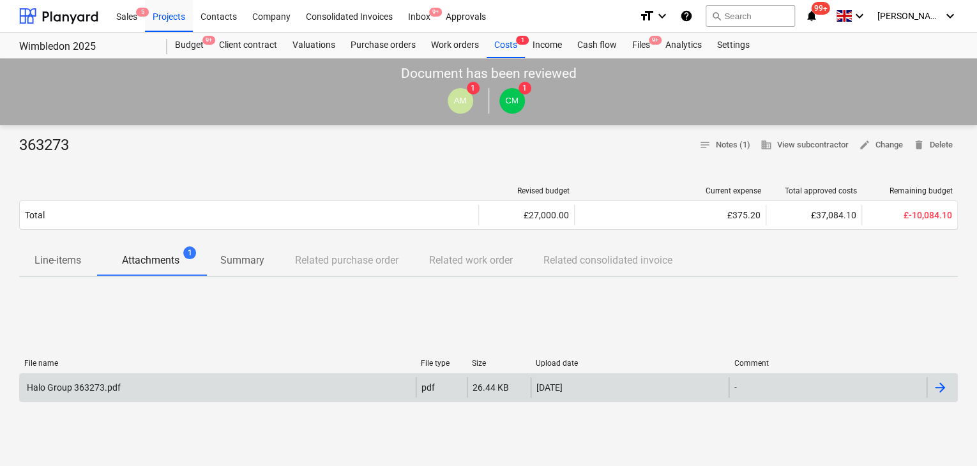
click at [256, 384] on div "Halo Group 363273.pdf" at bounding box center [218, 387] width 396 height 20
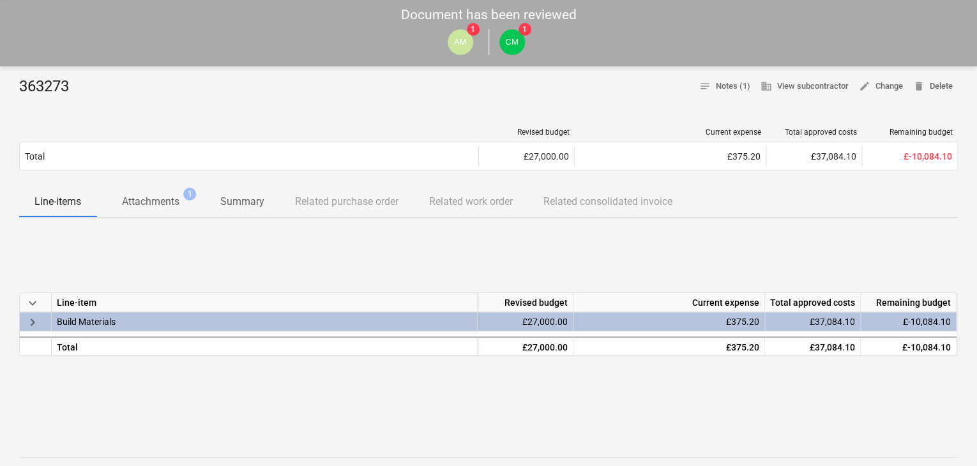
scroll to position [64, 0]
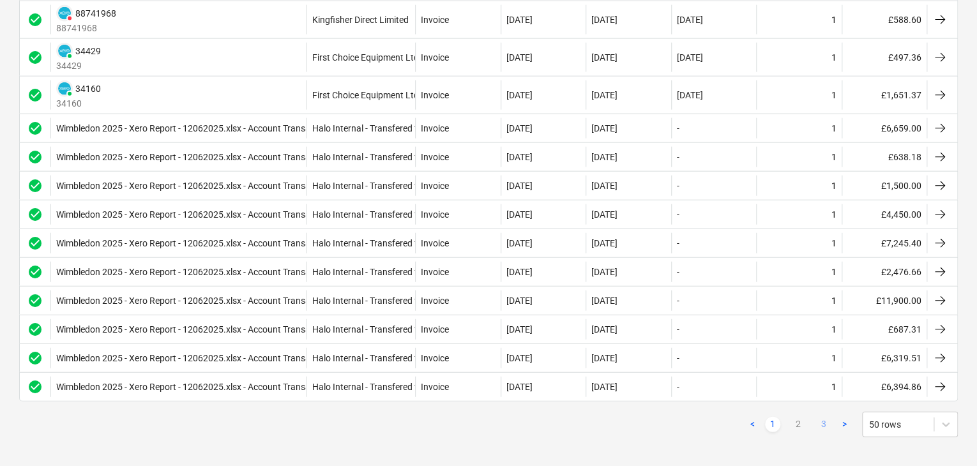
click at [822, 422] on link "3" at bounding box center [823, 424] width 15 height 15
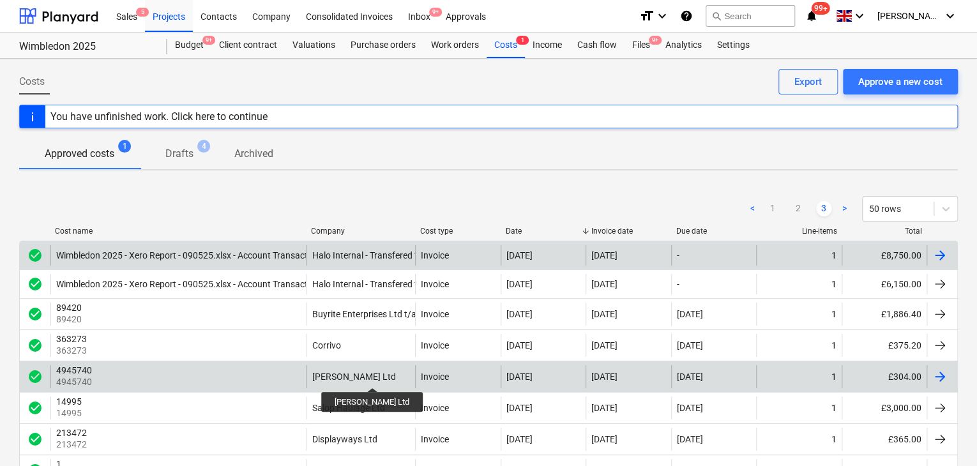
click at [367, 375] on div "[PERSON_NAME] Ltd" at bounding box center [354, 377] width 84 height 10
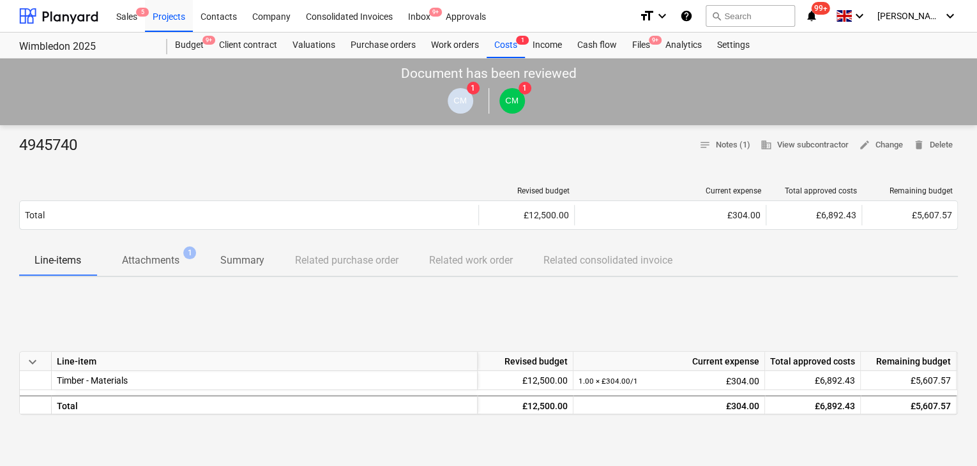
click at [162, 262] on p "Attachments" at bounding box center [150, 260] width 57 height 15
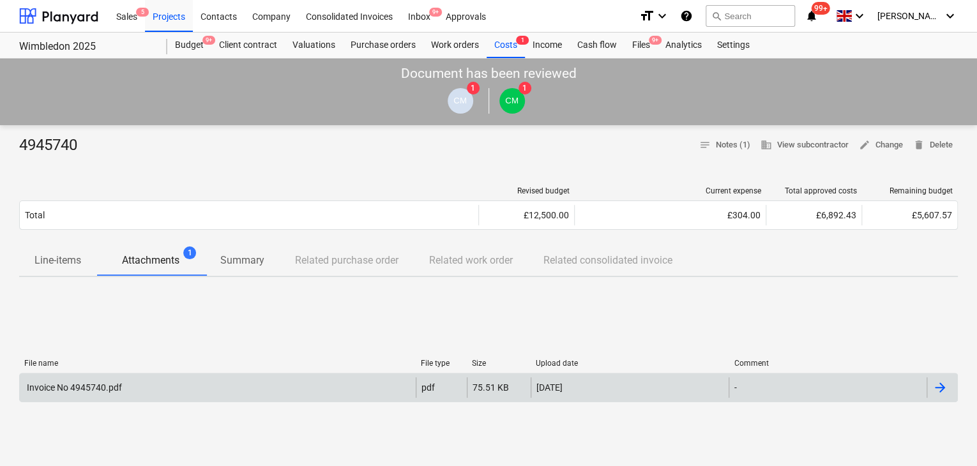
click at [148, 399] on div "Invoice No 4945740.pdf pdf 75.51 KB [DATE] -" at bounding box center [488, 387] width 938 height 29
click at [148, 387] on div "Invoice No 4945740.pdf" at bounding box center [218, 387] width 396 height 20
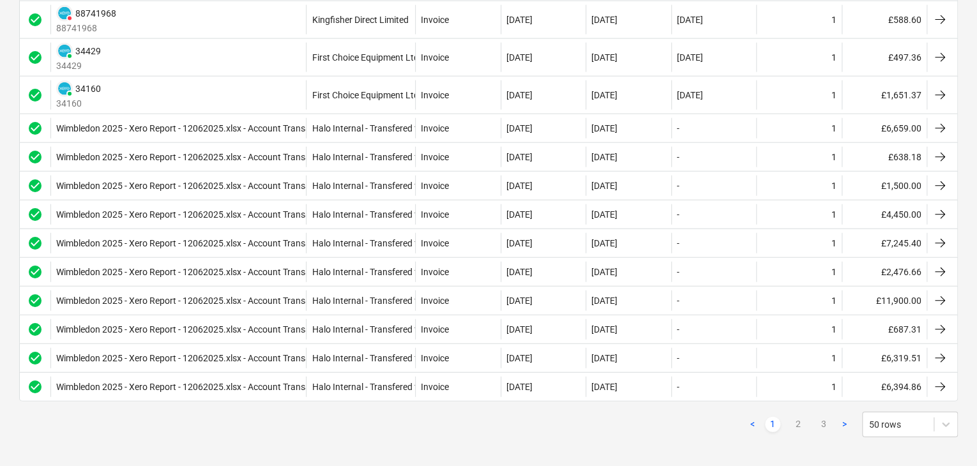
click at [815, 427] on div "< 1 2 3 > 50 rows" at bounding box center [850, 425] width 213 height 26
click at [820, 417] on link "3" at bounding box center [823, 424] width 15 height 15
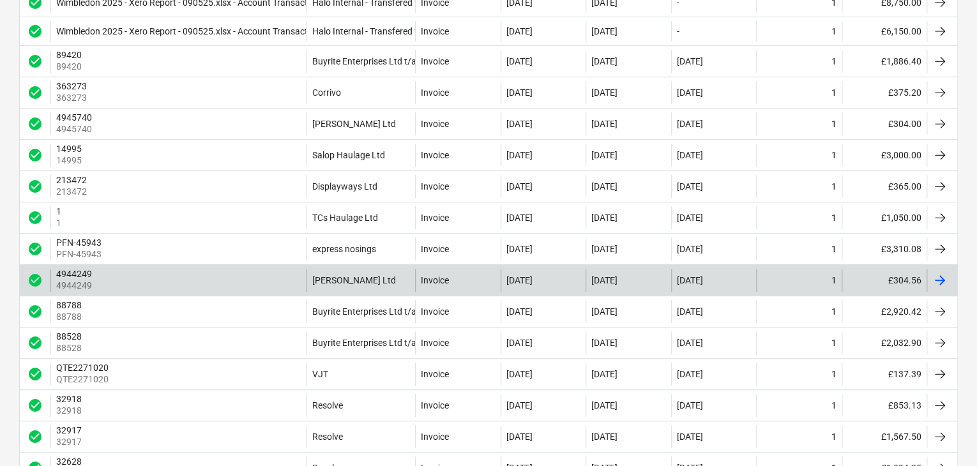
scroll to position [255, 0]
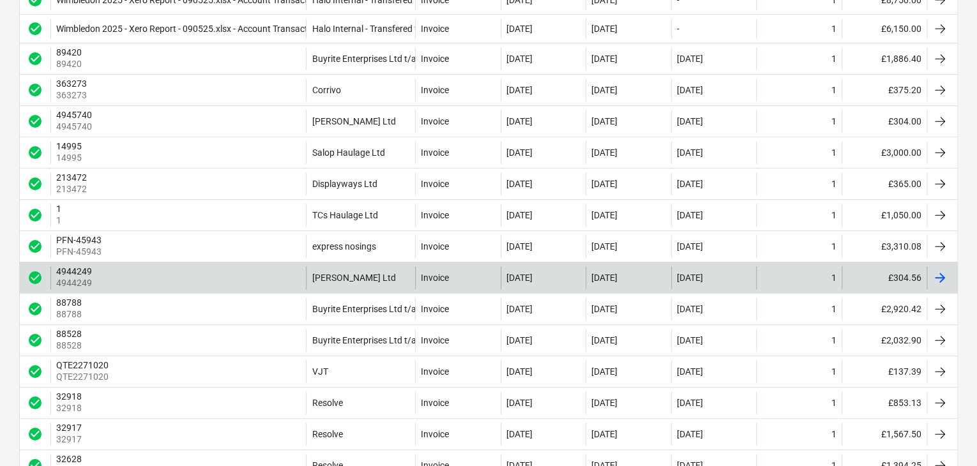
click at [197, 282] on div "4944249 4944249" at bounding box center [177, 277] width 255 height 23
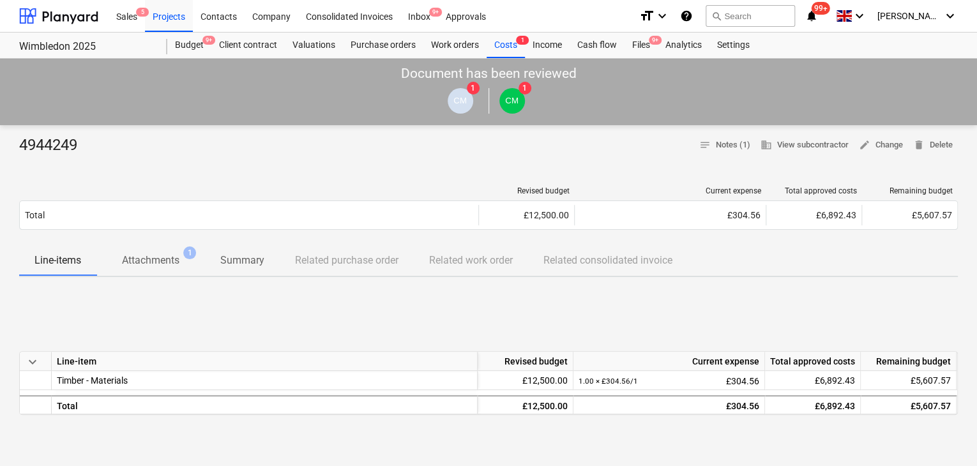
click at [151, 271] on span "Attachments 1" at bounding box center [150, 260] width 109 height 24
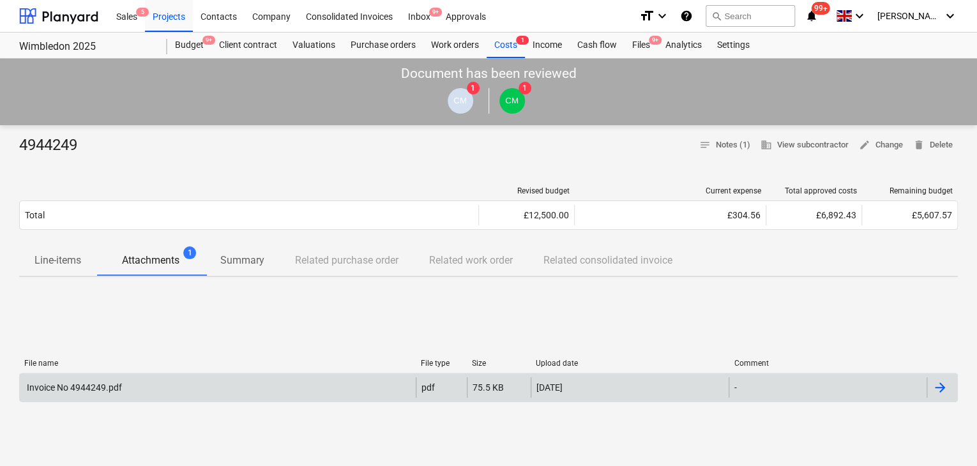
click at [211, 380] on div "Invoice No 4944249.pdf" at bounding box center [218, 387] width 396 height 20
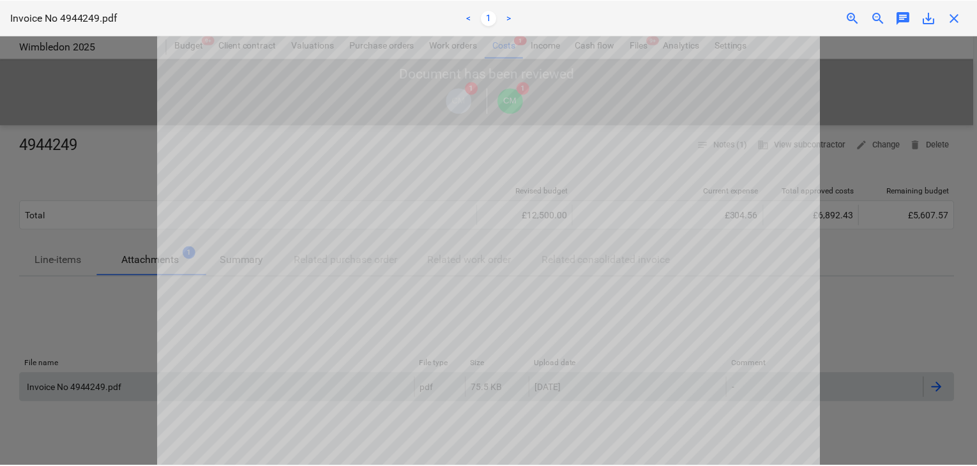
scroll to position [128, 0]
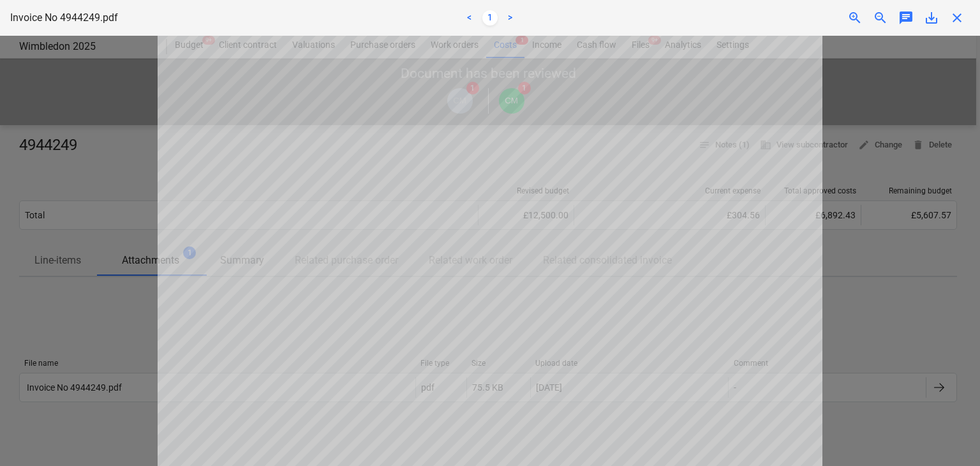
click at [124, 215] on div at bounding box center [490, 251] width 980 height 430
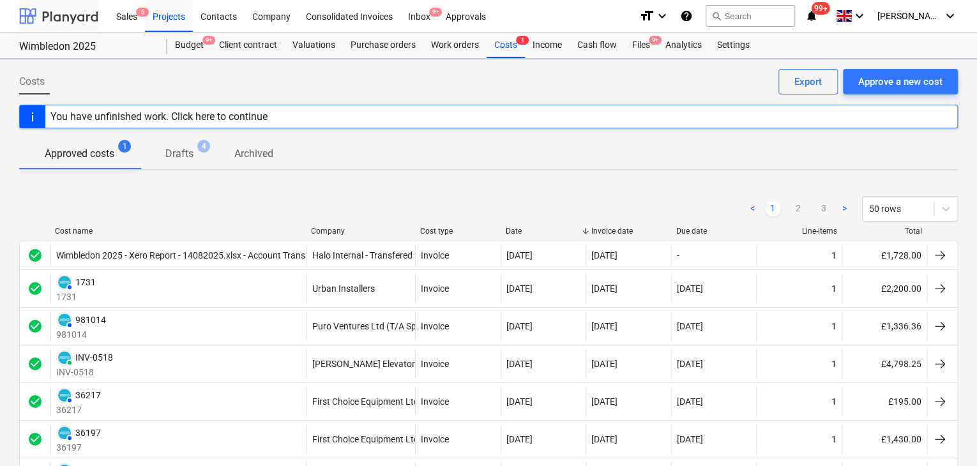
scroll to position [255, 0]
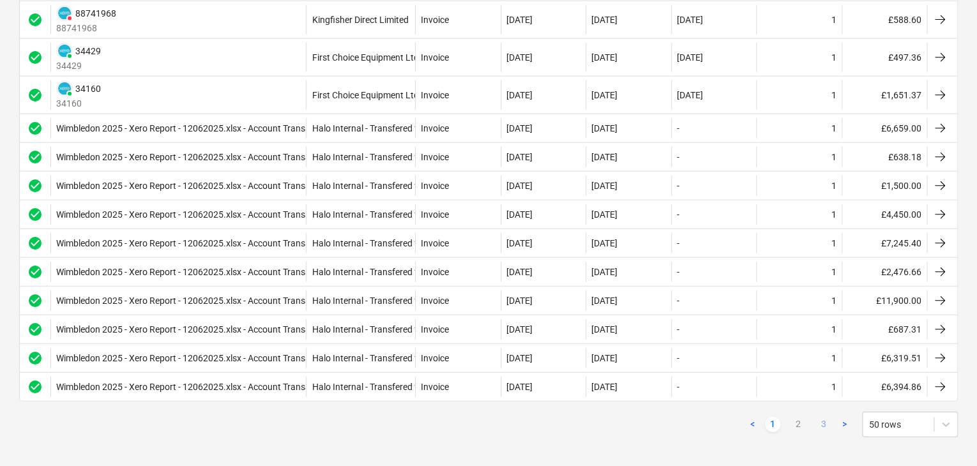
click at [830, 421] on link "3" at bounding box center [823, 424] width 15 height 15
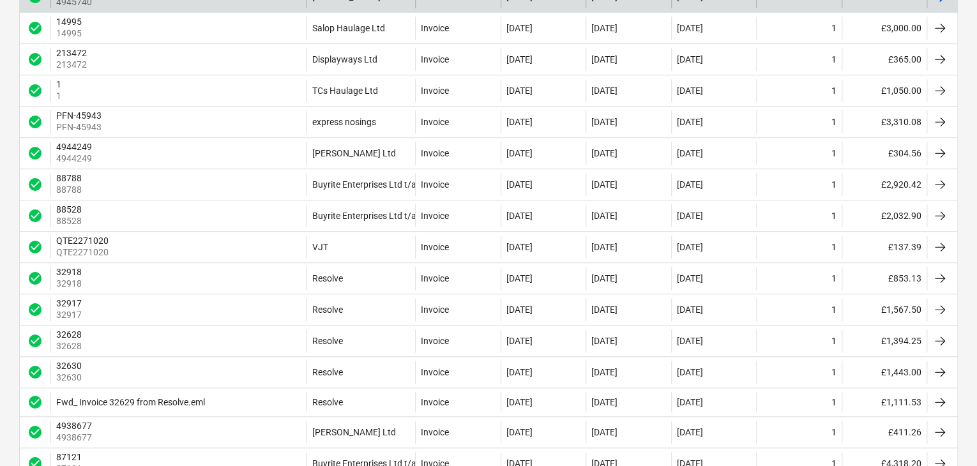
scroll to position [383, 0]
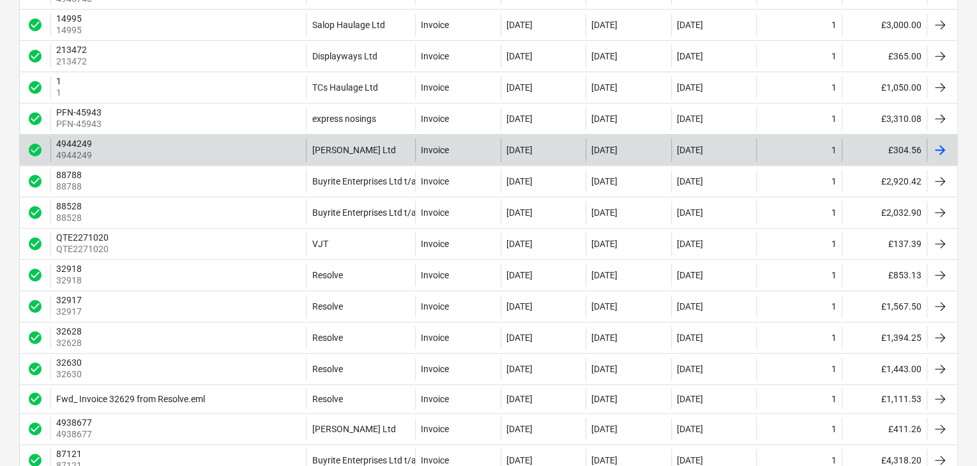
click at [167, 159] on div "4944249 4944249" at bounding box center [177, 150] width 255 height 23
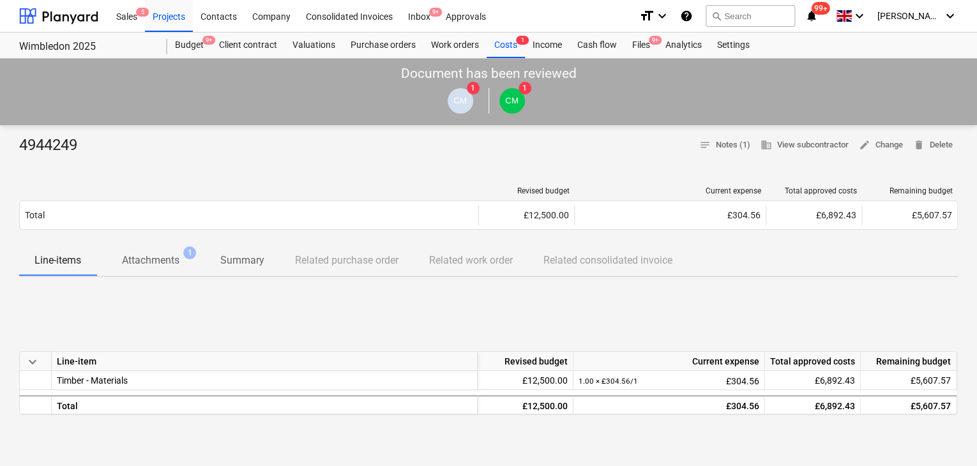
click at [137, 259] on p "Attachments" at bounding box center [150, 260] width 57 height 15
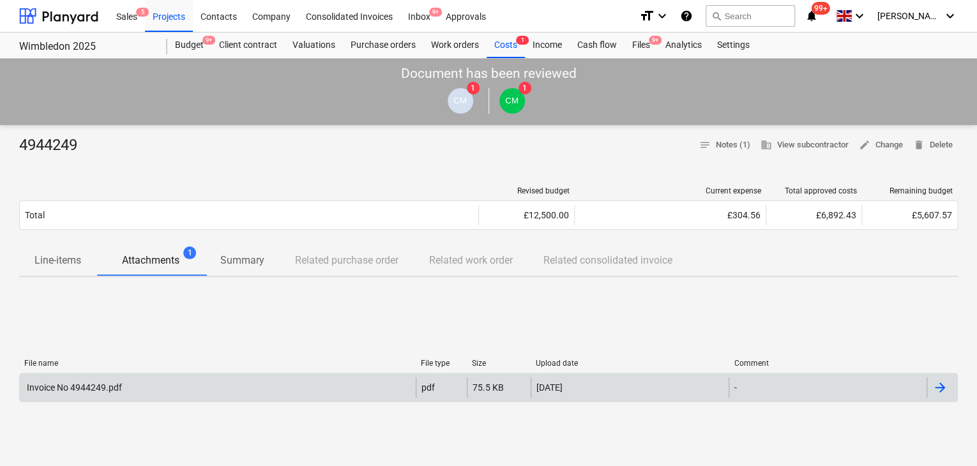
click at [101, 393] on div "Invoice No 4944249.pdf" at bounding box center [218, 387] width 396 height 20
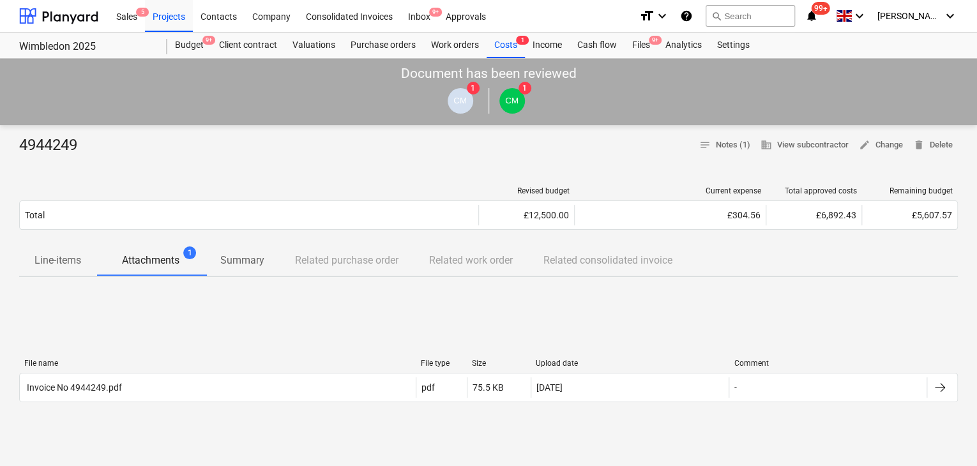
click at [56, 158] on div at bounding box center [488, 161] width 938 height 10
drag, startPoint x: 56, startPoint y: 158, endPoint x: 58, endPoint y: 142, distance: 15.4
click at [58, 142] on div "4944249" at bounding box center [53, 145] width 68 height 20
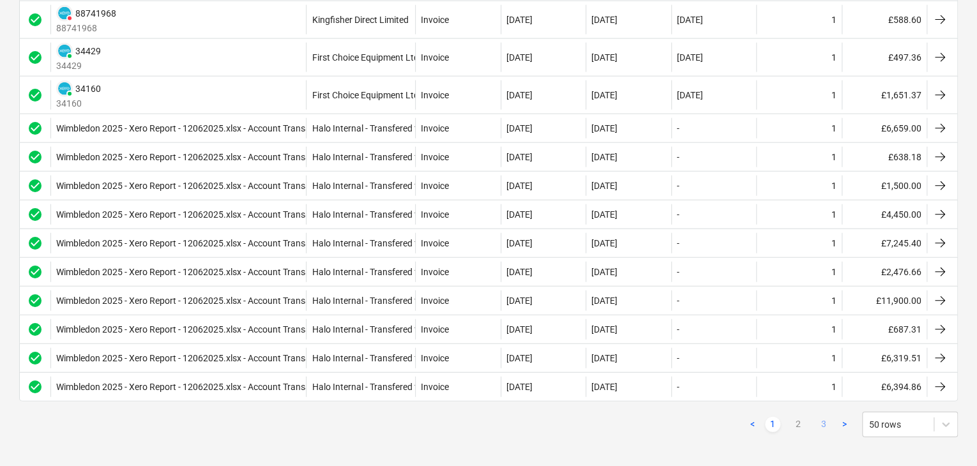
click at [825, 418] on link "3" at bounding box center [823, 424] width 15 height 15
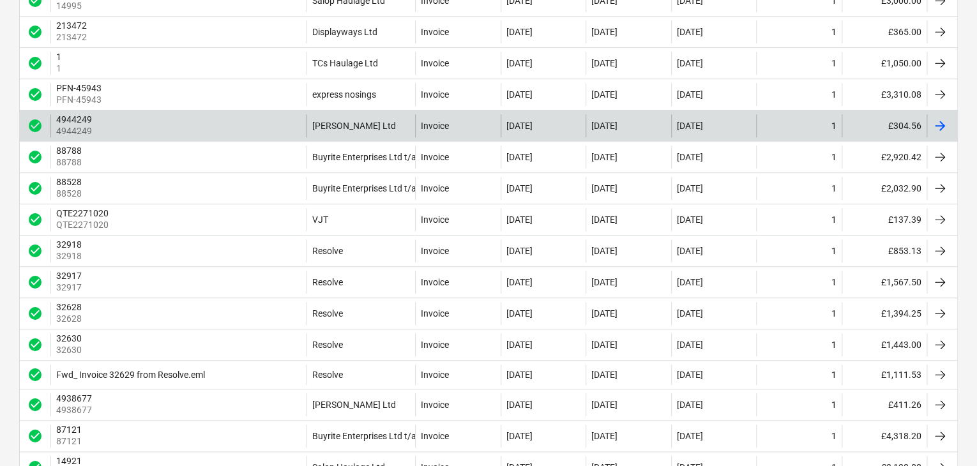
scroll to position [447, 0]
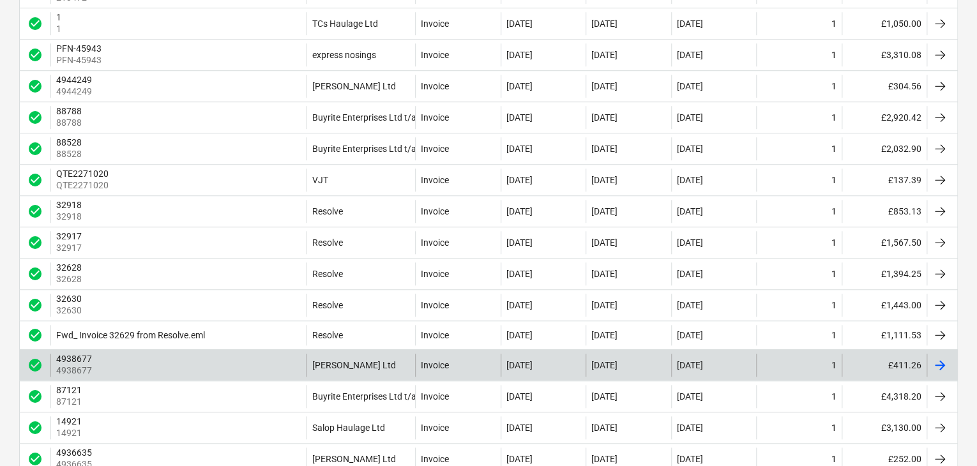
drag, startPoint x: 262, startPoint y: 368, endPoint x: 246, endPoint y: 368, distance: 16.6
click at [246, 368] on div "4938677 4938677" at bounding box center [177, 365] width 255 height 23
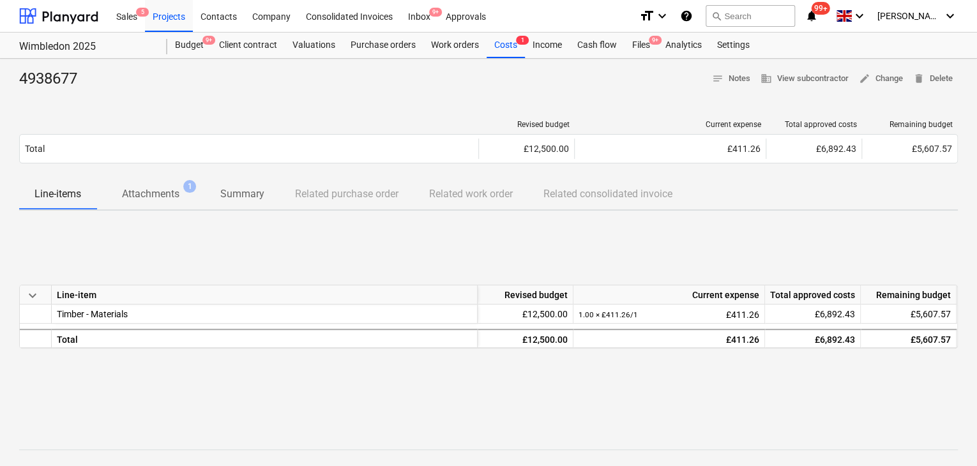
click at [178, 192] on p "Attachments" at bounding box center [150, 193] width 57 height 15
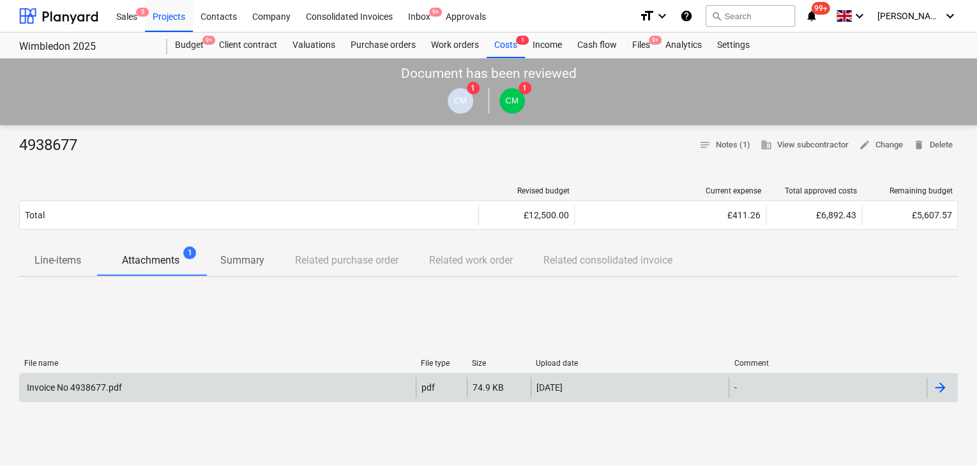
click at [112, 382] on div "Invoice No 4938677.pdf" at bounding box center [73, 387] width 97 height 10
click at [43, 136] on div "4938677" at bounding box center [53, 145] width 68 height 20
click at [43, 147] on div "4938677" at bounding box center [53, 145] width 68 height 20
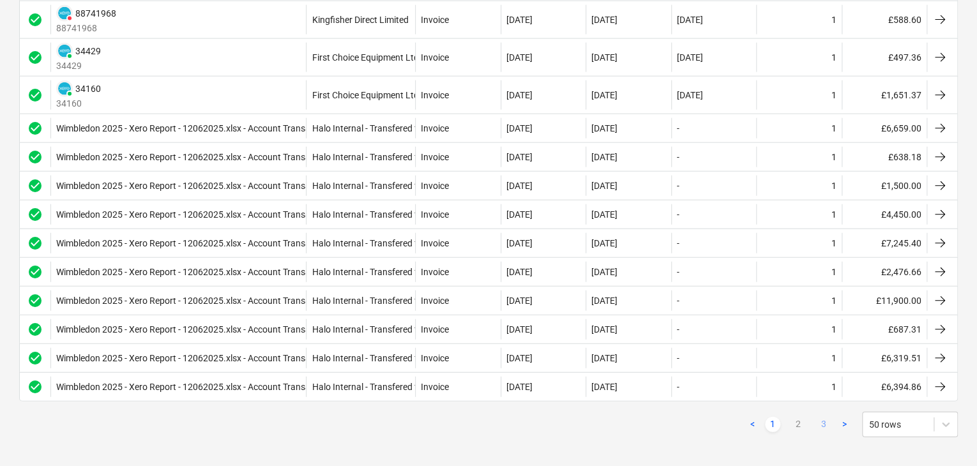
click at [822, 417] on link "3" at bounding box center [823, 424] width 15 height 15
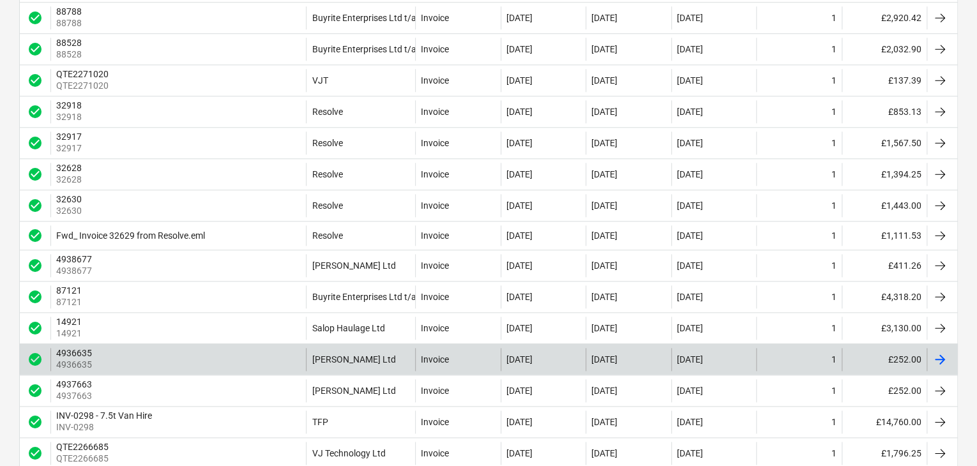
scroll to position [548, 0]
click at [216, 361] on div "4936635 4936635" at bounding box center [177, 358] width 255 height 23
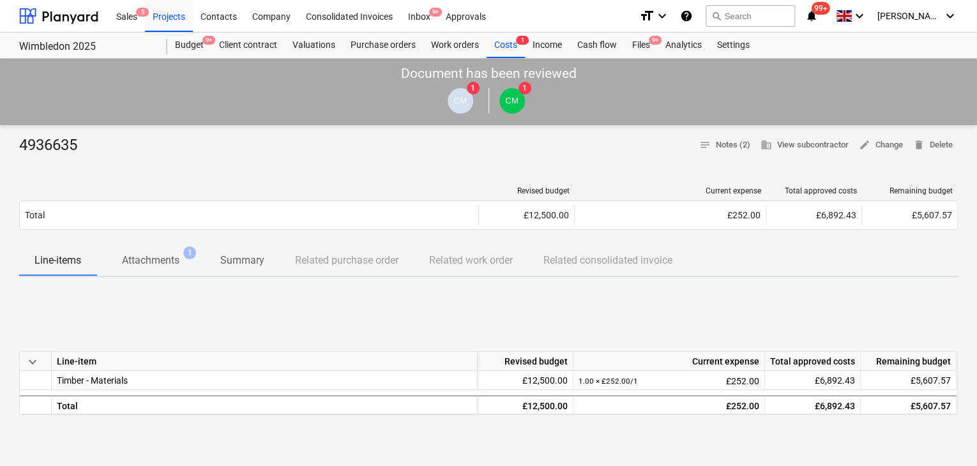
click at [137, 261] on p "Attachments" at bounding box center [150, 260] width 57 height 15
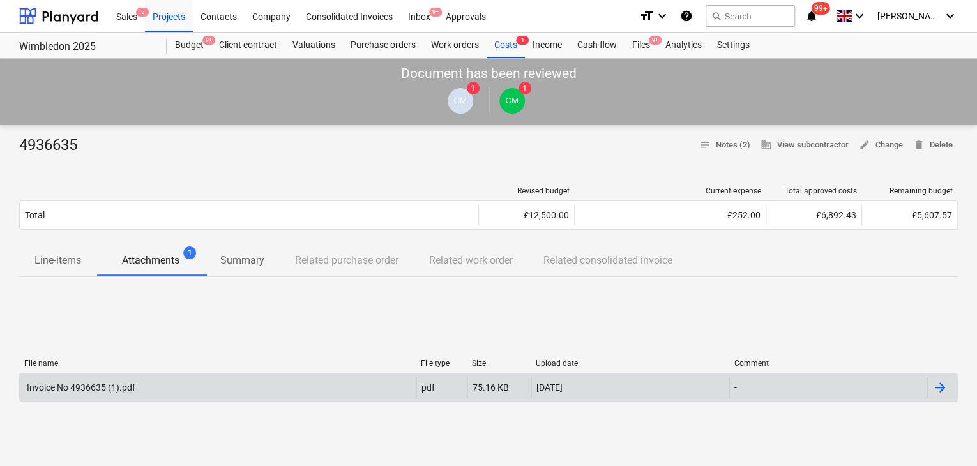
click at [104, 385] on div "Invoice No 4936635 (1).pdf" at bounding box center [80, 387] width 110 height 10
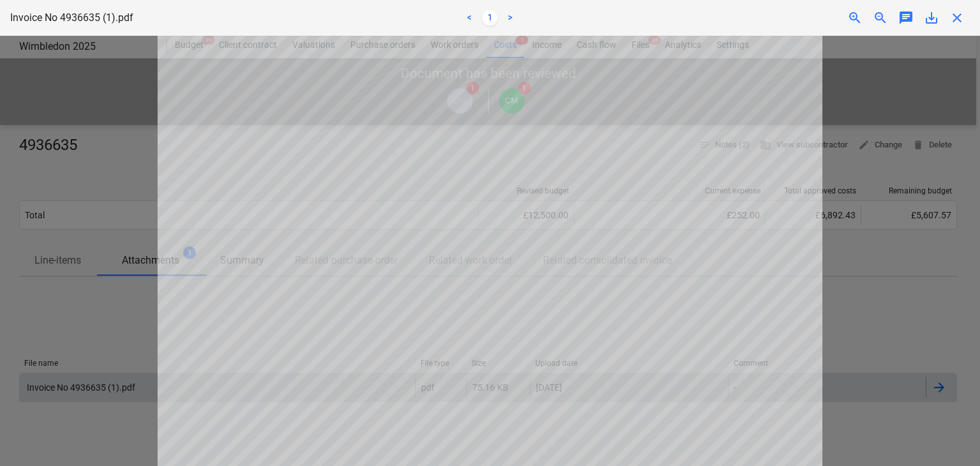
scroll to position [64, 0]
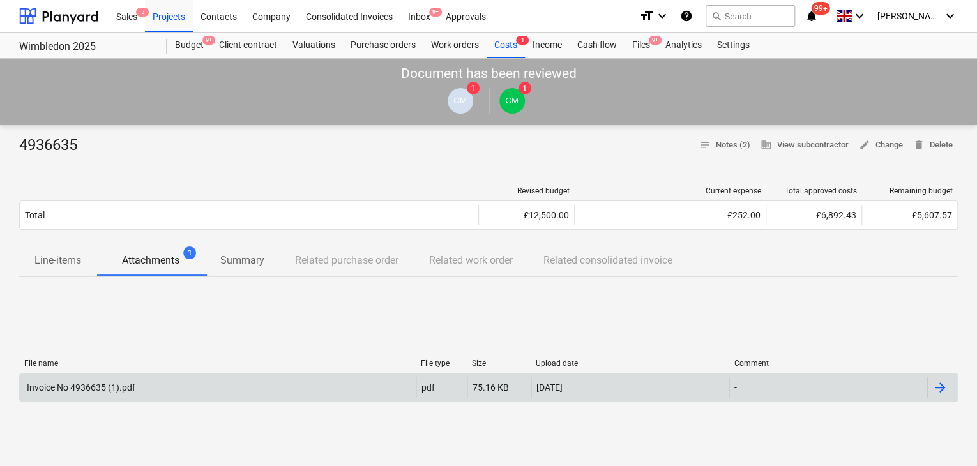
click at [61, 144] on div "4936635" at bounding box center [53, 145] width 68 height 20
click at [61, 145] on div "4936635" at bounding box center [53, 145] width 68 height 20
click at [100, 380] on div "Invoice No 4936635 (1).pdf" at bounding box center [218, 387] width 396 height 20
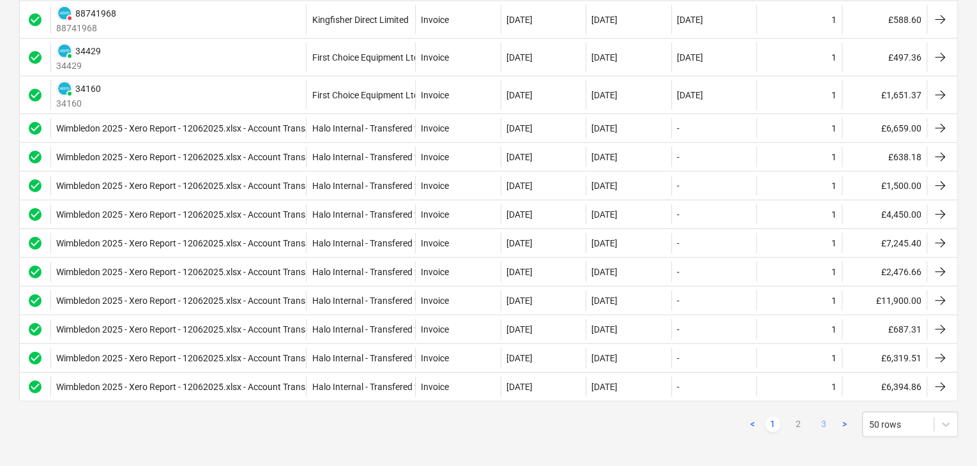
click at [825, 417] on link "3" at bounding box center [823, 424] width 15 height 15
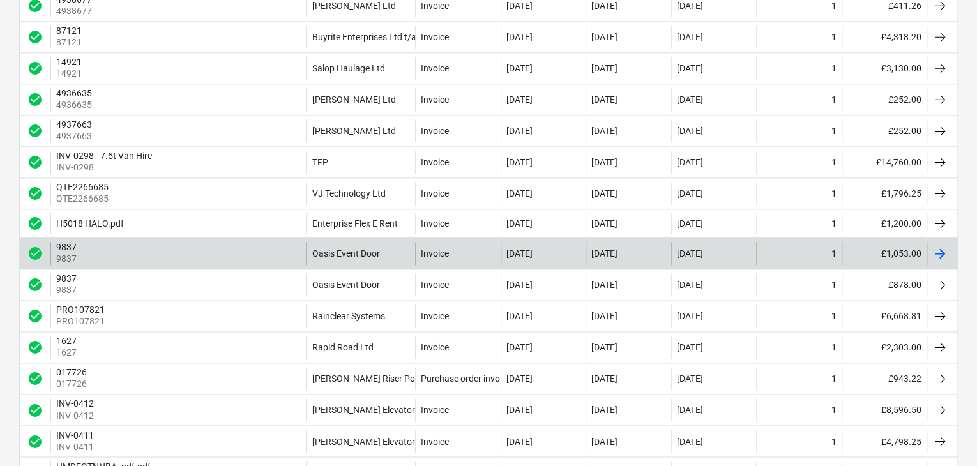
scroll to position [803, 0]
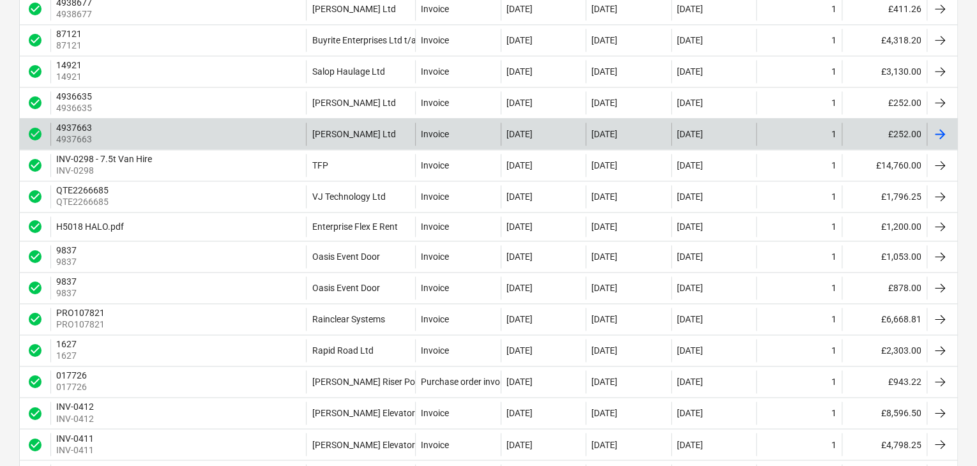
click at [183, 146] on div "4937663 4937663" at bounding box center [177, 134] width 255 height 23
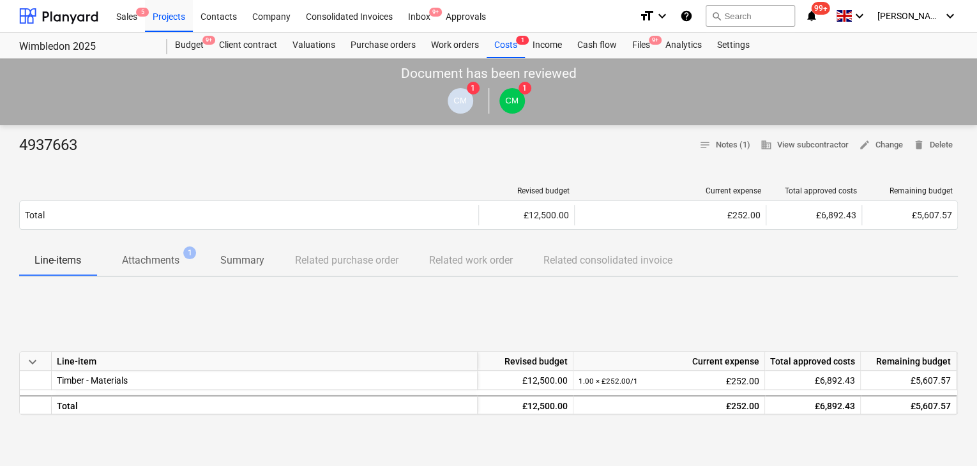
click at [151, 263] on p "Attachments" at bounding box center [150, 260] width 57 height 15
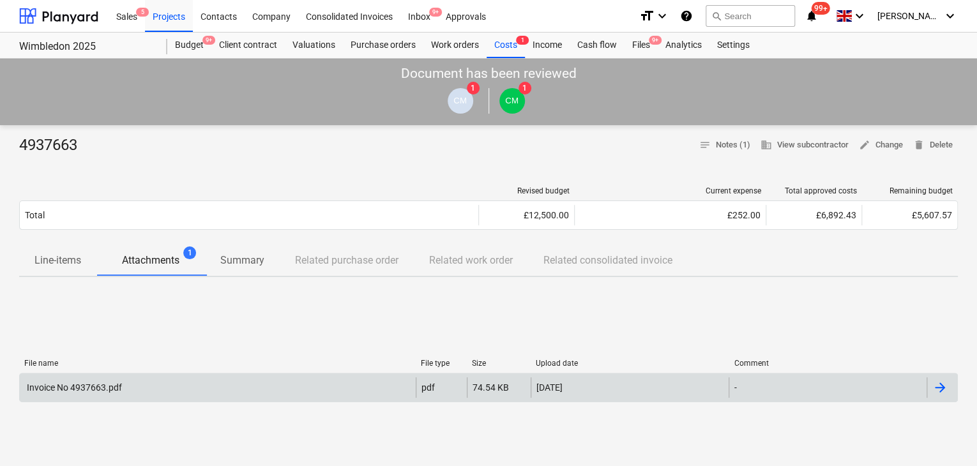
click at [169, 394] on div "Invoice No 4937663.pdf" at bounding box center [218, 387] width 396 height 20
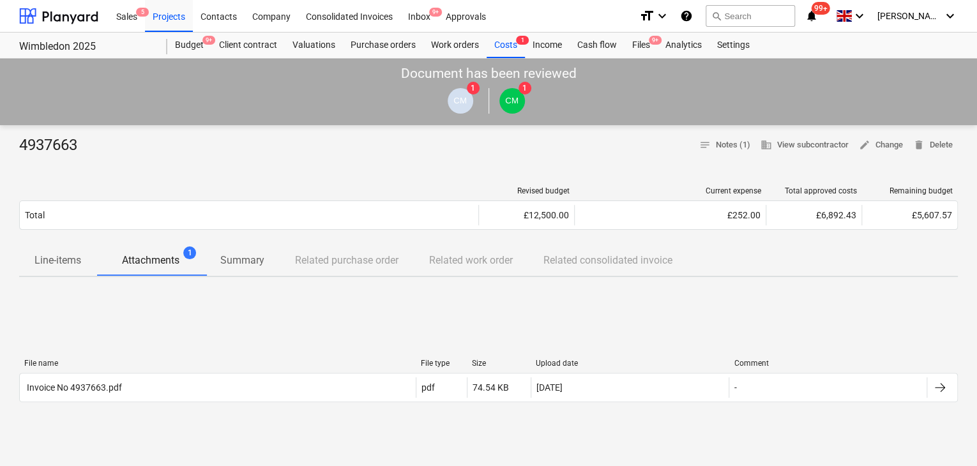
click at [62, 139] on div "4937663" at bounding box center [53, 145] width 68 height 20
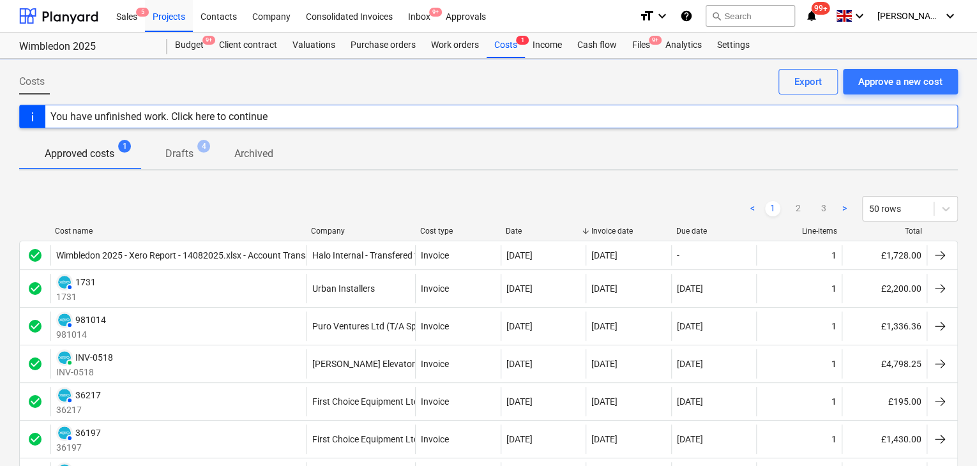
scroll to position [803, 0]
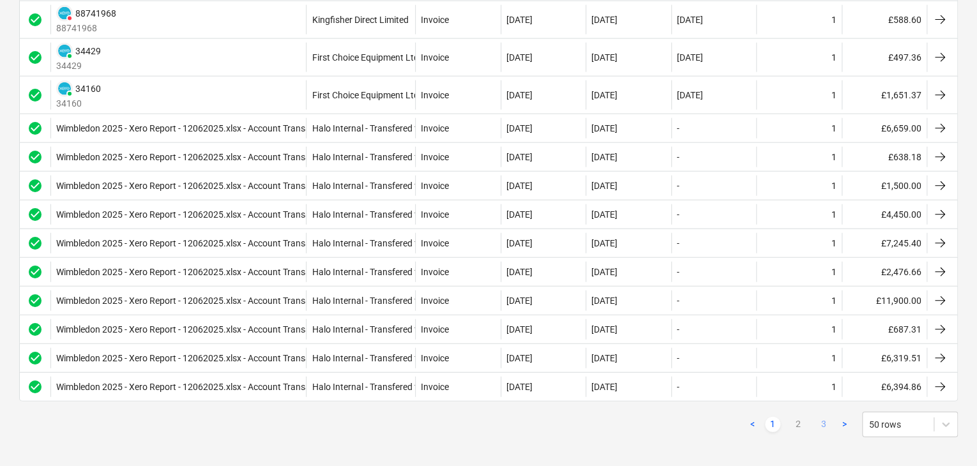
click at [825, 421] on link "3" at bounding box center [823, 424] width 15 height 15
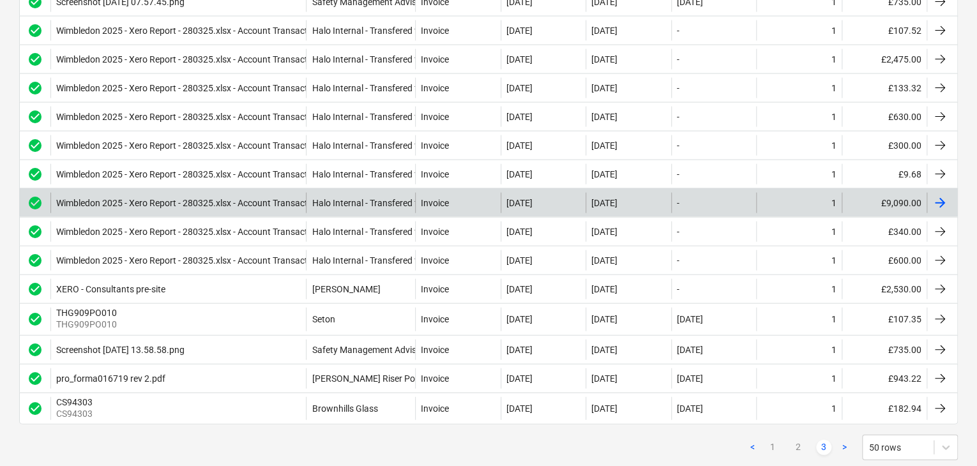
scroll to position [1378, 0]
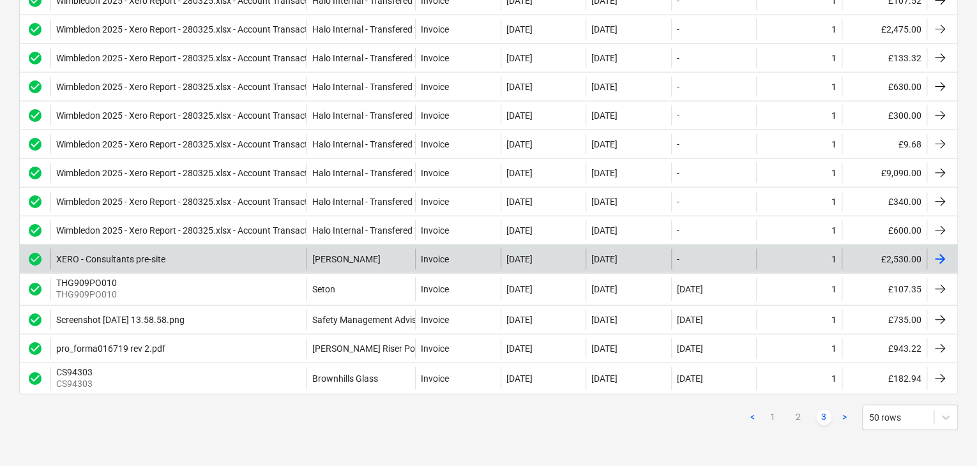
click at [202, 259] on div "XERO - Consultants pre-site" at bounding box center [177, 259] width 255 height 20
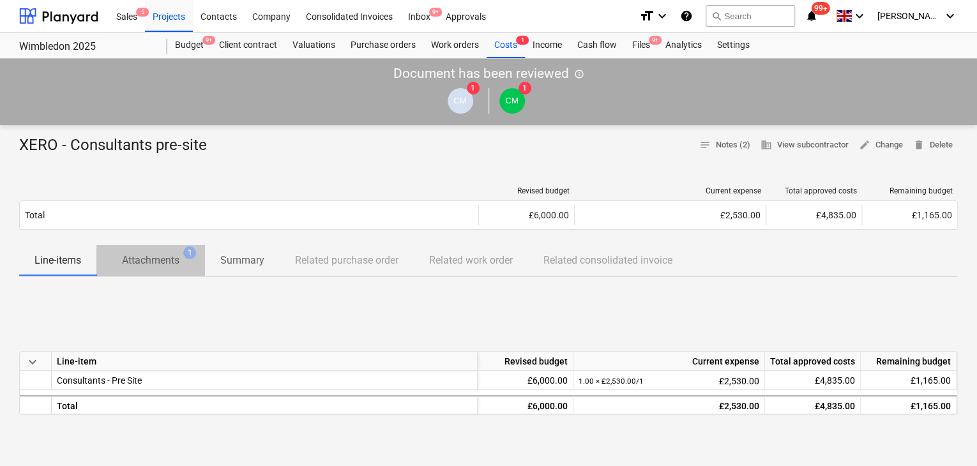
click at [156, 267] on p "Attachments" at bounding box center [150, 260] width 57 height 15
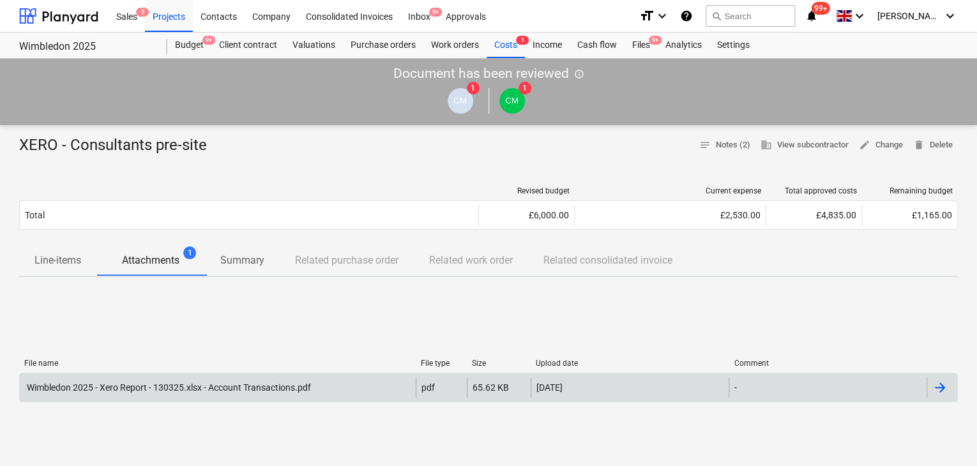
click at [174, 380] on div "Wimbledon 2025 - Xero Report - 130325.xlsx - Account Transactions.pdf" at bounding box center [218, 387] width 396 height 20
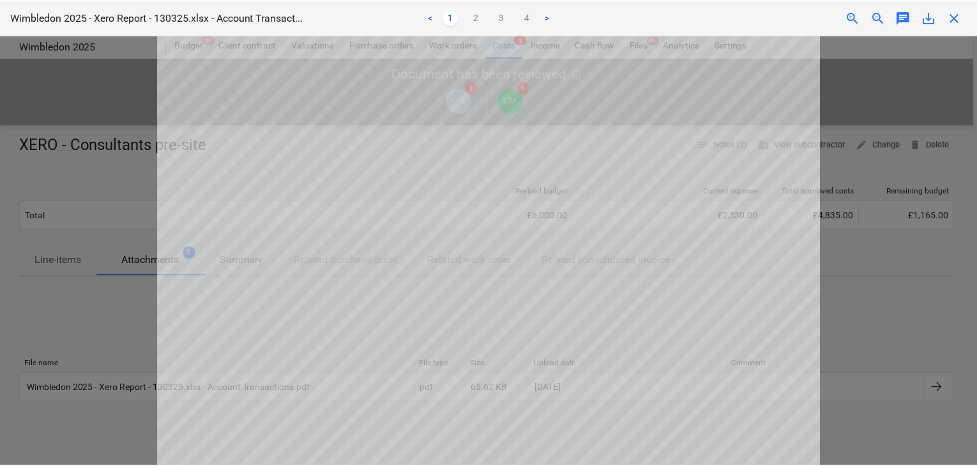
scroll to position [513, 0]
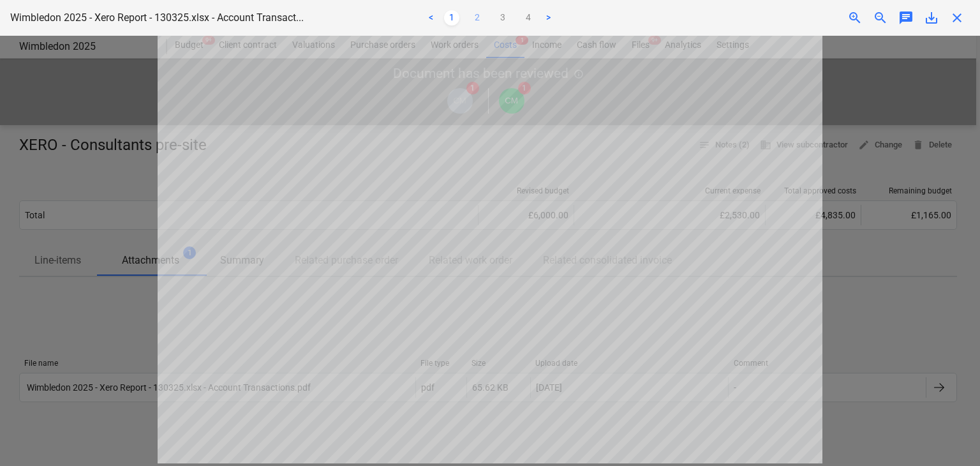
click at [475, 22] on link "2" at bounding box center [477, 17] width 15 height 15
click at [503, 19] on link "3" at bounding box center [502, 17] width 15 height 15
click at [523, 20] on link "4" at bounding box center [528, 17] width 15 height 15
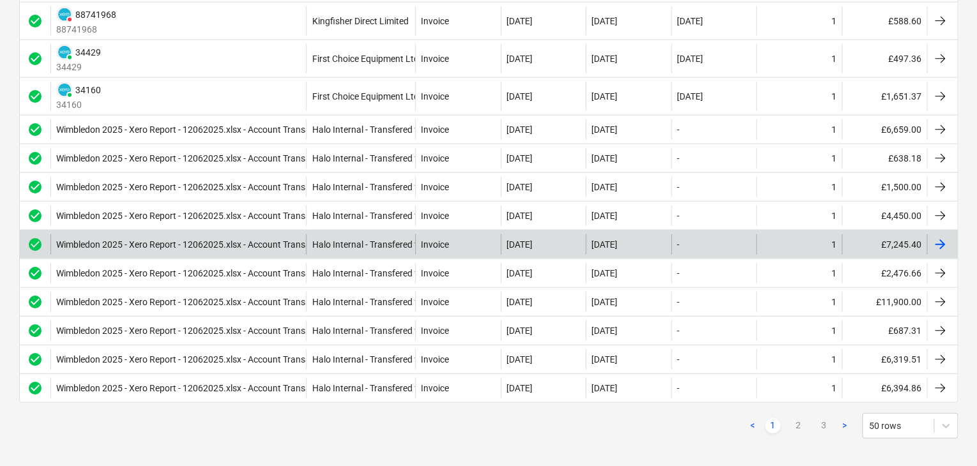
scroll to position [1499, 0]
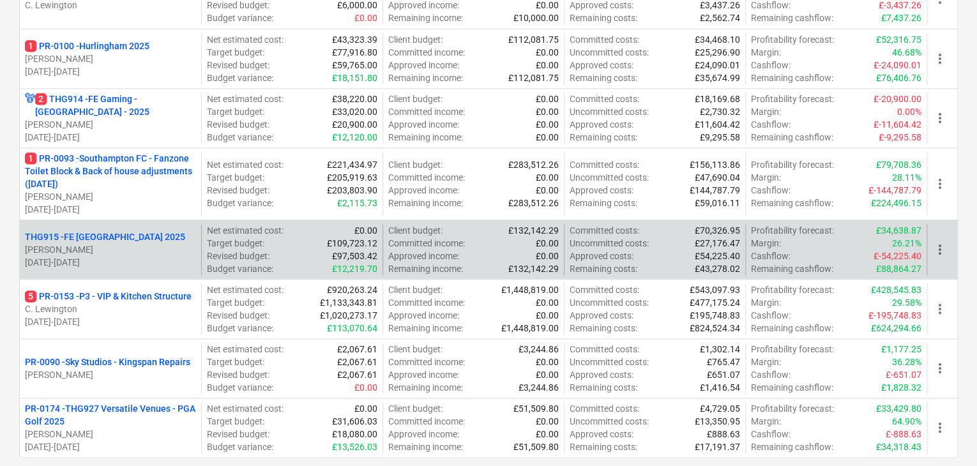
scroll to position [814, 0]
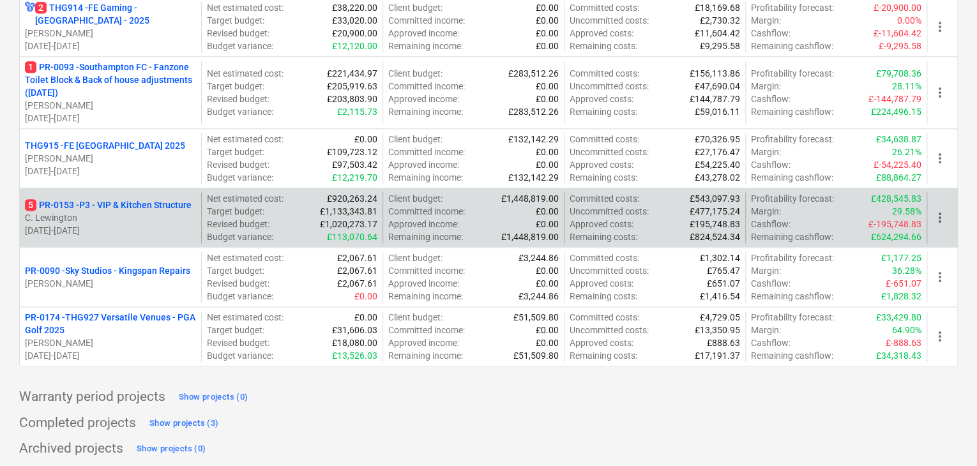
click at [137, 199] on p "5 PR-0153 - P3 - VIP & Kitchen Structure" at bounding box center [108, 205] width 167 height 13
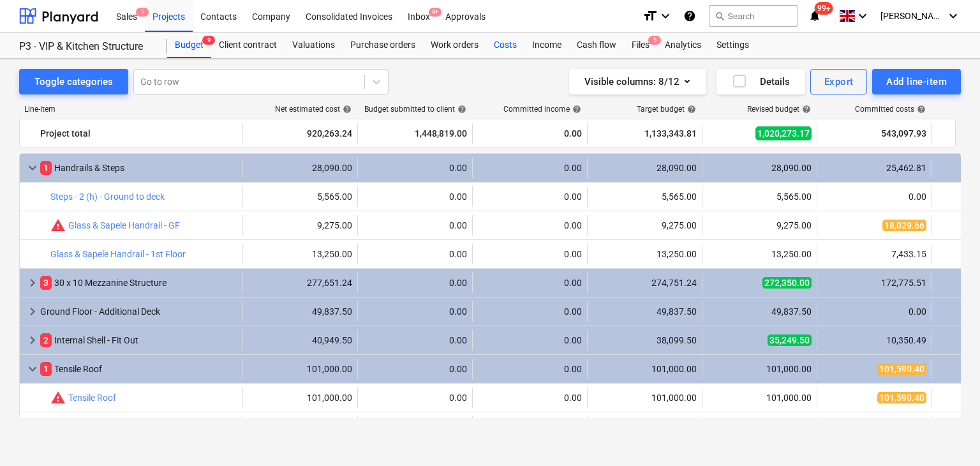
click at [511, 42] on div "Costs" at bounding box center [505, 46] width 38 height 26
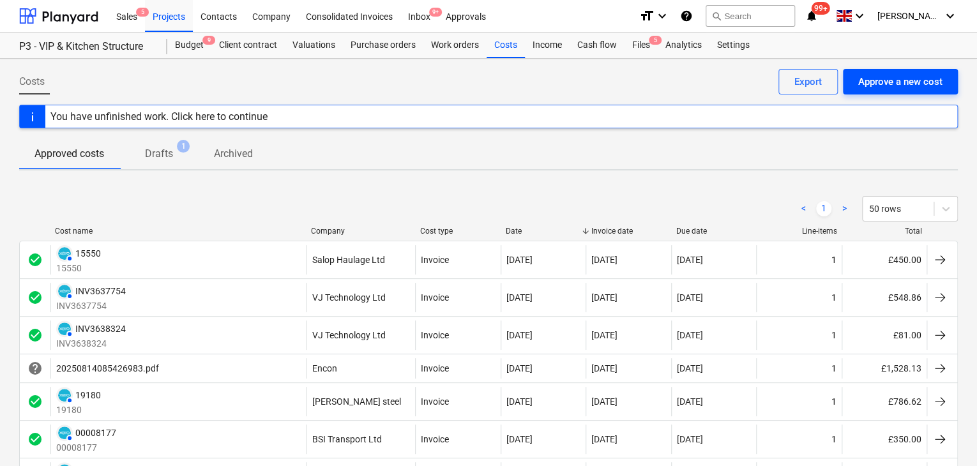
click at [900, 89] on div "Approve a new cost" at bounding box center [900, 81] width 84 height 17
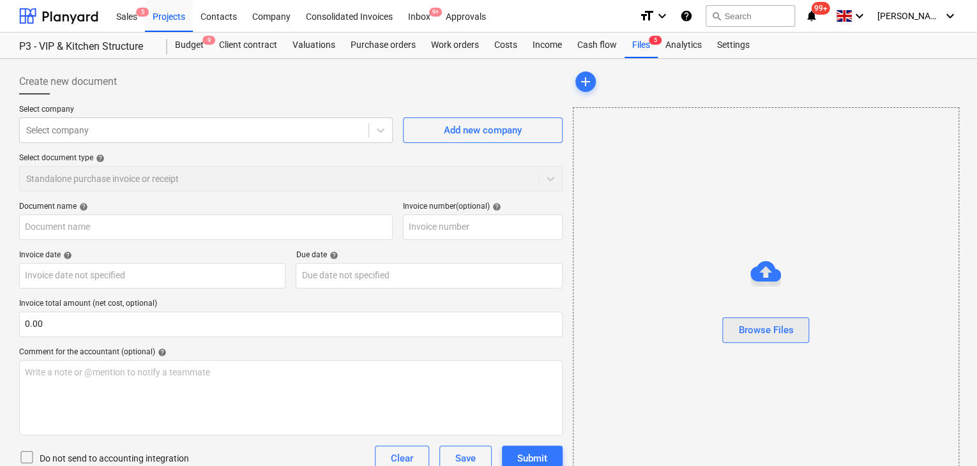
click at [763, 327] on div "Browse Files" at bounding box center [765, 330] width 55 height 17
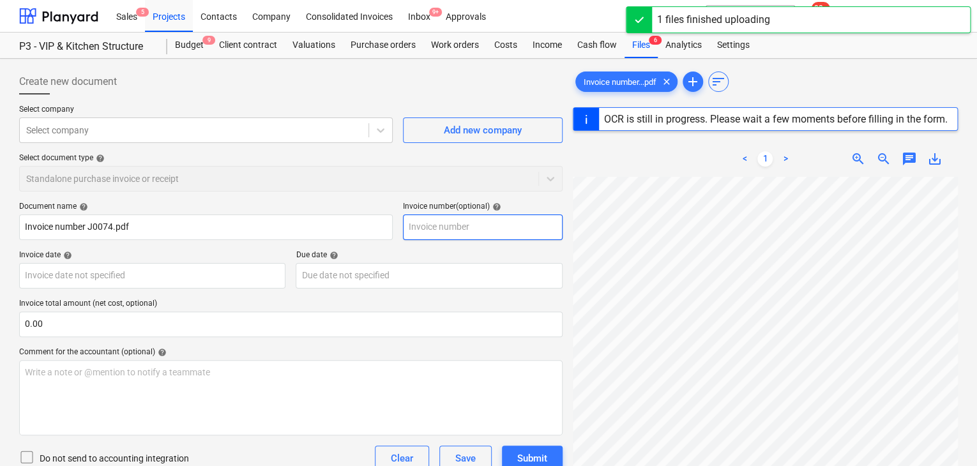
scroll to position [128, 0]
type input "J0074"
type input "28 Aug 2025"
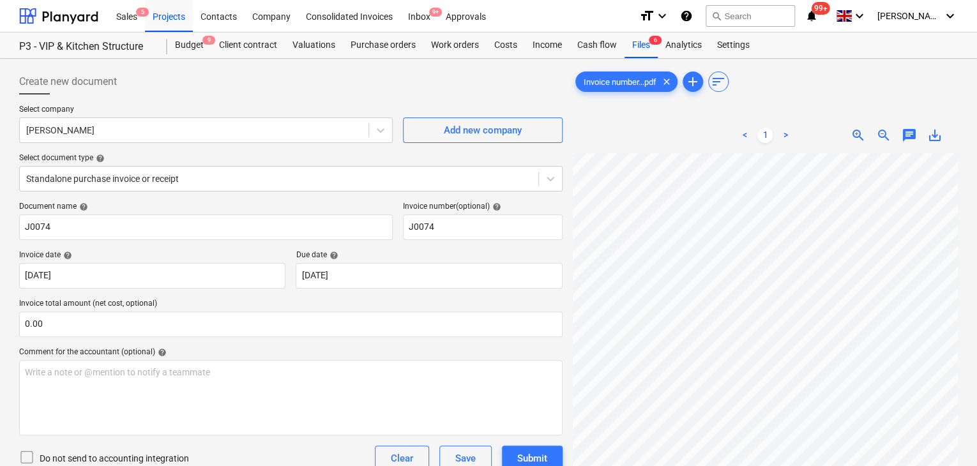
scroll to position [455, 255]
click at [370, 276] on body "Sales 5 Projects Contacts Company Consolidated Invoices Inbox 9+ Approvals form…" at bounding box center [488, 233] width 977 height 466
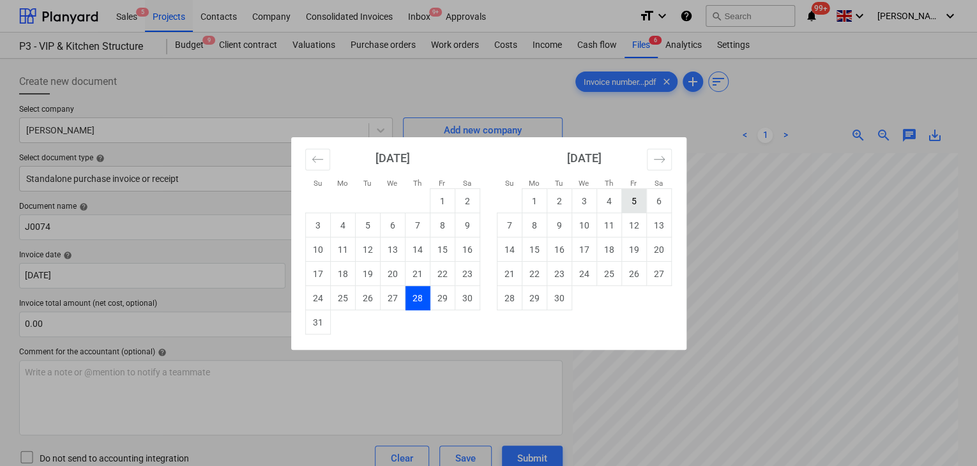
click at [628, 208] on td "5" at bounding box center [633, 201] width 25 height 24
type input "[DATE]"
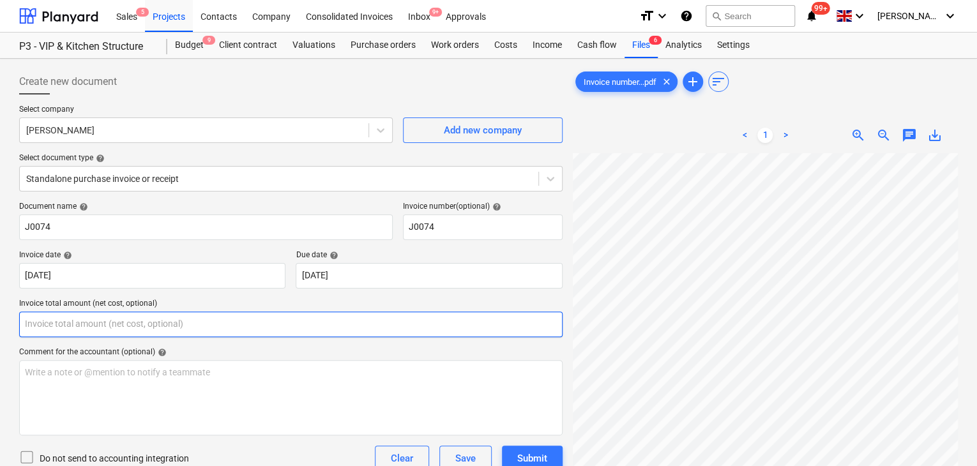
click at [64, 324] on input "text" at bounding box center [290, 325] width 543 height 26
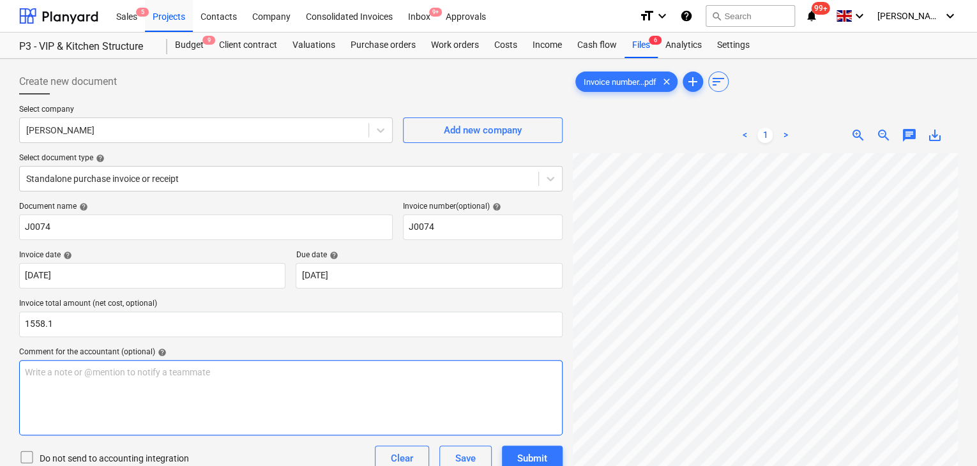
type input "1,558.10"
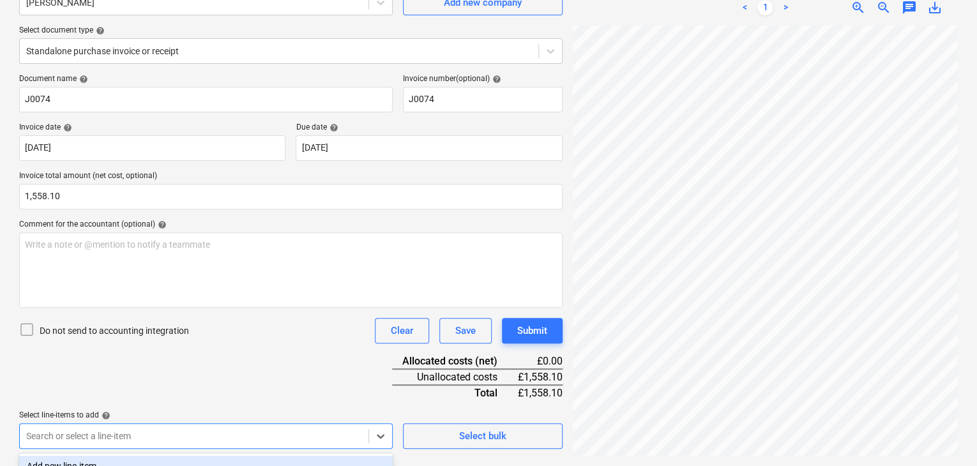
scroll to position [309, 0]
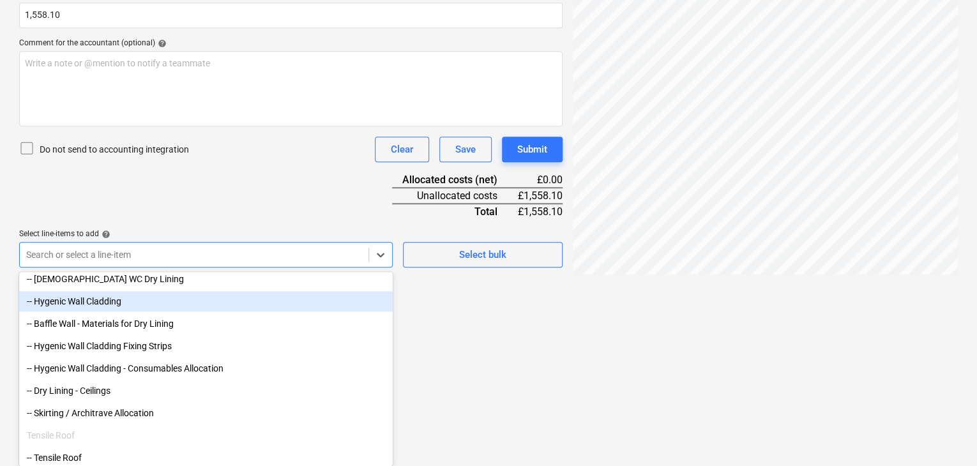
scroll to position [702, 0]
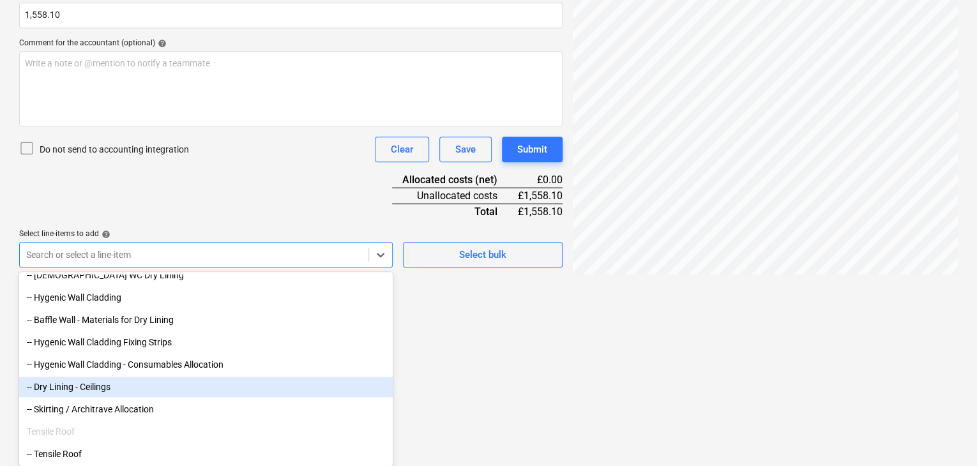
click at [130, 389] on div "-- Dry Lining - Ceilings" at bounding box center [205, 387] width 373 height 20
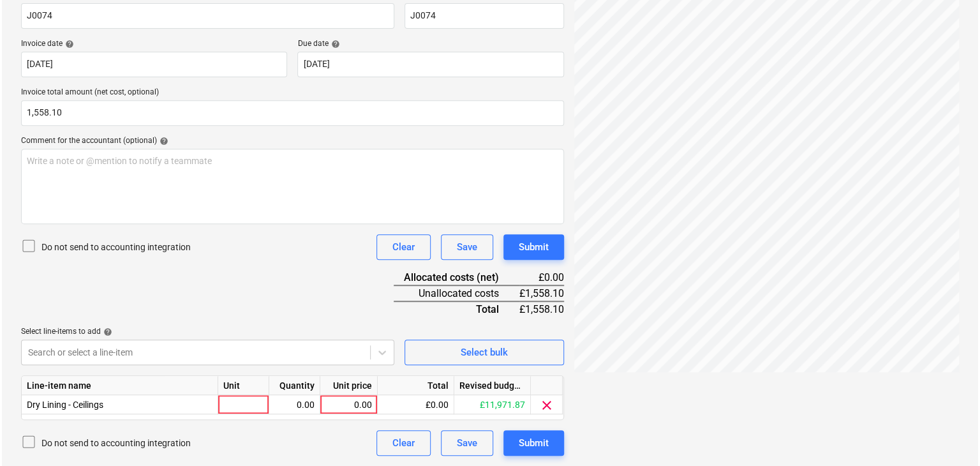
scroll to position [211, 0]
click at [232, 199] on div "Document name help J0074 Invoice number (optional) help J0074 Invoice date help…" at bounding box center [290, 223] width 543 height 465
click at [229, 402] on div at bounding box center [241, 405] width 51 height 19
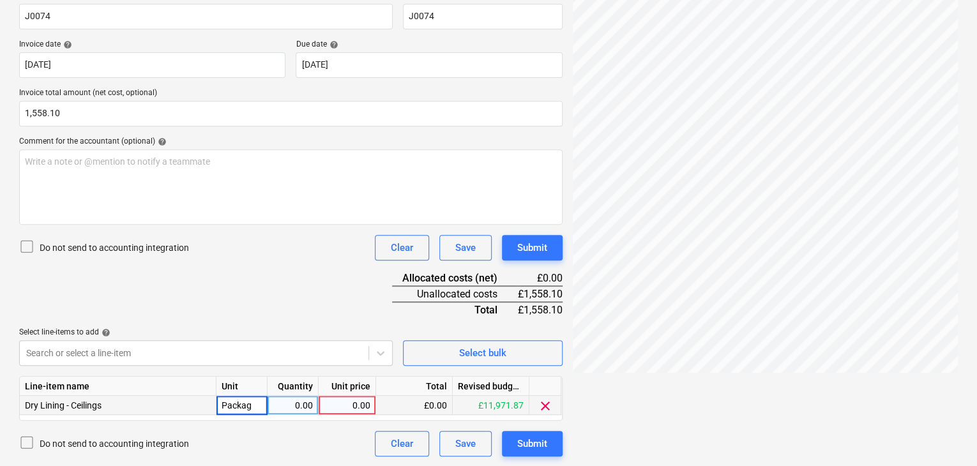
type input "Package"
type input "1558.1"
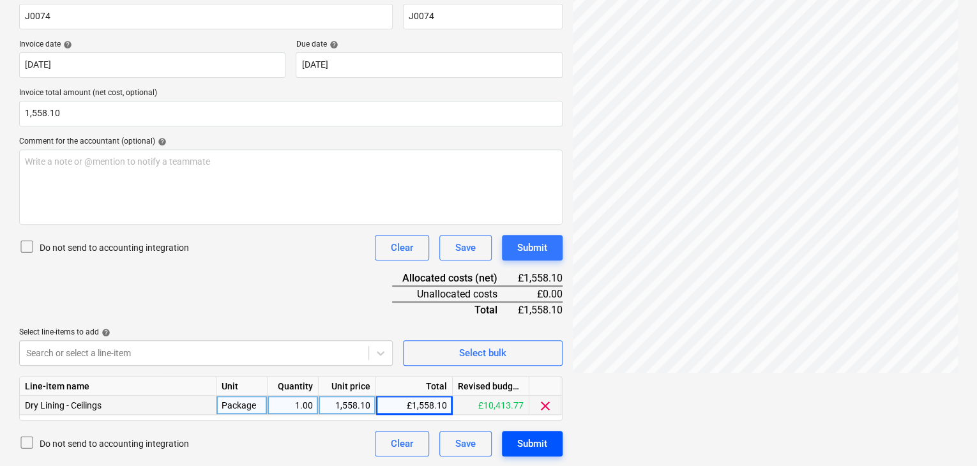
click at [532, 440] on div "Submit" at bounding box center [532, 443] width 30 height 17
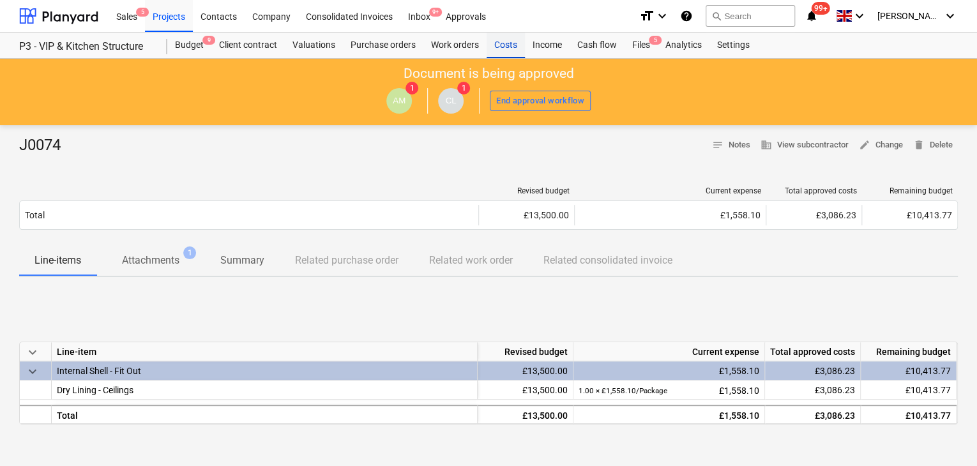
click at [499, 50] on div "Costs" at bounding box center [505, 46] width 38 height 26
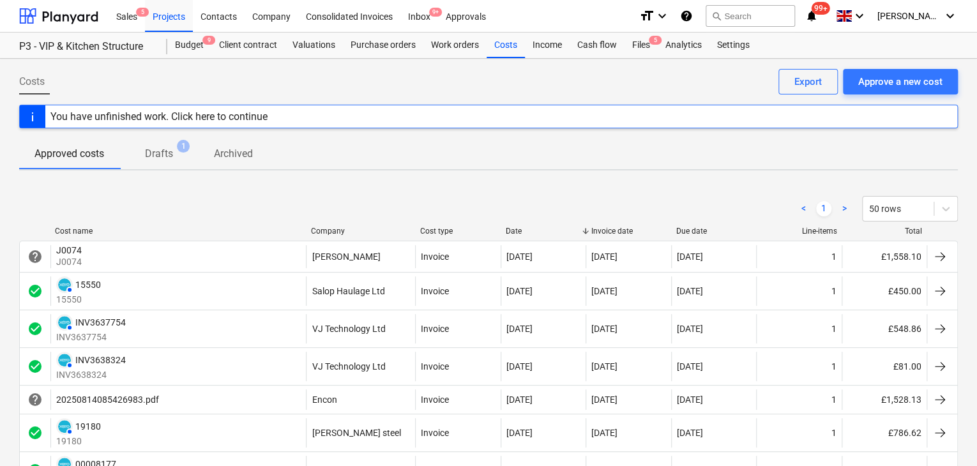
click at [867, 58] on div "P3 - VIP & Kitchen Structure Budget 9 Client contract Valuations Purchase order…" at bounding box center [488, 46] width 977 height 26
click at [871, 79] on div "Approve a new cost" at bounding box center [900, 81] width 84 height 17
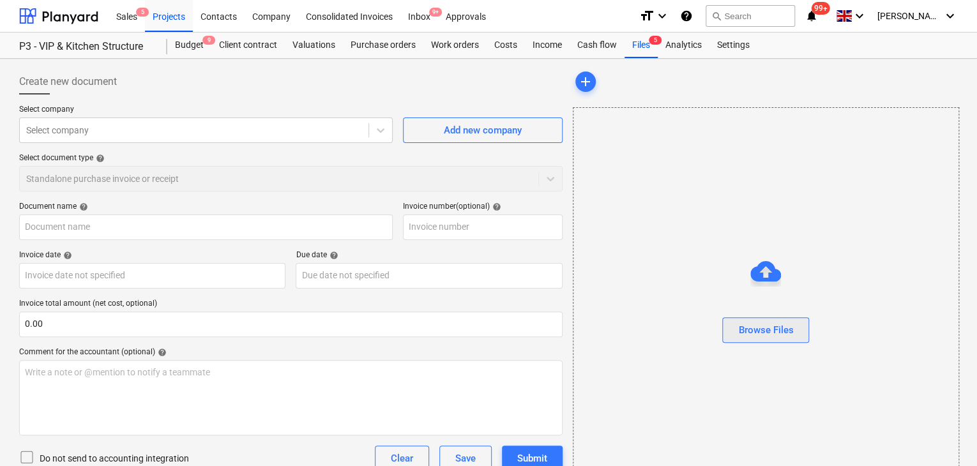
click at [740, 330] on div "Browse Files" at bounding box center [765, 330] width 55 height 17
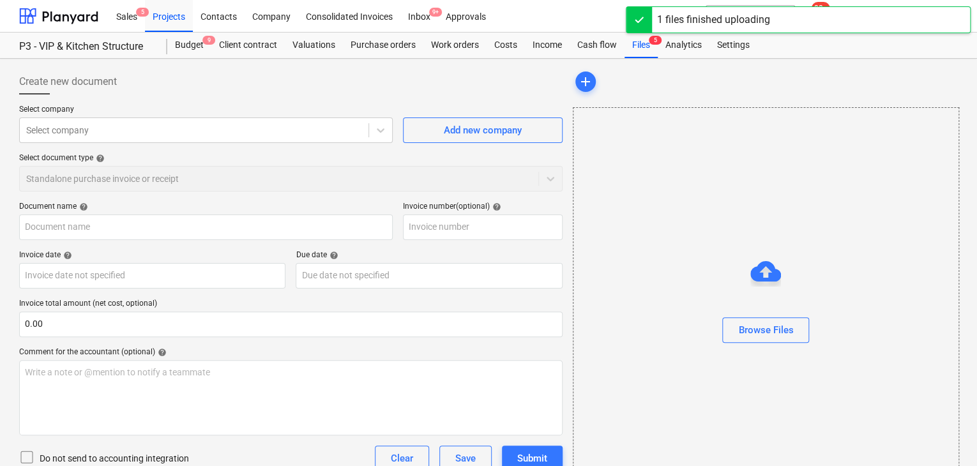
type input "Invoice 39192.pdf"
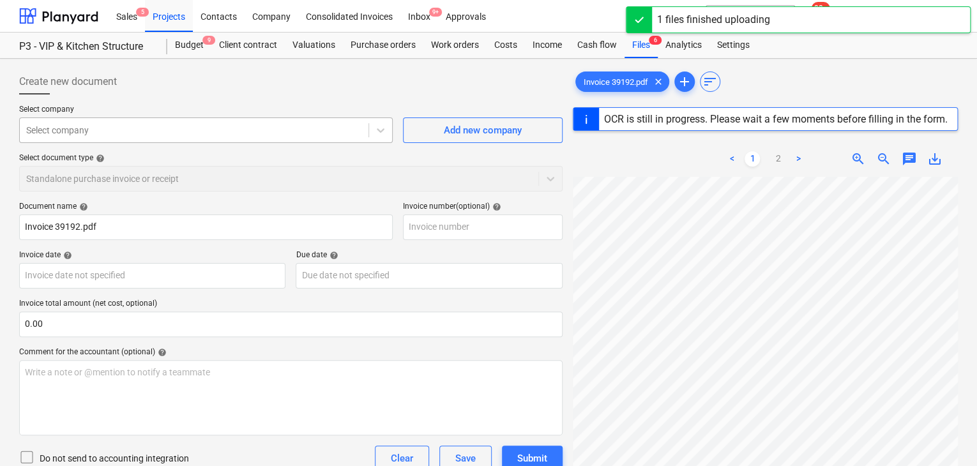
click at [143, 136] on div at bounding box center [194, 130] width 336 height 13
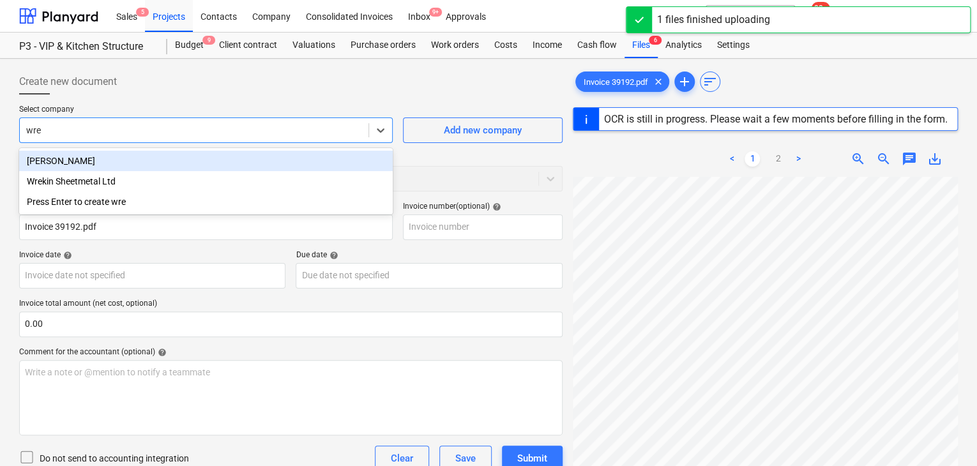
type input "wrek"
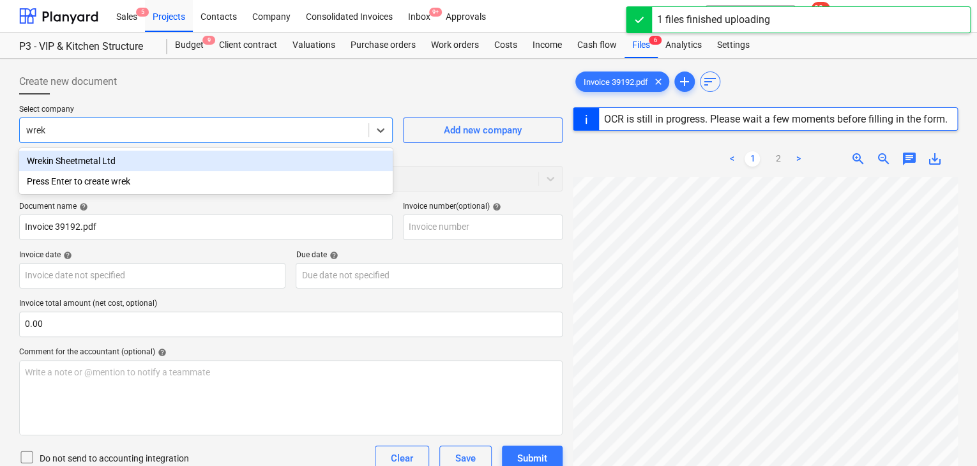
click at [162, 156] on div "Wrekin Sheetmetal Ltd" at bounding box center [205, 161] width 373 height 20
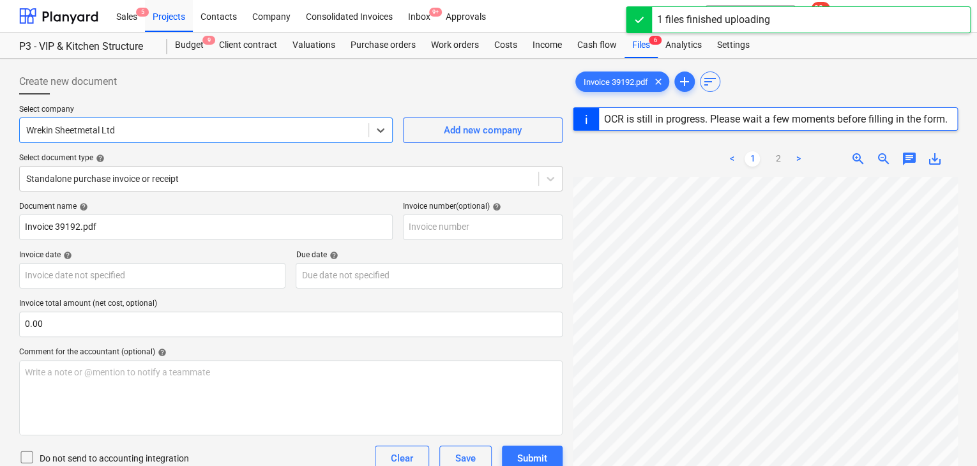
type input "39192"
type input "15 Aug 2025"
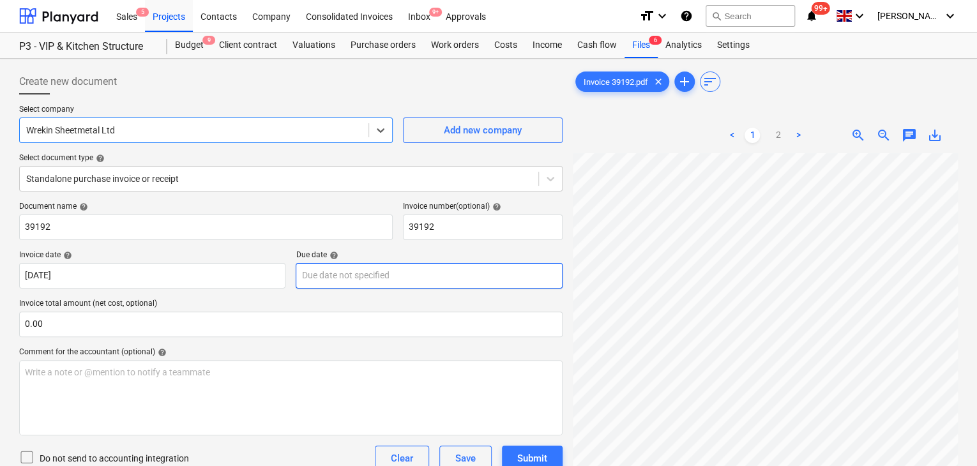
click at [357, 269] on body "Sales 5 Projects Contacts Company Consolidated Invoices Inbox 9+ Approvals form…" at bounding box center [488, 233] width 977 height 466
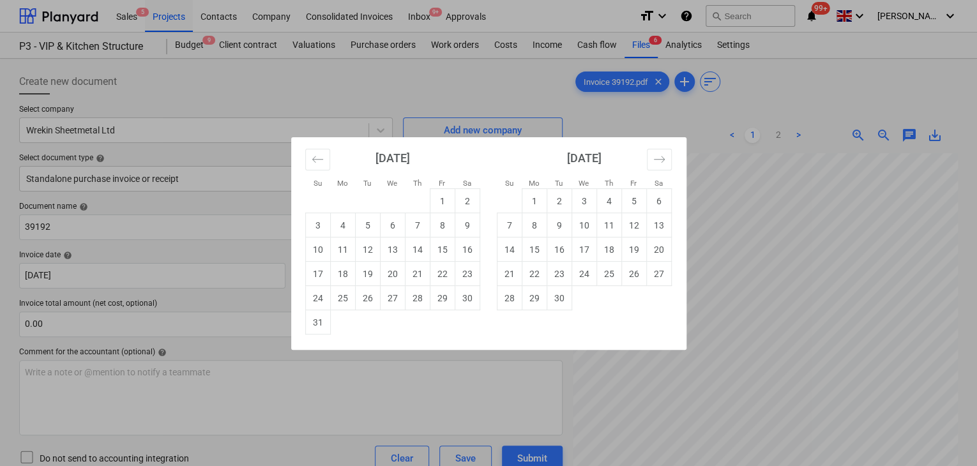
click at [873, 276] on div "Su Mo Tu We Th Fr Sa Su Mo Tu We Th Fr Sa July 2025 1 2 3 4 5 6 7 8 9 10 11 12 …" at bounding box center [488, 233] width 977 height 466
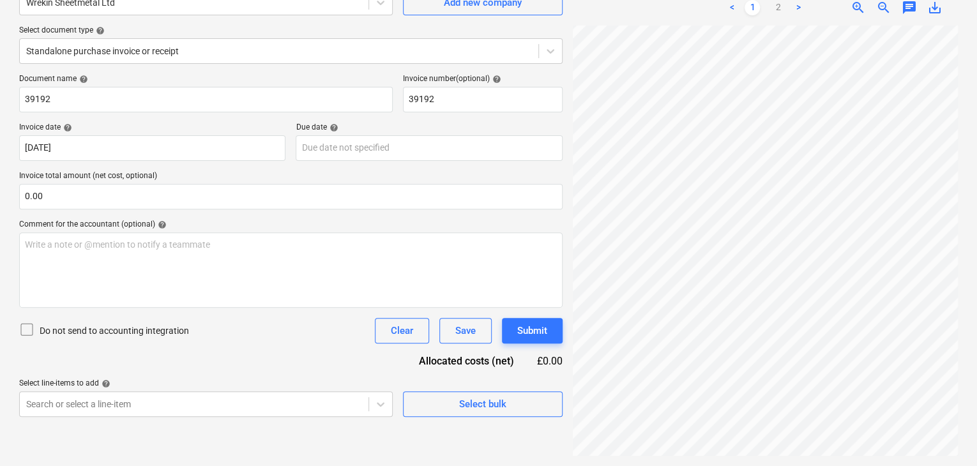
scroll to position [8, 194]
click at [889, 447] on div "Invoice 39192.pdf clear add sort < 1 2 > zoom_in zoom_out chat 0 save_alt" at bounding box center [764, 198] width 395 height 525
click at [774, 10] on link "2" at bounding box center [777, 7] width 15 height 15
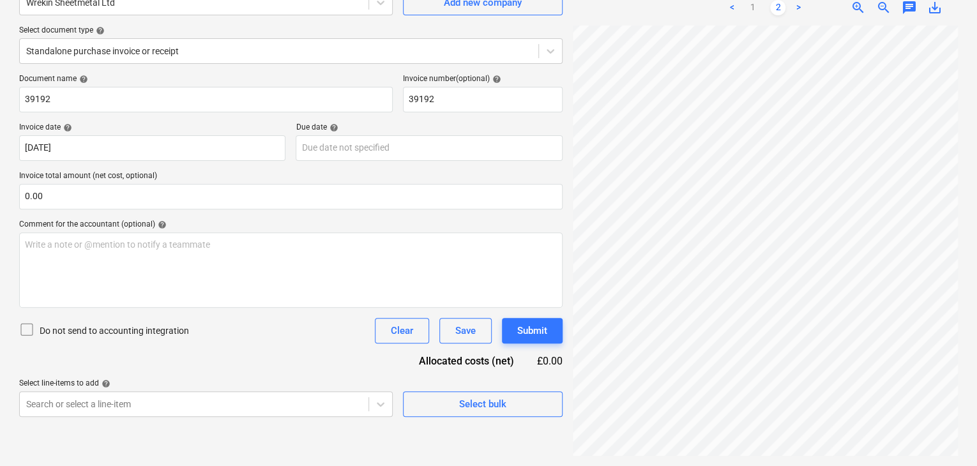
drag, startPoint x: 734, startPoint y: 458, endPoint x: 780, endPoint y: 455, distance: 46.0
click at [780, 455] on div "Invoice 39192.pdf clear add sort < 1 2 > zoom_in zoom_out chat 0 save_alt" at bounding box center [764, 198] width 395 height 525
drag, startPoint x: 767, startPoint y: 455, endPoint x: 798, endPoint y: 450, distance: 31.7
click at [798, 450] on div at bounding box center [765, 241] width 385 height 430
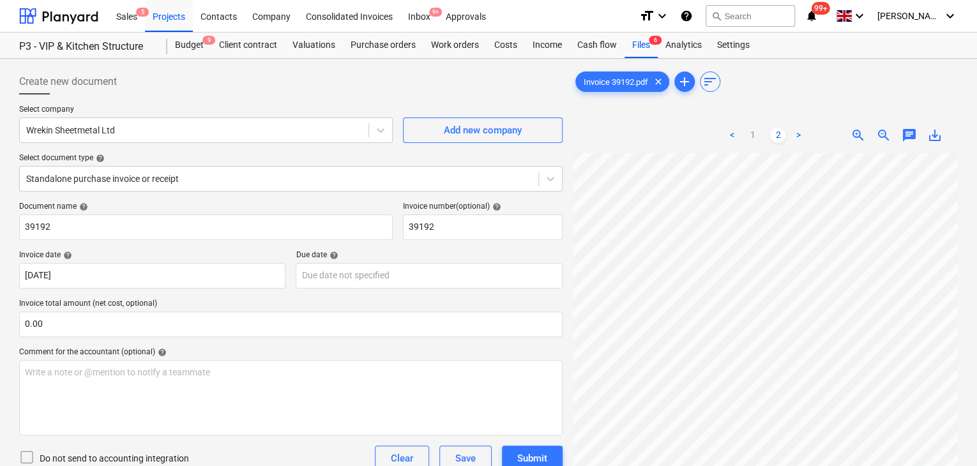
scroll to position [13, 286]
click at [755, 132] on link "1" at bounding box center [751, 135] width 15 height 15
click at [260, 405] on div "Write a note or @mention to notify a teammate ﻿" at bounding box center [290, 397] width 543 height 75
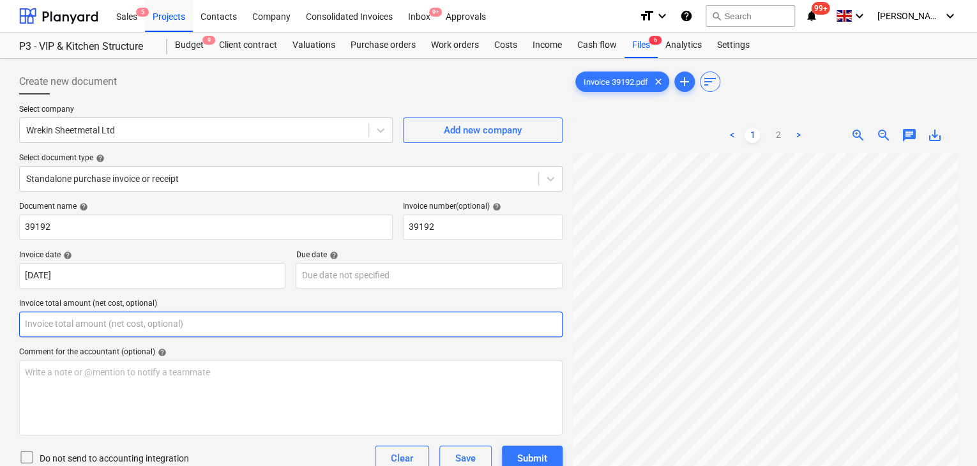
click at [71, 330] on input "text" at bounding box center [290, 325] width 543 height 26
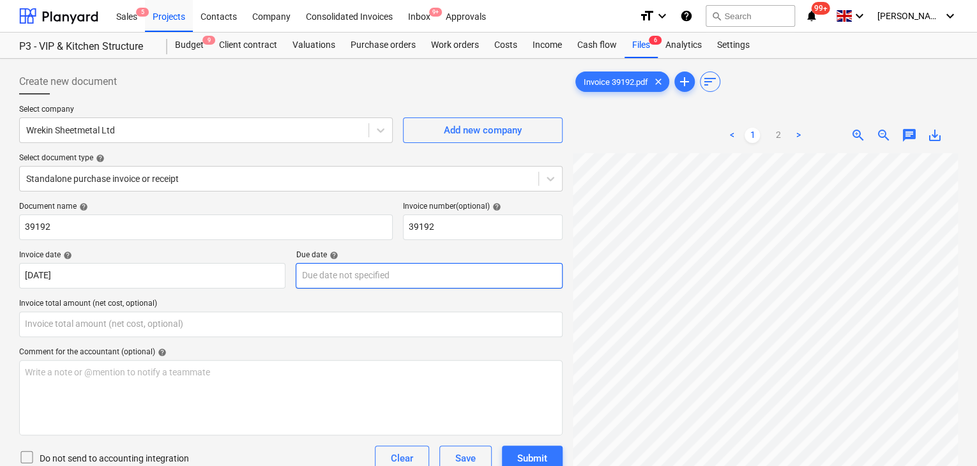
type input "0.00"
click at [340, 266] on body "Sales 5 Projects Contacts Company Consolidated Invoices Inbox 9+ Approvals form…" at bounding box center [488, 233] width 977 height 466
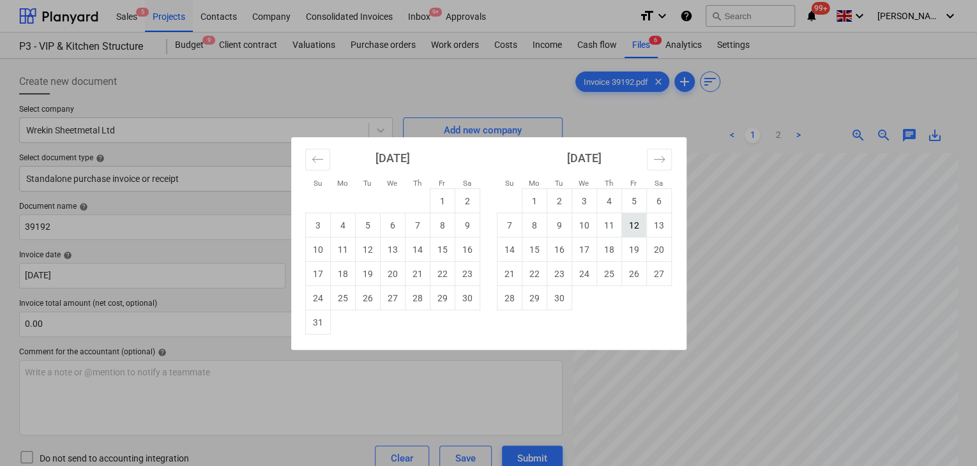
click at [633, 227] on td "12" at bounding box center [633, 225] width 25 height 24
type input "12 Sep 2025"
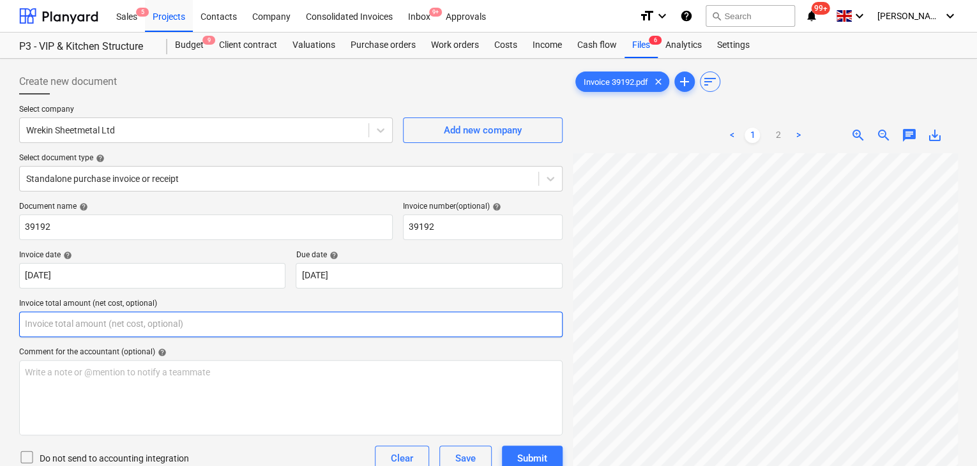
click at [124, 320] on input "text" at bounding box center [290, 325] width 543 height 26
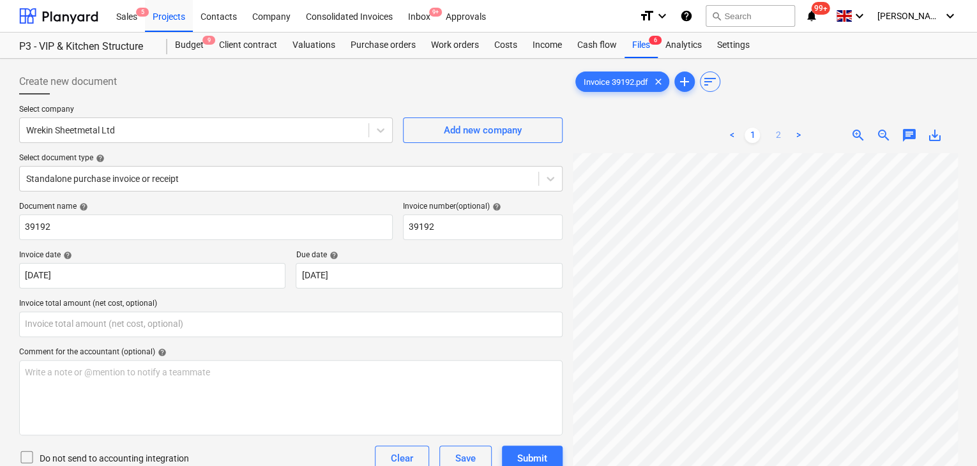
type input "0.00"
click at [781, 140] on link "2" at bounding box center [777, 135] width 15 height 15
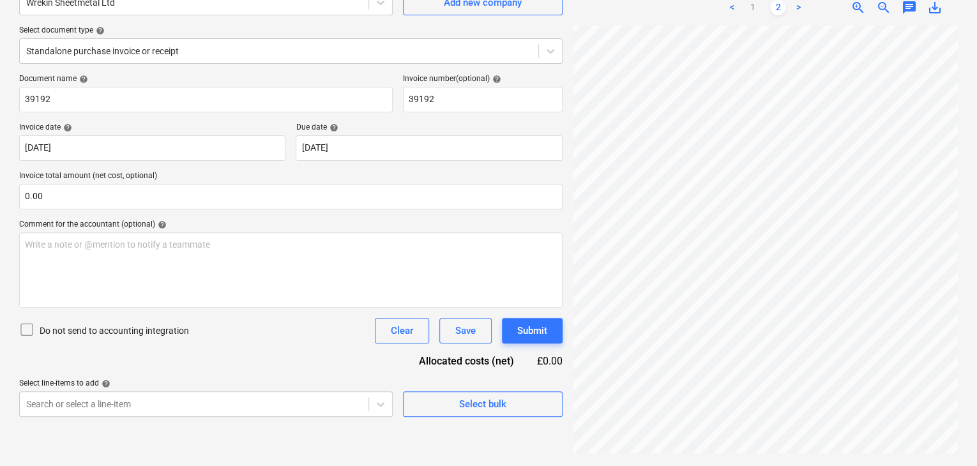
scroll to position [519, 286]
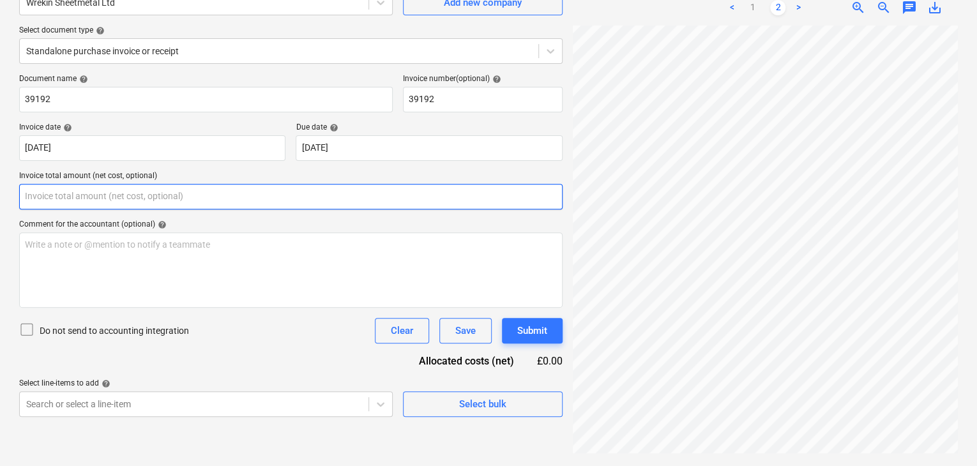
click at [46, 206] on input "text" at bounding box center [290, 197] width 543 height 26
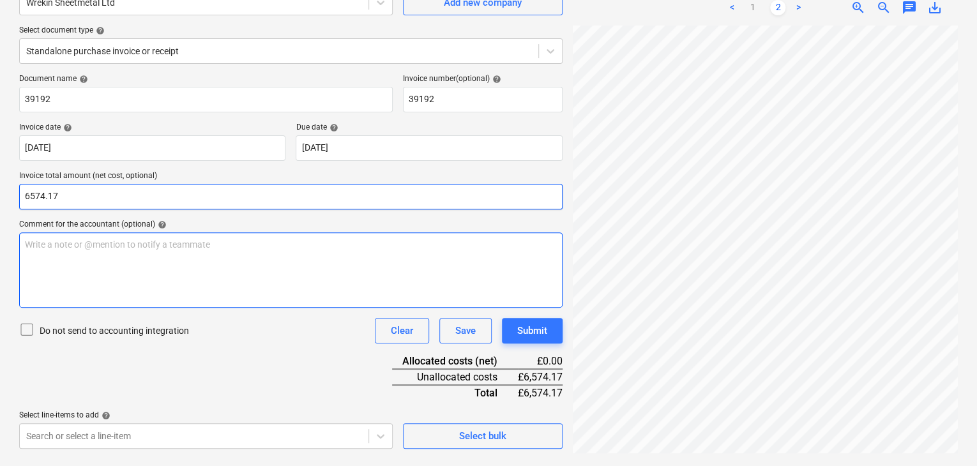
type input "6,574.17"
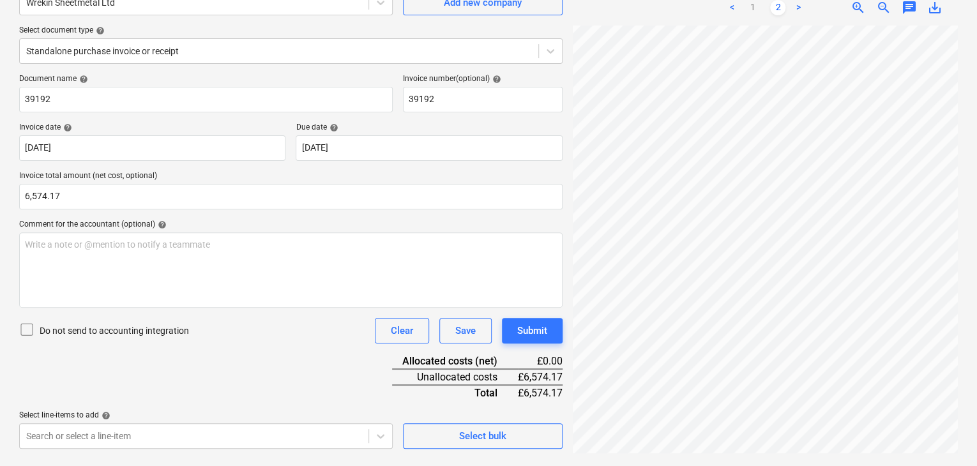
click at [262, 450] on div "Create new document Select company Wrekin Sheetmetal Ltd Add new company Select…" at bounding box center [290, 198] width 553 height 525
click at [240, 338] on body "Sales 5 Projects Contacts Company Consolidated Invoices Inbox 9+ Approvals form…" at bounding box center [488, 105] width 977 height 466
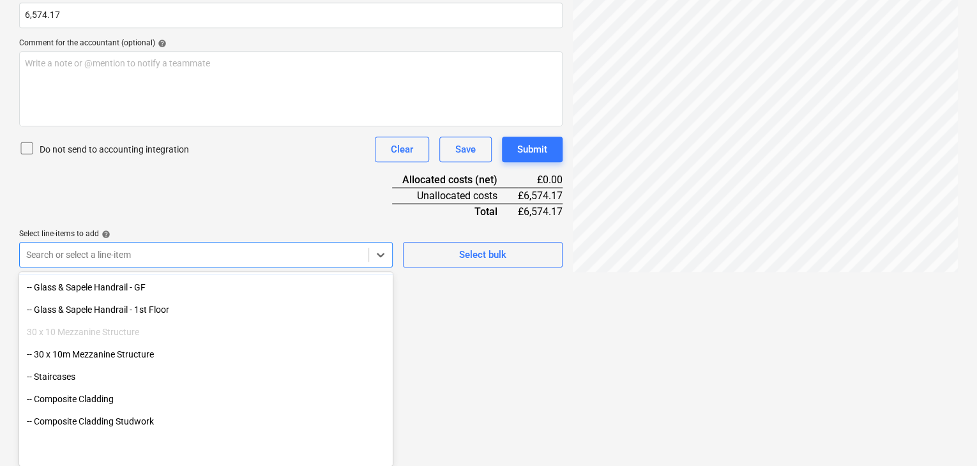
scroll to position [128, 0]
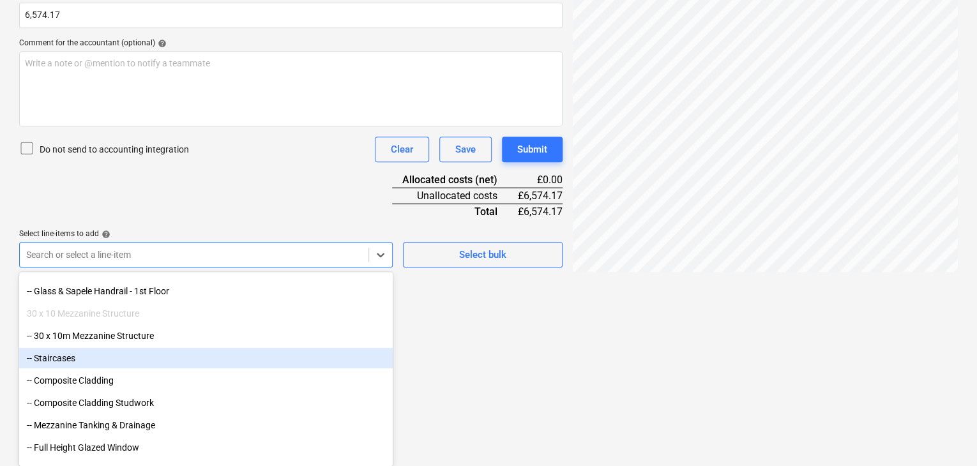
click at [146, 357] on div "-- Staircases" at bounding box center [205, 358] width 373 height 20
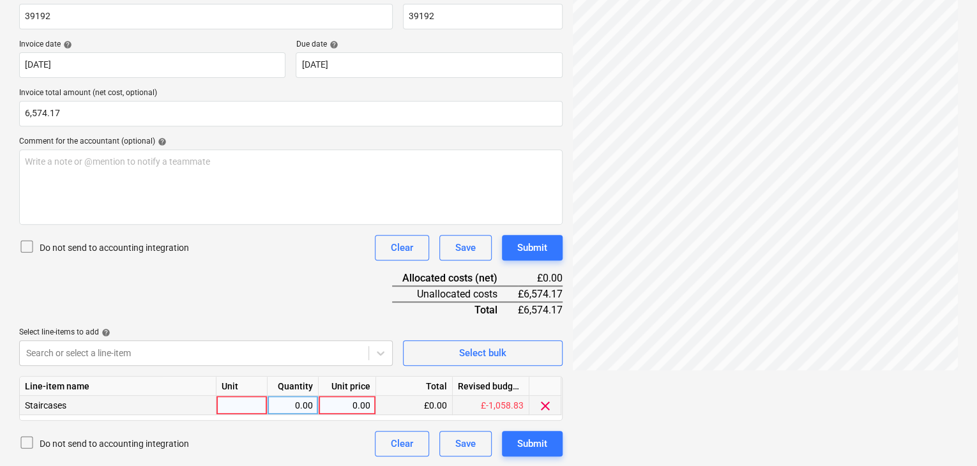
click at [230, 405] on div at bounding box center [241, 405] width 51 height 19
type input "Package"
type input "6574.17"
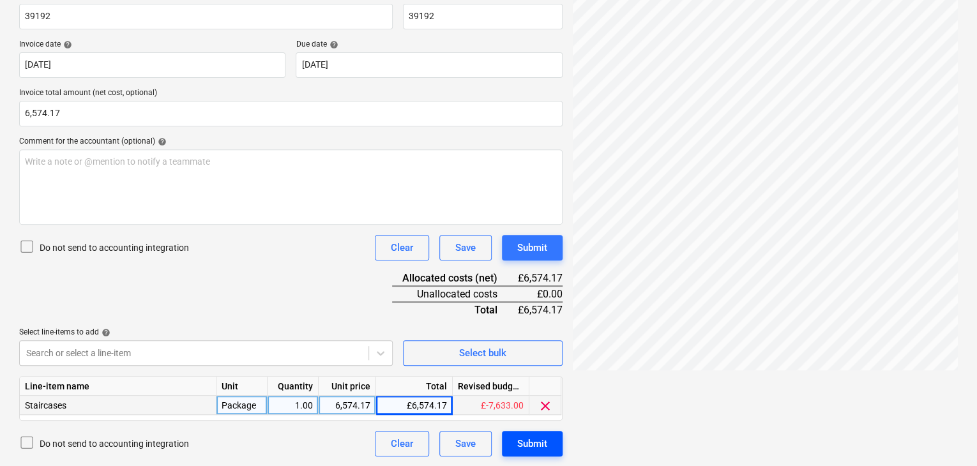
click at [526, 441] on div "Submit" at bounding box center [532, 443] width 30 height 17
